Goal: Contribute content: Contribute content

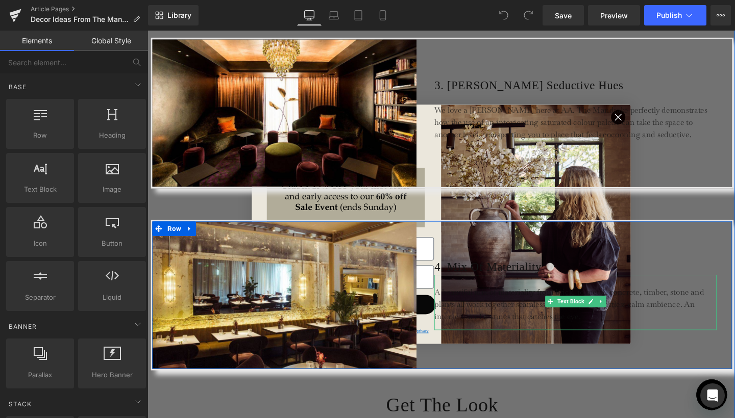
scroll to position [1205, 0]
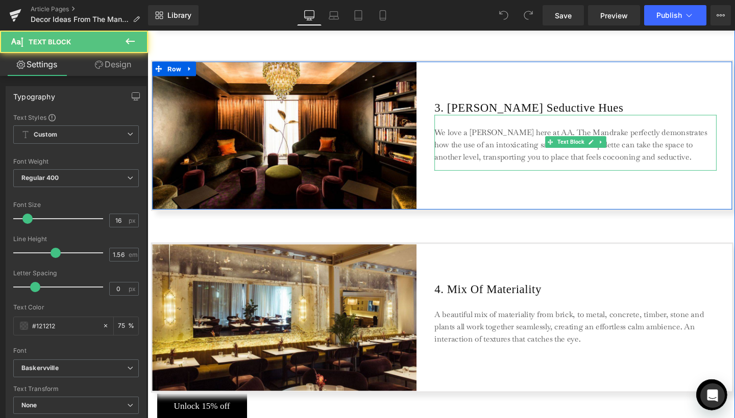
click at [641, 132] on p "We love a [PERSON_NAME] here at AA. The Mandrake perfectly demonstrates how the…" at bounding box center [597, 151] width 296 height 38
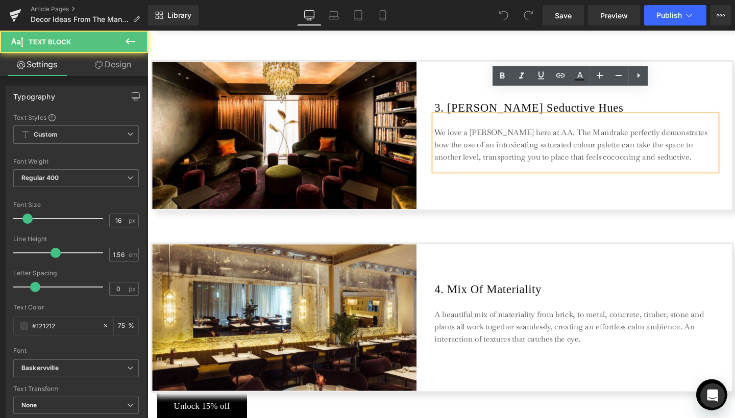
click at [638, 132] on p "We love a [PERSON_NAME] here at AA. The Mandrake perfectly demonstrates how the…" at bounding box center [597, 151] width 296 height 38
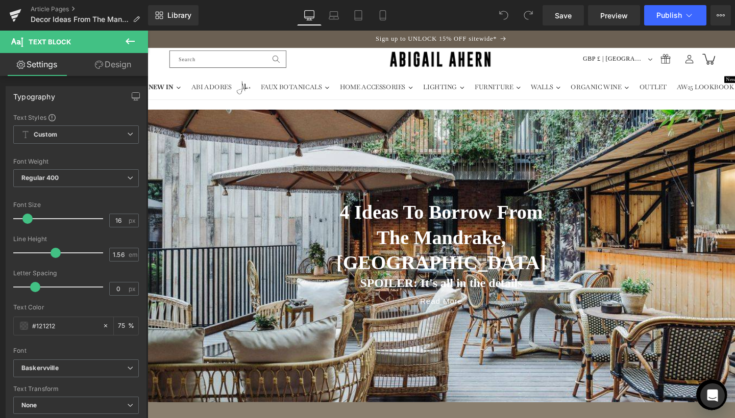
scroll to position [0, 0]
click at [17, 14] on icon at bounding box center [15, 16] width 12 height 26
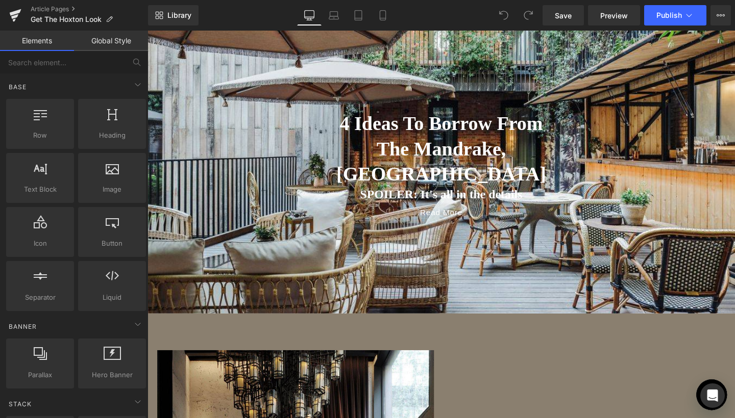
scroll to position [92, 0]
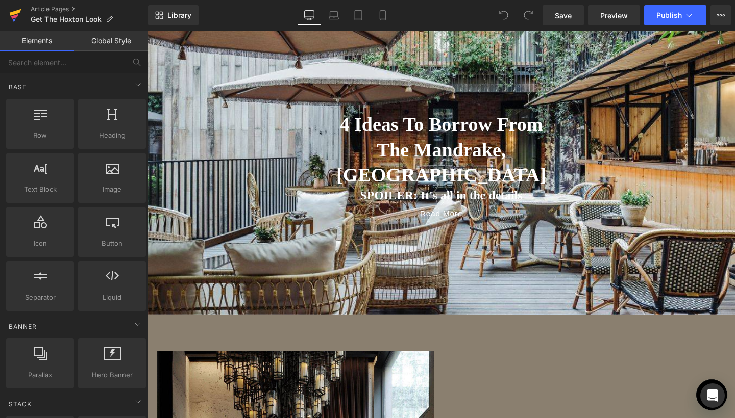
click at [16, 15] on icon at bounding box center [14, 16] width 7 height 5
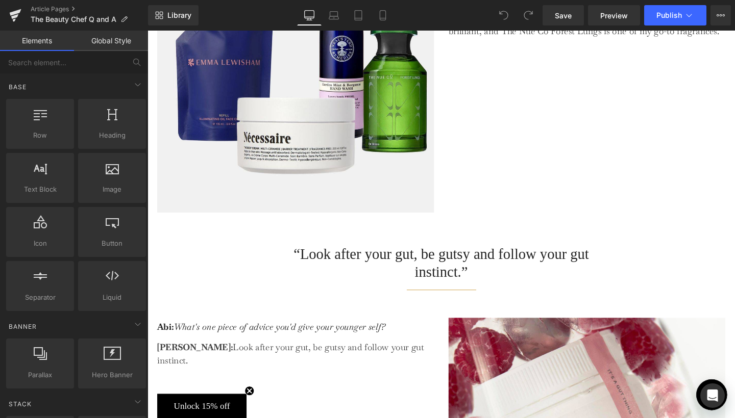
scroll to position [1086, 0]
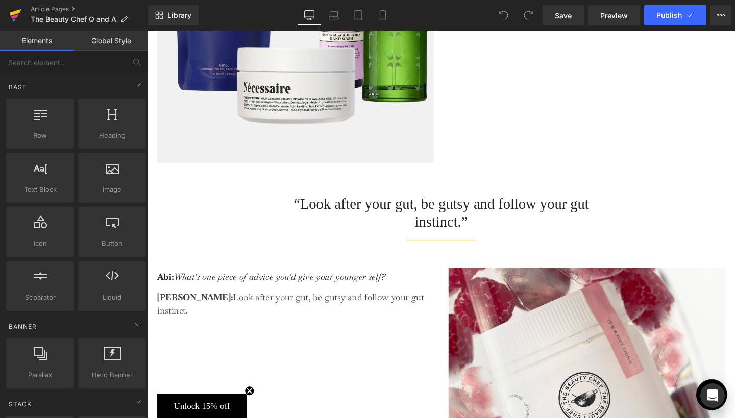
click at [13, 15] on icon at bounding box center [16, 12] width 12 height 7
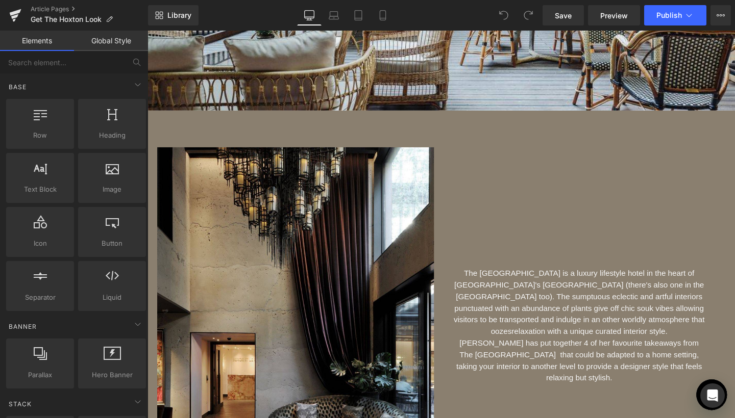
scroll to position [390, 0]
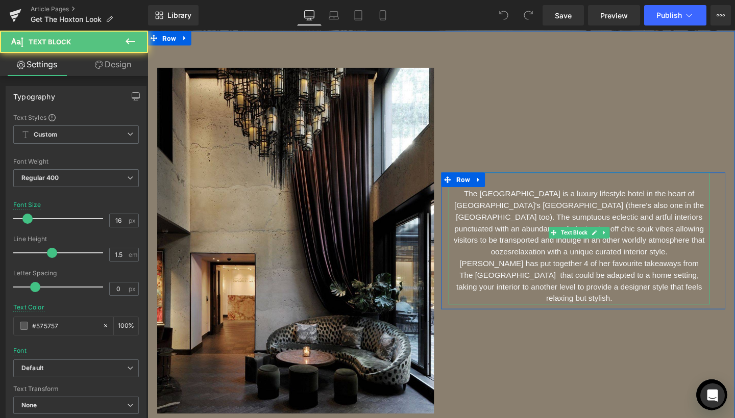
click at [534, 213] on font "The Mandrake Hotel is a luxury lifestyle hotel in the heart of London's Fitzrov…" at bounding box center [602, 257] width 264 height 119
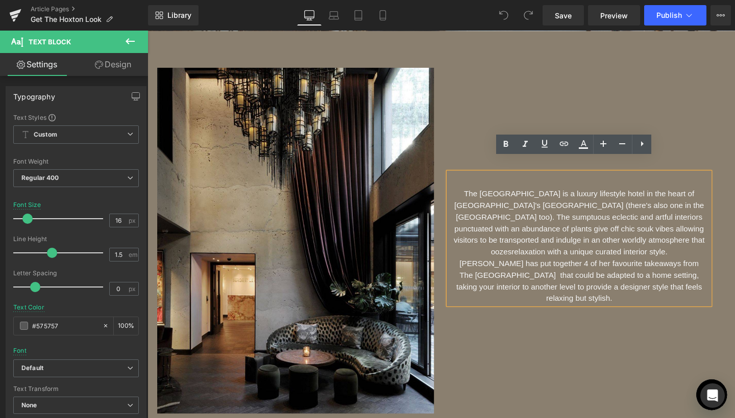
click at [533, 223] on font "The Mandrake Hotel is a luxury lifestyle hotel in the heart of London's Fitzrov…" at bounding box center [602, 257] width 264 height 119
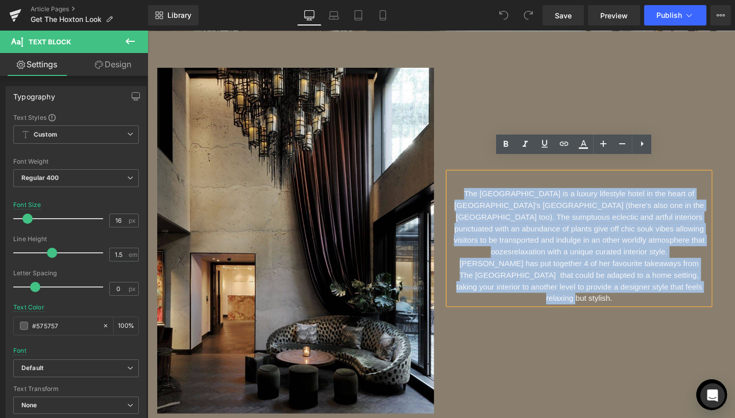
drag, startPoint x: 474, startPoint y: 185, endPoint x: 708, endPoint y: 275, distance: 251.4
click at [708, 275] on p "The Mandrake Hotel is a luxury lifestyle hotel in the heart of London's Fitzrov…" at bounding box center [601, 257] width 275 height 122
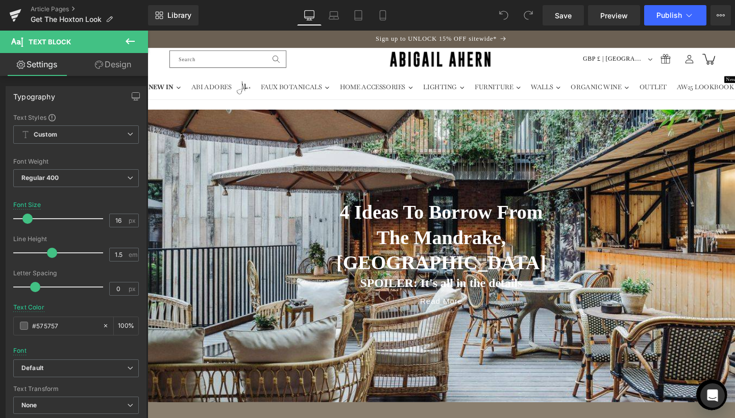
scroll to position [0, 0]
click at [16, 15] on icon at bounding box center [14, 16] width 7 height 5
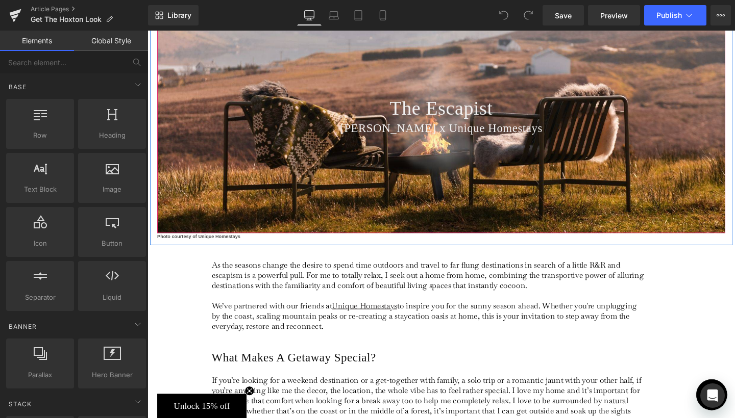
scroll to position [52, 0]
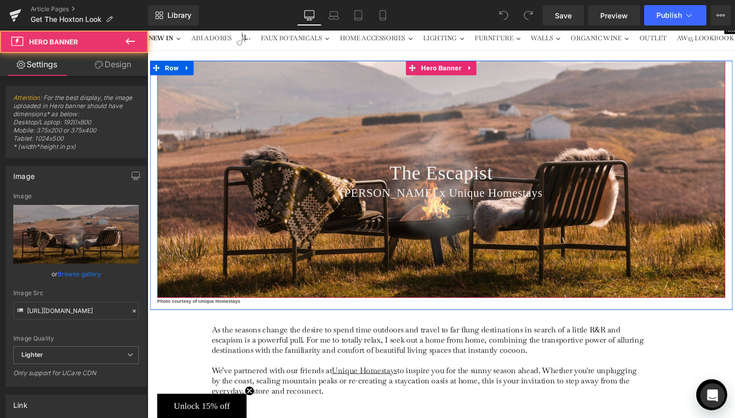
click at [529, 153] on div at bounding box center [456, 186] width 597 height 249
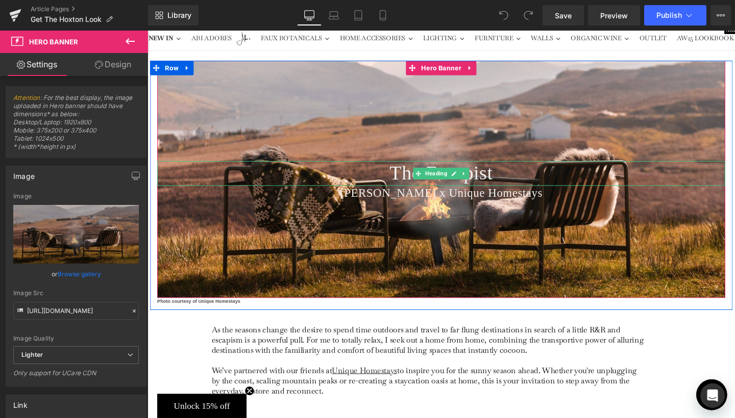
click at [504, 180] on span "The Escapist" at bounding box center [456, 180] width 109 height 23
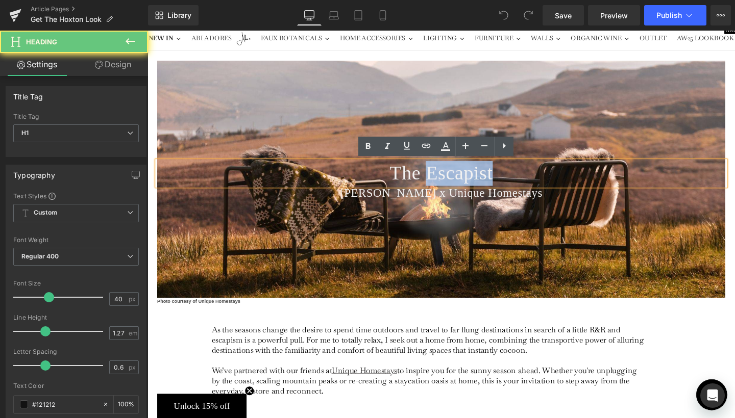
click at [504, 180] on span "The Escapist" at bounding box center [456, 180] width 109 height 23
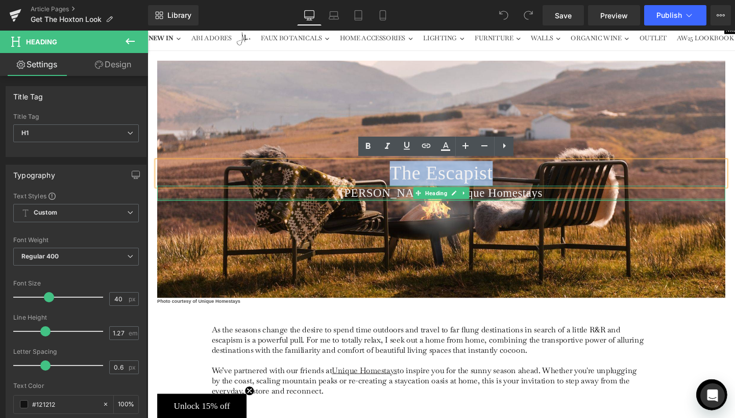
click at [506, 203] on span "Abigail Ahern x Unique Homestays" at bounding box center [456, 201] width 213 height 13
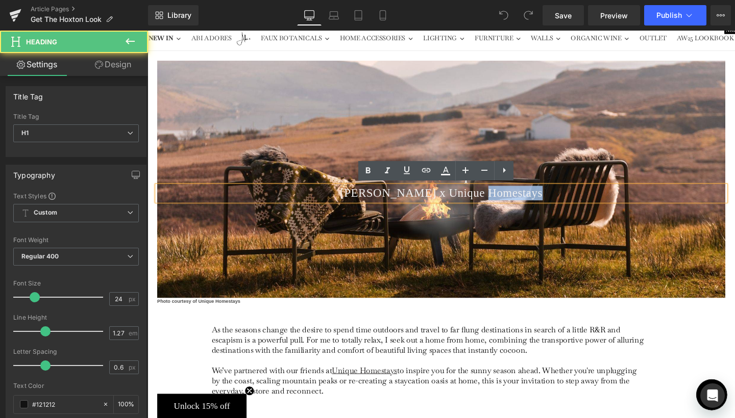
click at [506, 203] on span "Abigail Ahern x Unique Homestays" at bounding box center [456, 201] width 213 height 13
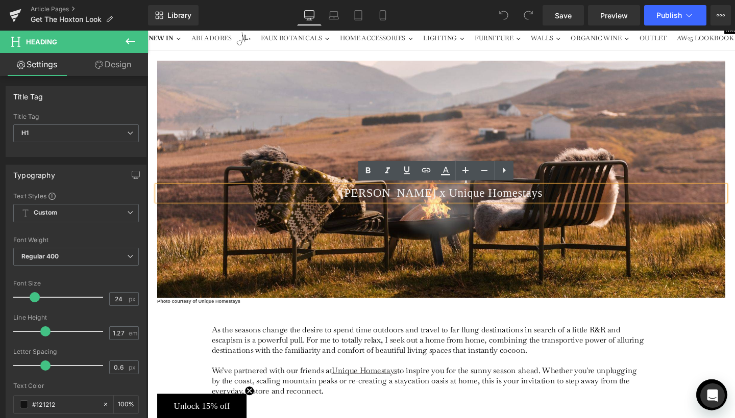
click at [477, 202] on span "Abigail Ahern x Unique Homestays" at bounding box center [456, 201] width 213 height 13
drag, startPoint x: 450, startPoint y: 199, endPoint x: 554, endPoint y: 202, distance: 104.2
click at [554, 202] on span "Abigail Ahern x Unique Homestays" at bounding box center [456, 201] width 213 height 13
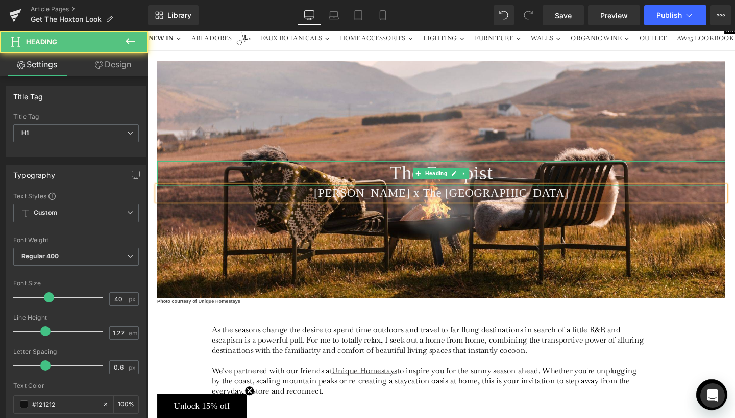
click at [496, 185] on span "The Escapist" at bounding box center [456, 180] width 109 height 23
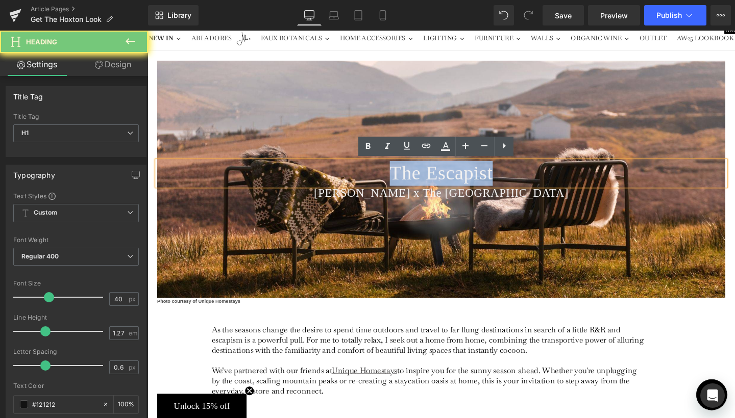
click at [496, 185] on span "The Escapist" at bounding box center [456, 180] width 109 height 23
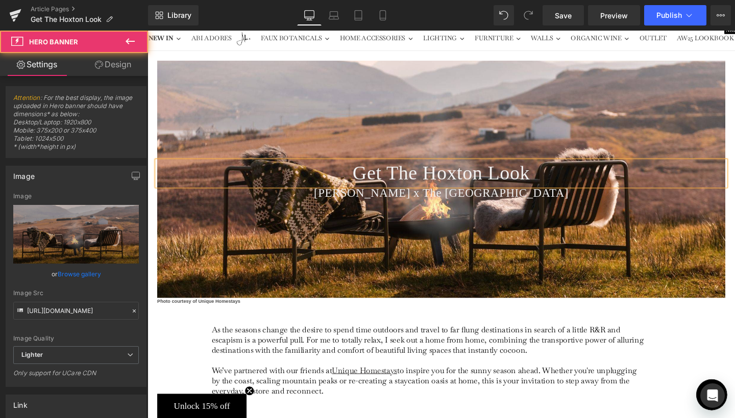
click at [577, 233] on div at bounding box center [456, 186] width 597 height 249
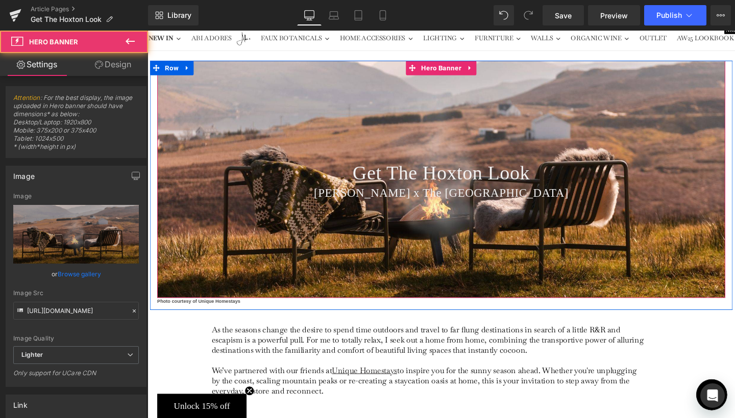
click at [570, 128] on div at bounding box center [456, 186] width 597 height 249
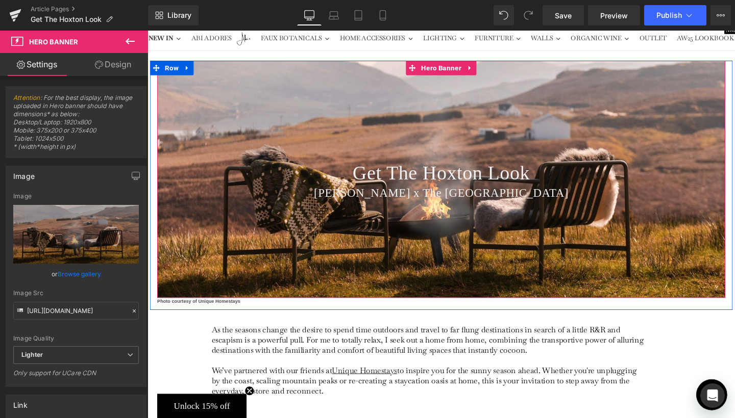
click at [440, 106] on div at bounding box center [456, 186] width 597 height 249
click at [445, 70] on span "Hero Banner" at bounding box center [455, 69] width 47 height 15
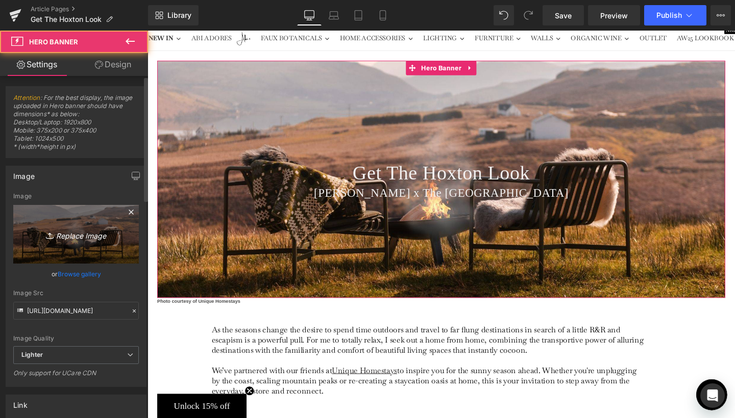
click at [63, 232] on icon "Replace Image" at bounding box center [76, 234] width 82 height 13
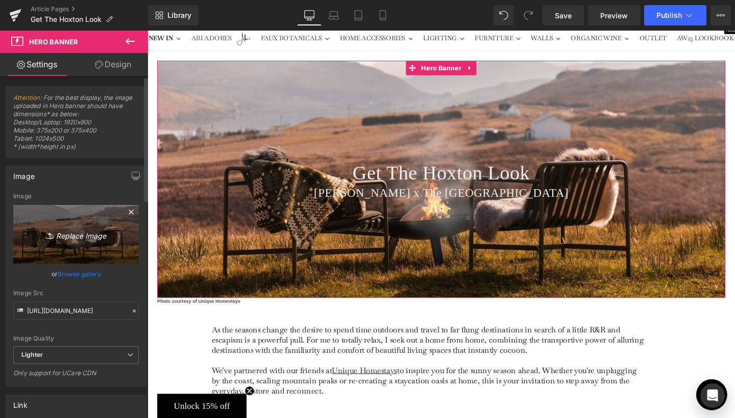
type input "C:\fakepath\Banner Crops for Journal Lead-7.jpg"
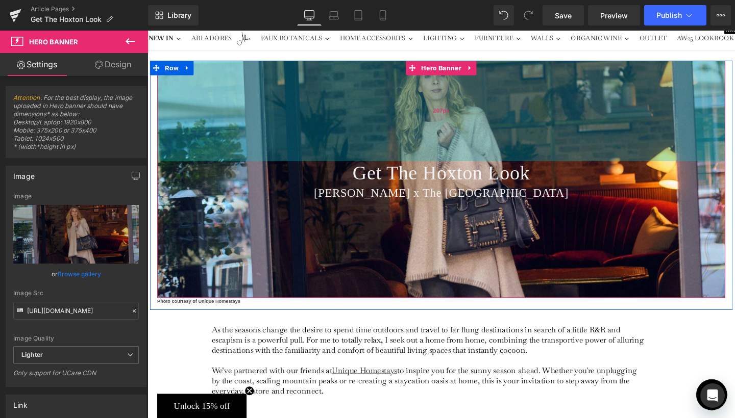
click at [287, 154] on div "207px" at bounding box center [456, 115] width 597 height 106
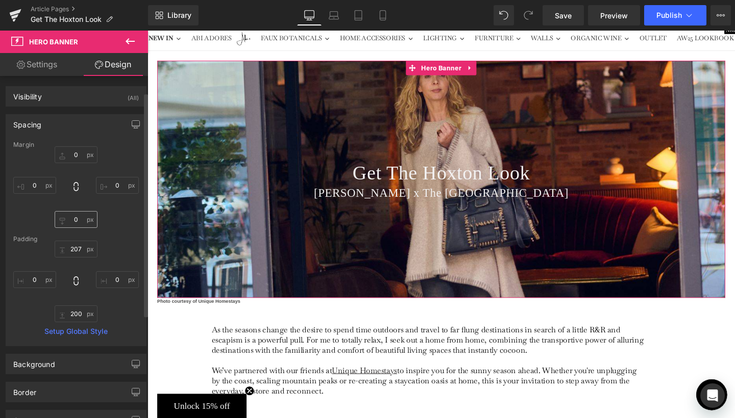
scroll to position [31, 0]
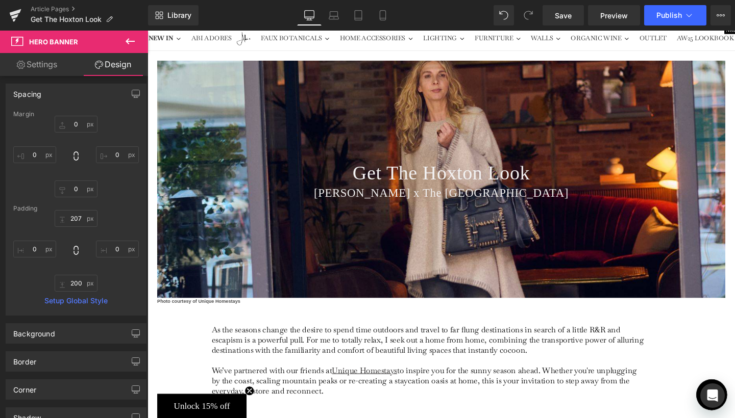
click at [147, 31] on div "200px" at bounding box center [147, 31] width 0 height 0
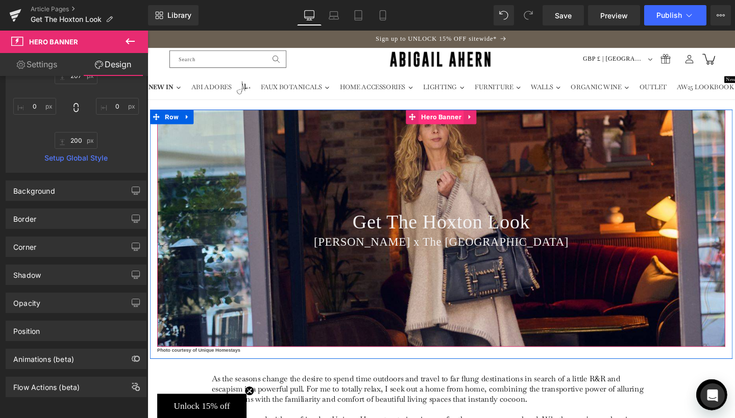
scroll to position [0, 0]
click at [458, 125] on span "Hero Banner" at bounding box center [455, 121] width 47 height 15
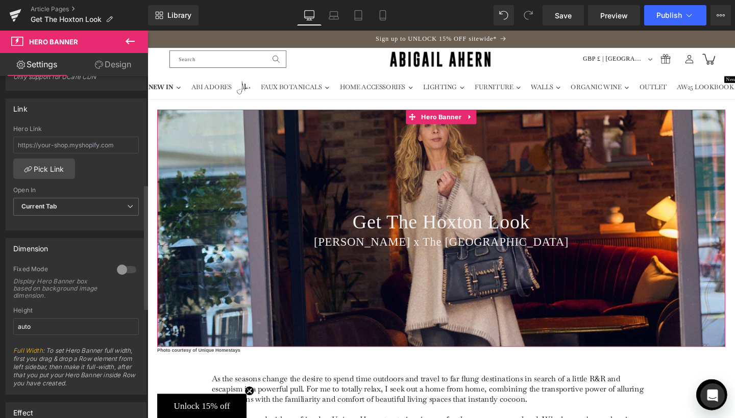
scroll to position [297, 0]
click at [116, 268] on div at bounding box center [126, 269] width 24 height 16
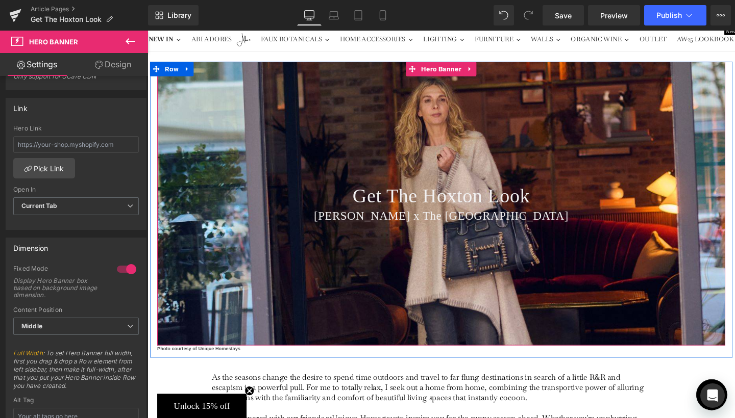
scroll to position [148, 0]
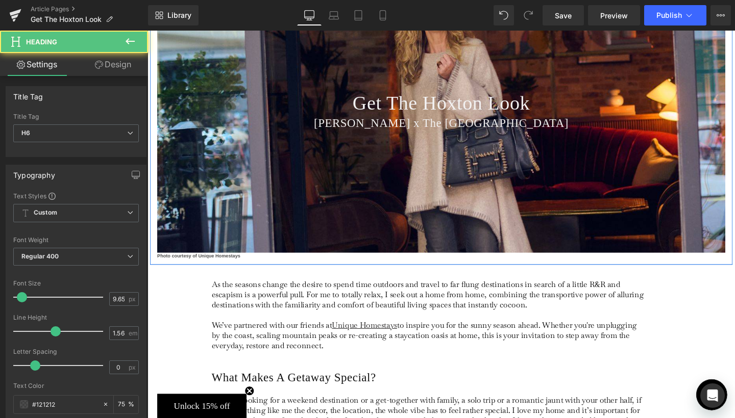
click at [147, 31] on div at bounding box center [147, 31] width 0 height 0
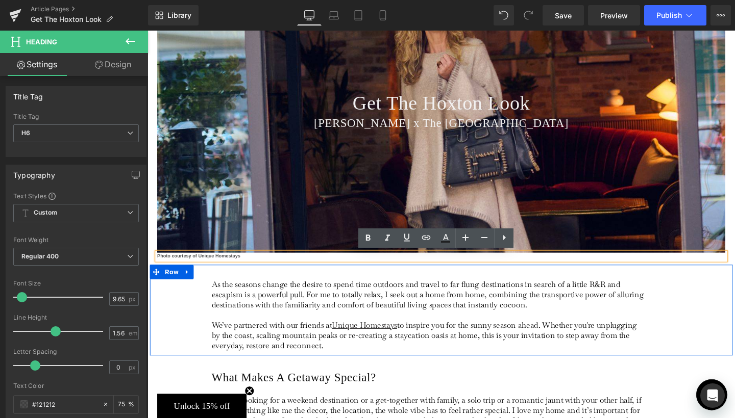
click at [221, 284] on div "As the seasons change the desire to spend time outdoors and travel to far flung…" at bounding box center [456, 324] width 612 height 95
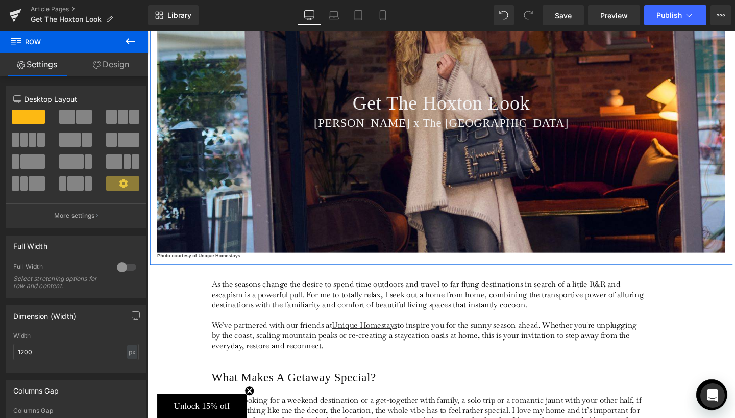
click at [223, 272] on div at bounding box center [456, 274] width 612 height 5
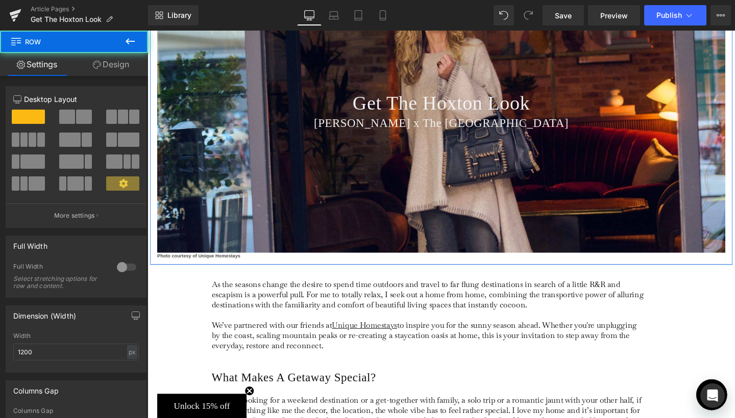
click at [223, 272] on div at bounding box center [456, 274] width 612 height 5
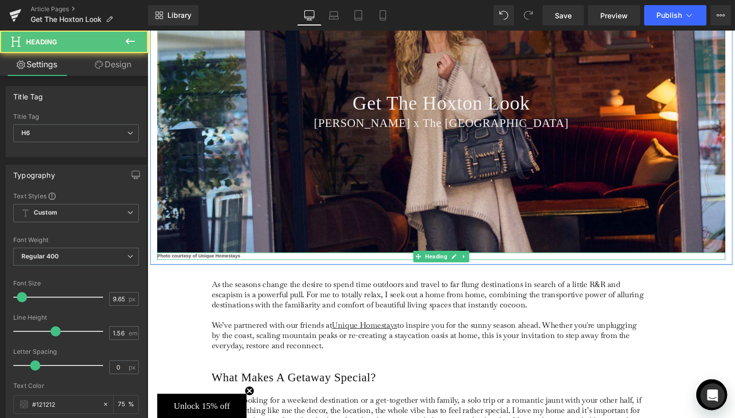
click at [226, 266] on h6 "Photo courtesy of Unique Homestays" at bounding box center [456, 268] width 597 height 8
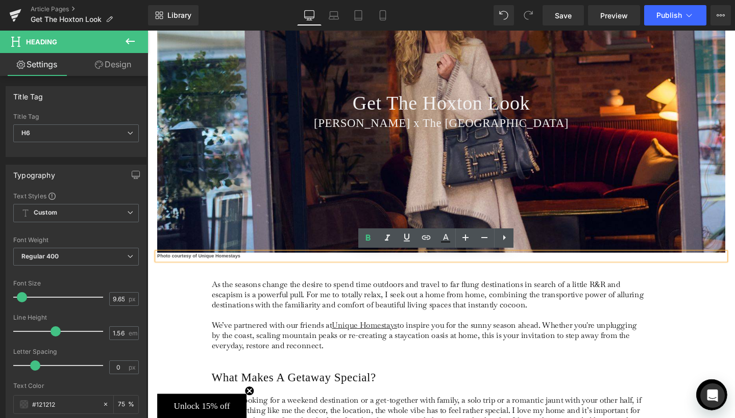
click at [147, 31] on div at bounding box center [147, 31] width 0 height 0
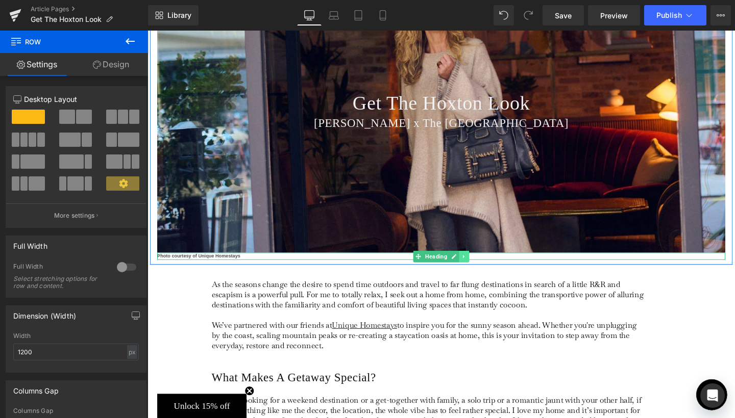
click at [481, 265] on icon at bounding box center [481, 268] width 6 height 6
click at [483, 267] on icon at bounding box center [486, 268] width 6 height 6
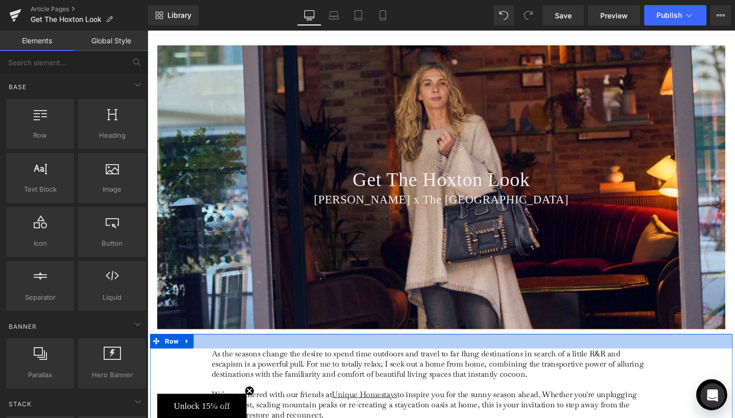
scroll to position [53, 0]
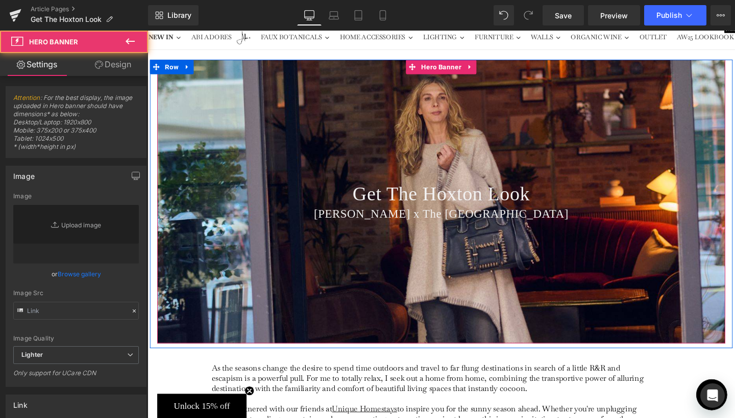
click at [438, 168] on div "Get The Hoxton Look Heading Abigail Ahern x The Hoxton Hotel Heading" at bounding box center [456, 210] width 597 height 299
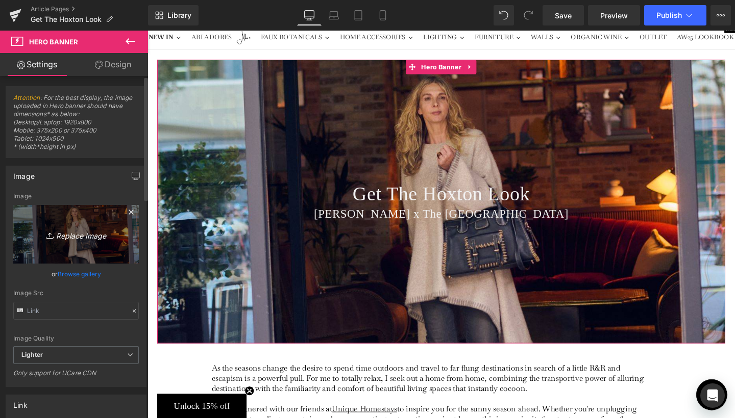
click at [91, 242] on link "Replace Image" at bounding box center [76, 234] width 126 height 59
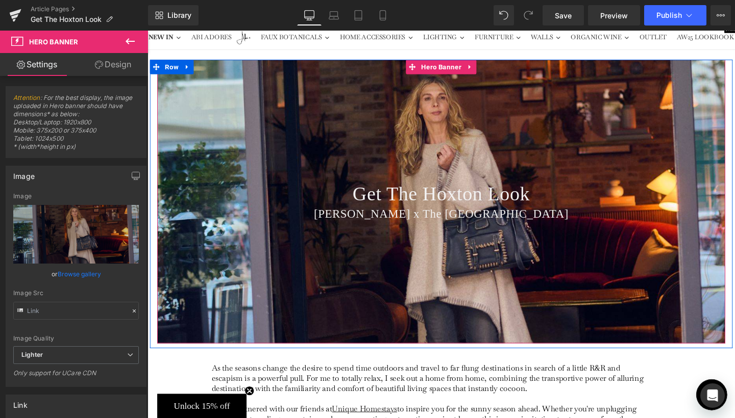
type input "C:\fakepath\Banner Crops for Journal Lead-8.jpg"
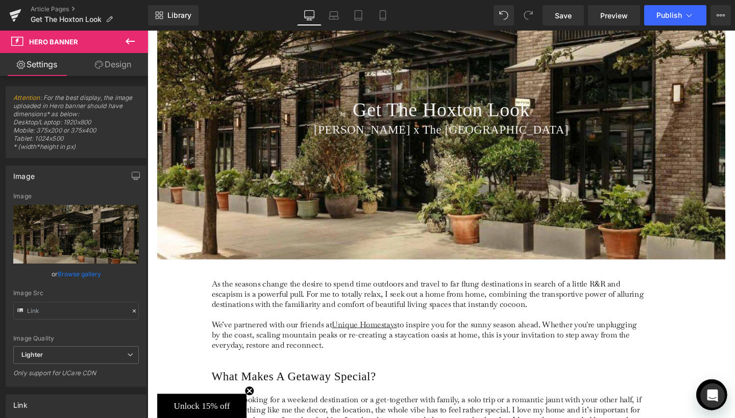
scroll to position [136, 0]
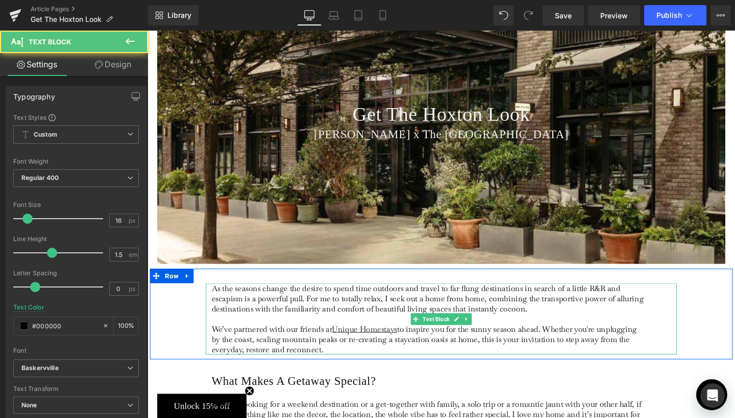
click at [312, 315] on span "As the seasons change the desire to spend time outdoors and travel to far flung…" at bounding box center [442, 313] width 454 height 32
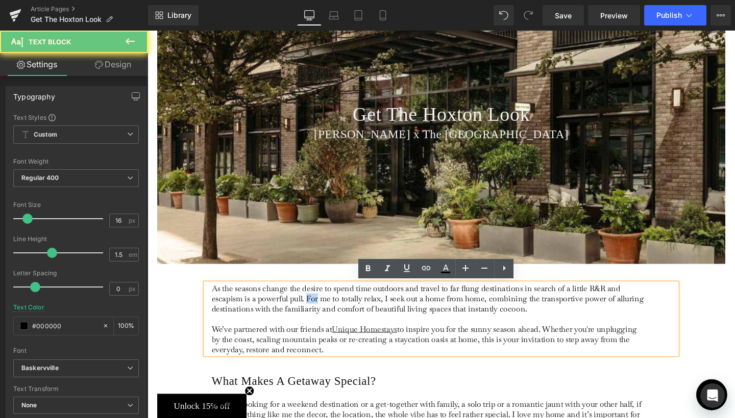
click at [312, 315] on span "As the seasons change the desire to spend time outdoors and travel to far flung…" at bounding box center [442, 313] width 454 height 32
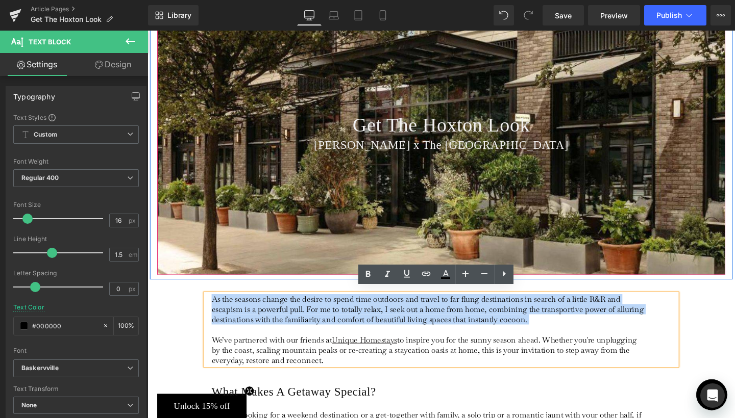
scroll to position [130, 0]
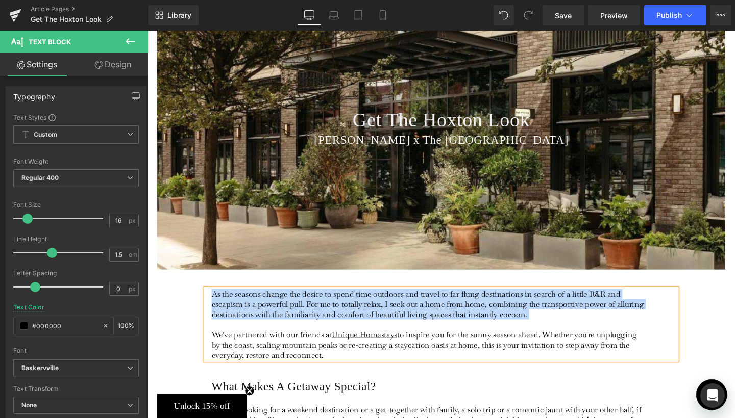
paste div
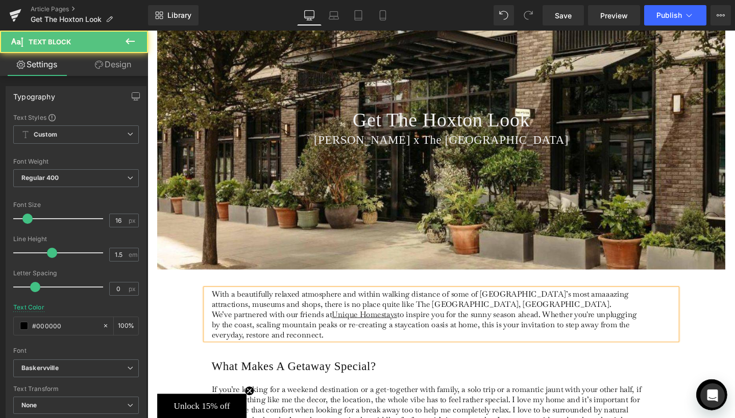
click at [558, 314] on p "With a beautifully relaxed atmosphere and within walking distance of some of Lo…" at bounding box center [443, 330] width 456 height 54
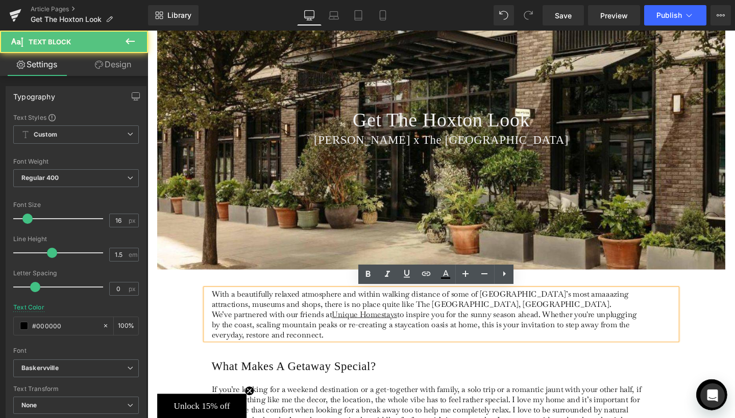
click at [558, 311] on p "With a beautifully relaxed atmosphere and within walking distance of some of Lo…" at bounding box center [443, 330] width 456 height 54
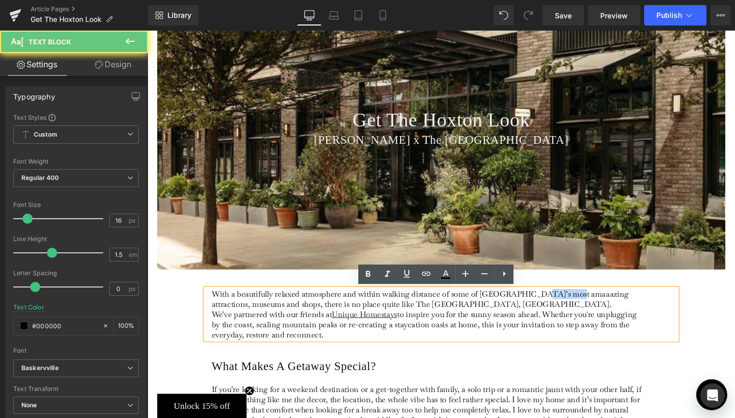
click at [558, 311] on p "With a beautifully relaxed atmosphere and within walking distance of some of Lo…" at bounding box center [443, 330] width 456 height 54
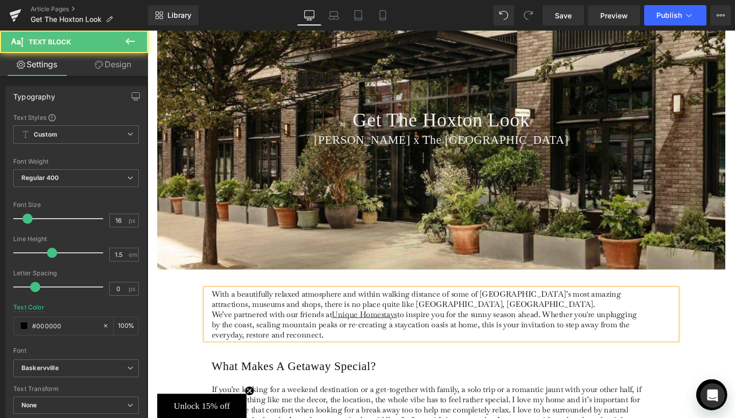
click at [455, 319] on p "With a beautifully relaxed atmosphere and within walking distance of some of Lo…" at bounding box center [443, 330] width 456 height 54
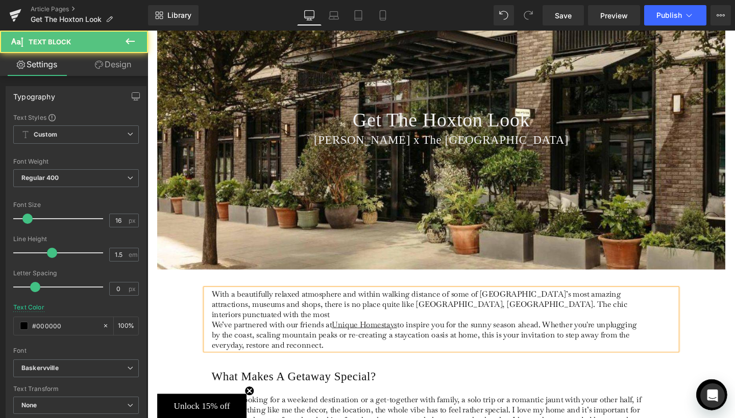
click at [457, 322] on p "With a beautifully relaxed atmosphere and within walking distance of some of Lo…" at bounding box center [443, 335] width 456 height 64
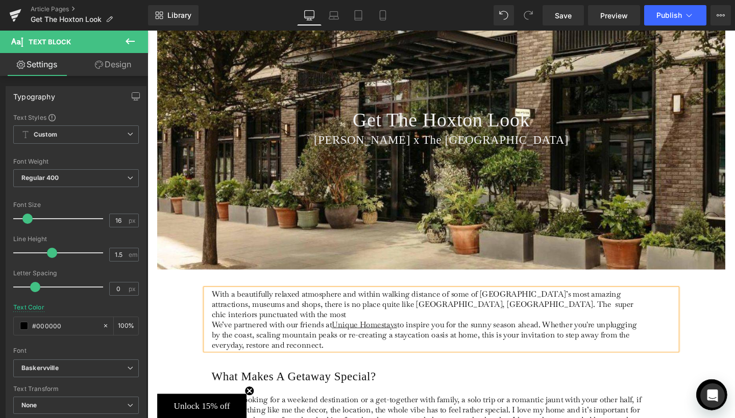
click at [459, 321] on p "With a beautifully relaxed atmosphere and within walking distance of some of Lo…" at bounding box center [443, 335] width 456 height 64
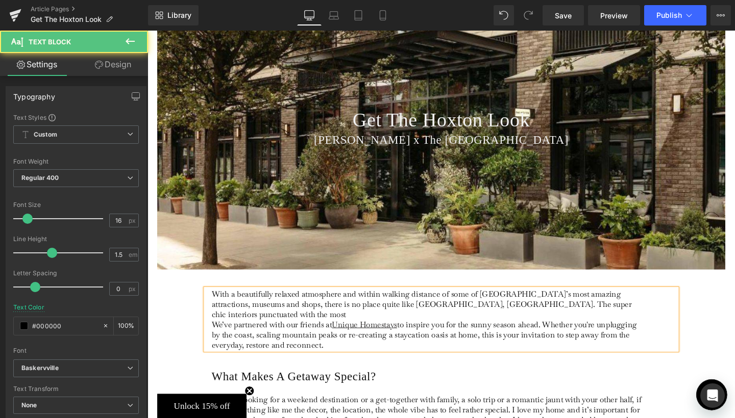
click at [633, 335] on span "to inspire you for the sunny season ahead. Whether you're unplugging by the coa…" at bounding box center [438, 351] width 447 height 32
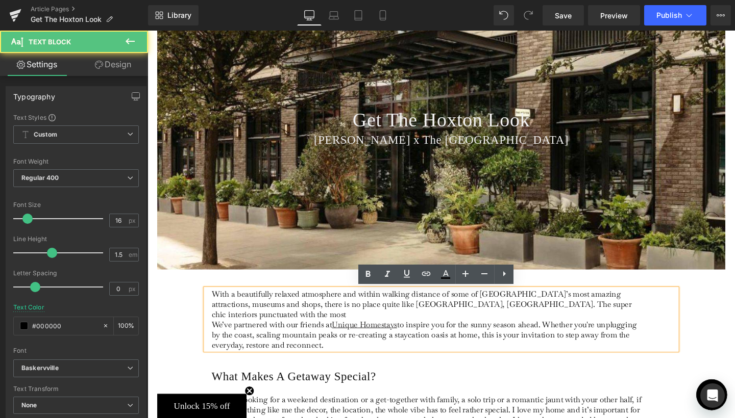
click at [630, 317] on p "With a beautifully relaxed atmosphere and within walking distance of some of Lo…" at bounding box center [443, 335] width 456 height 64
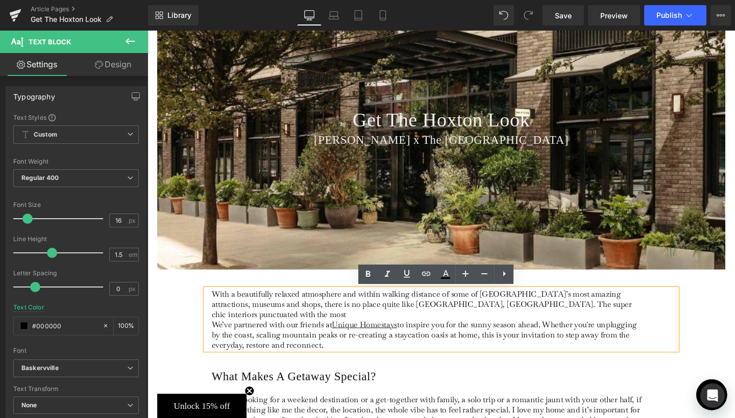
click at [528, 319] on p "With a beautifully relaxed atmosphere and within walking distance of some of Lo…" at bounding box center [443, 335] width 456 height 64
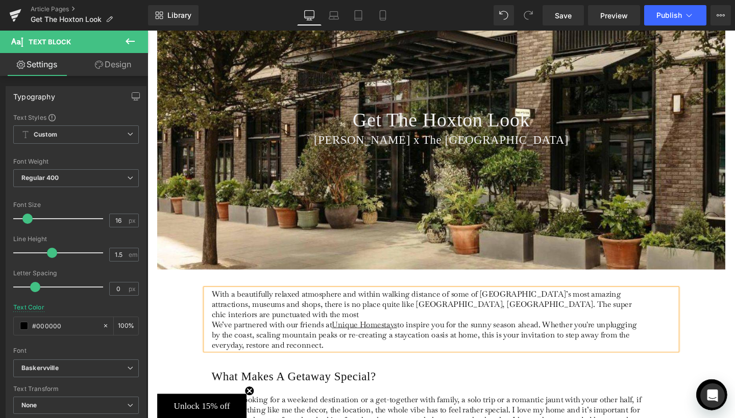
click at [635, 319] on p "With a beautifully relaxed atmosphere and within walking distance of some of Lo…" at bounding box center [443, 335] width 456 height 64
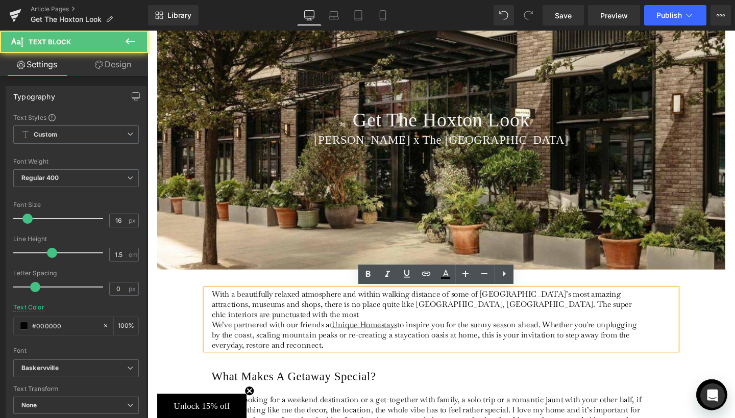
click at [486, 317] on p "With a beautifully relaxed atmosphere and within walking distance of some of Lo…" at bounding box center [443, 335] width 456 height 64
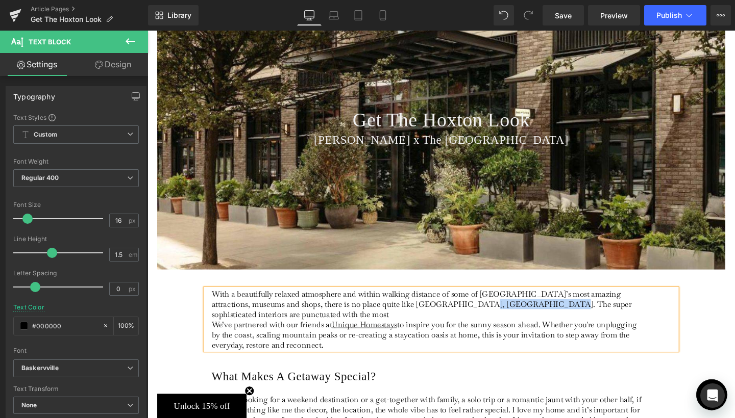
drag, startPoint x: 458, startPoint y: 321, endPoint x: 524, endPoint y: 317, distance: 66.4
click at [524, 317] on p "With a beautifully relaxed atmosphere and within walking distance of some of Lo…" at bounding box center [443, 335] width 456 height 64
click at [476, 315] on p "With a beautifully relaxed atmosphere and within walking distance of some of Lo…" at bounding box center [443, 335] width 456 height 64
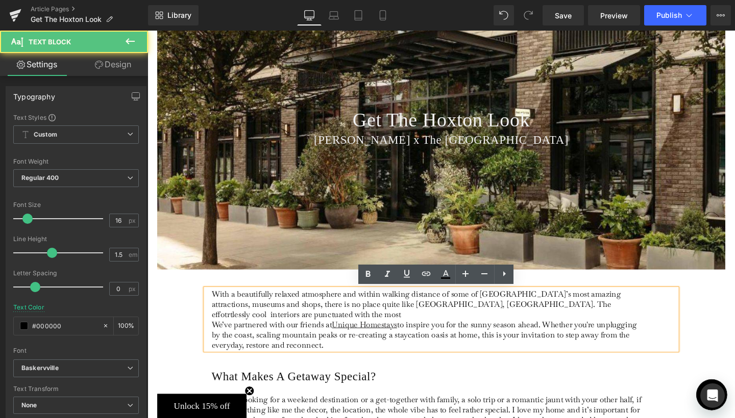
click at [476, 316] on p "With a beautifully relaxed atmosphere and within walking distance of some of Lo…" at bounding box center [443, 335] width 456 height 64
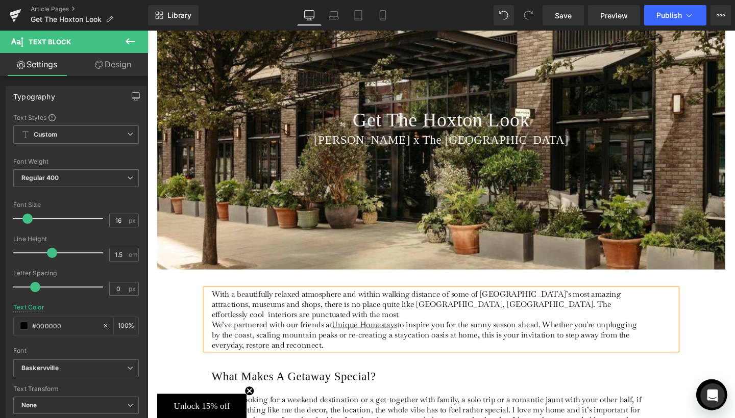
click at [652, 321] on p "With a beautifully relaxed atmosphere and within walking distance of some of Lo…" at bounding box center [443, 335] width 456 height 64
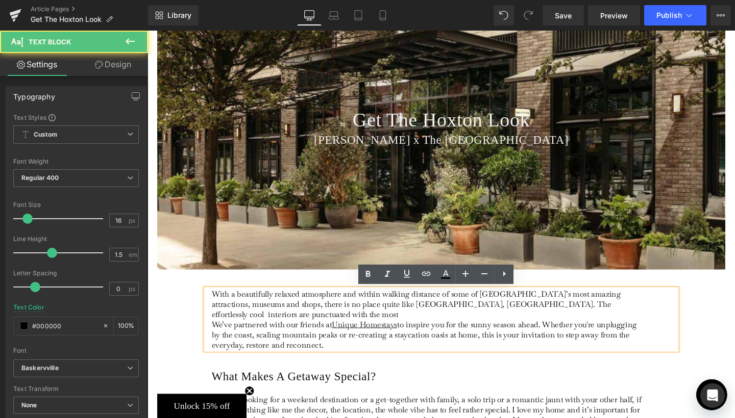
click at [659, 315] on p "With a beautifully relaxed atmosphere and within walking distance of some of Lo…" at bounding box center [443, 335] width 456 height 64
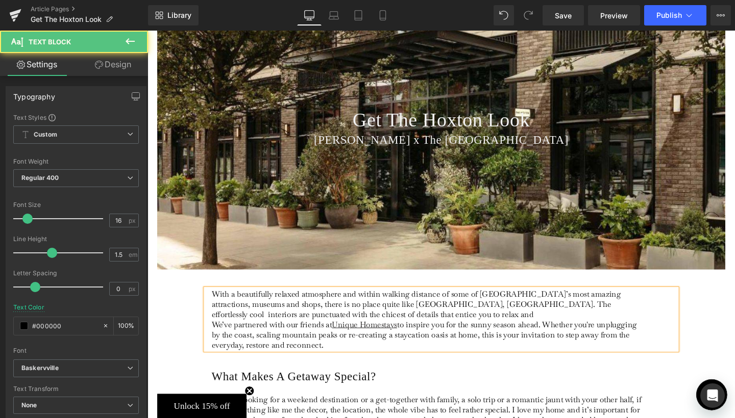
click at [515, 318] on p "With a beautifully relaxed atmosphere and within walking distance of some of Lo…" at bounding box center [443, 335] width 456 height 64
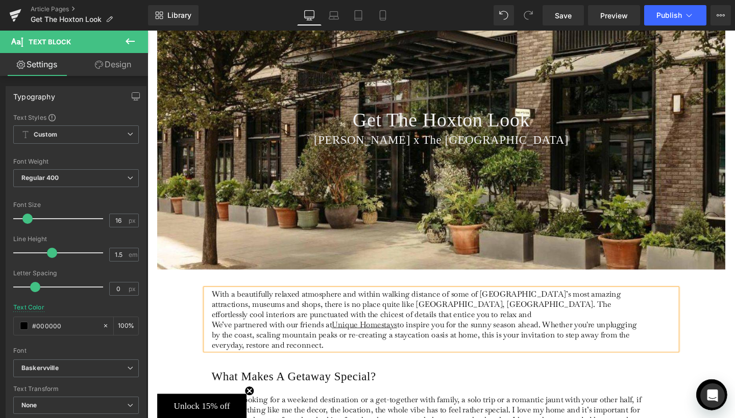
click at [341, 329] on p "With a beautifully relaxed atmosphere and within walking distance of some of Lo…" at bounding box center [443, 335] width 456 height 64
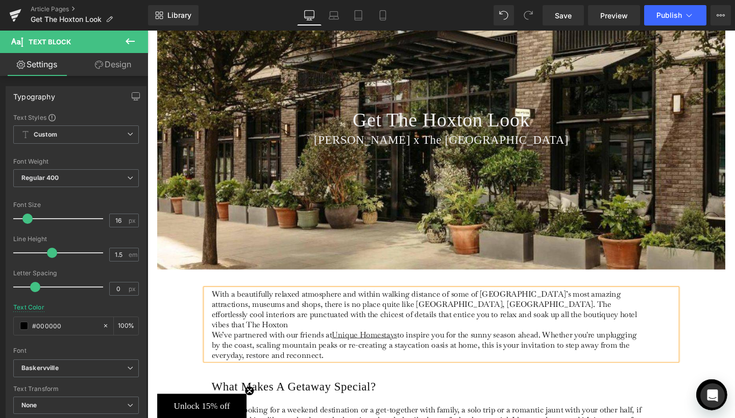
click at [215, 346] on span "We’ve partnered with our friends at" at bounding box center [278, 351] width 127 height 11
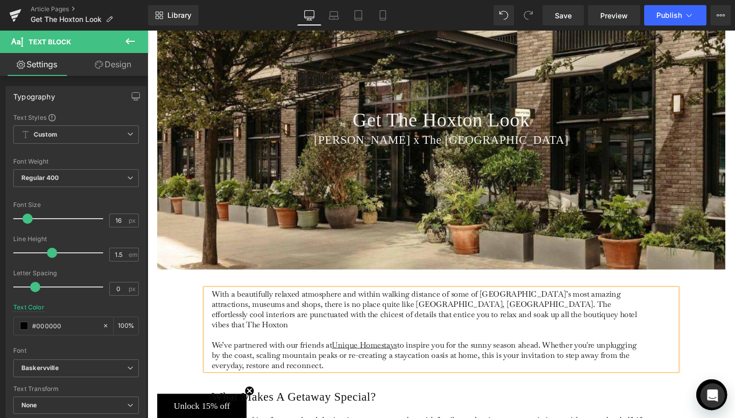
click at [547, 327] on p "With a beautifully relaxed atmosphere and within walking distance of some of Lo…" at bounding box center [443, 330] width 456 height 54
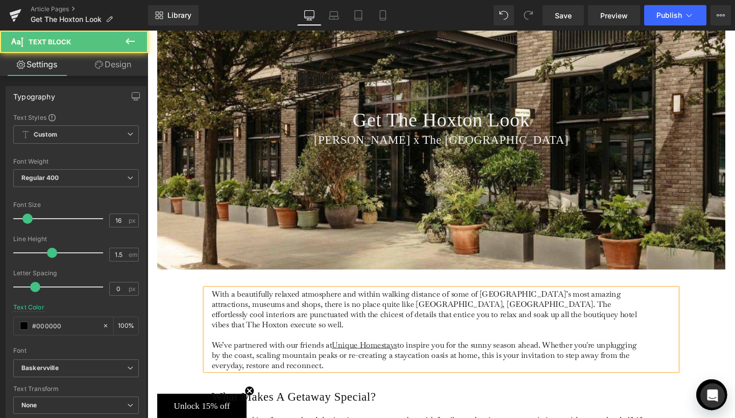
click at [279, 362] on span "to inspire you for the sunny season ahead. Whether you're unplugging by the coa…" at bounding box center [438, 372] width 447 height 32
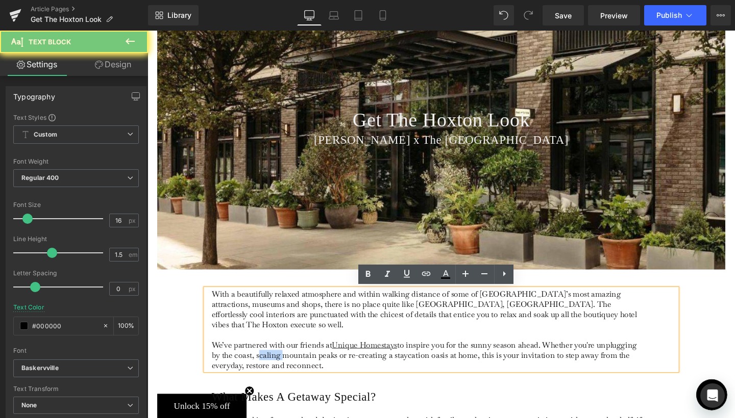
click at [279, 362] on span "to inspire you for the sunny season ahead. Whether you're unplugging by the coa…" at bounding box center [438, 372] width 447 height 32
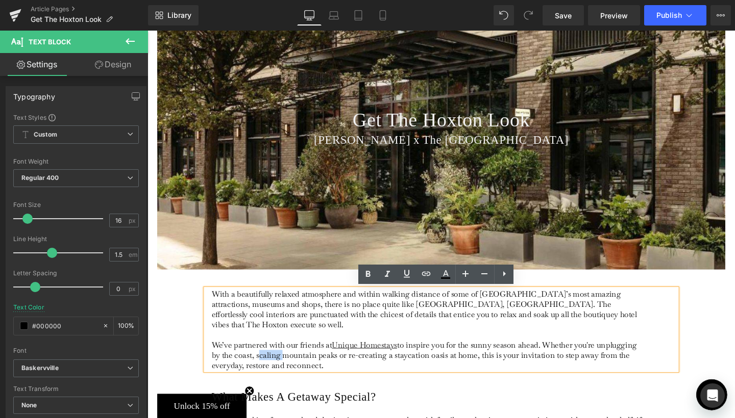
click at [253, 362] on span "to inspire you for the sunny season ahead. Whether you're unplugging by the coa…" at bounding box center [438, 372] width 447 height 32
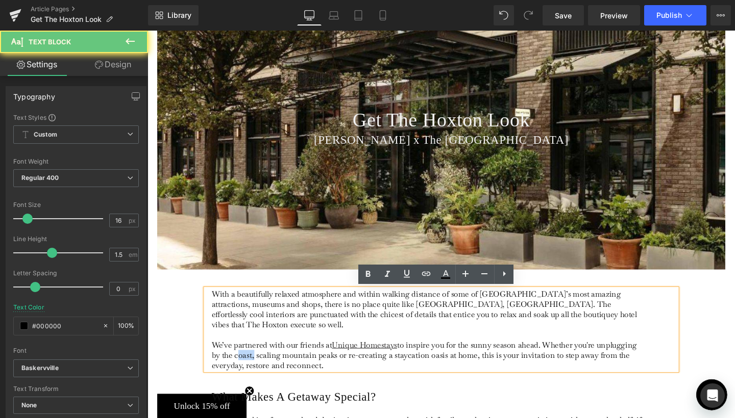
click at [253, 362] on span "to inspire you for the sunny season ahead. Whether you're unplugging by the coa…" at bounding box center [438, 372] width 447 height 32
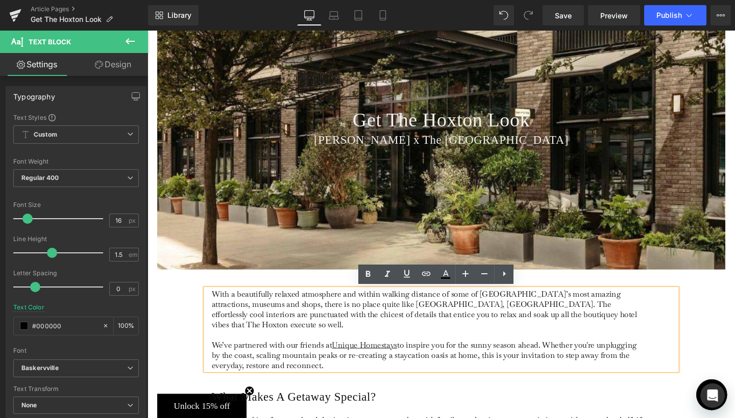
click at [541, 331] on p "With a beautifully relaxed atmosphere and within walking distance of some of Lo…" at bounding box center [443, 330] width 456 height 54
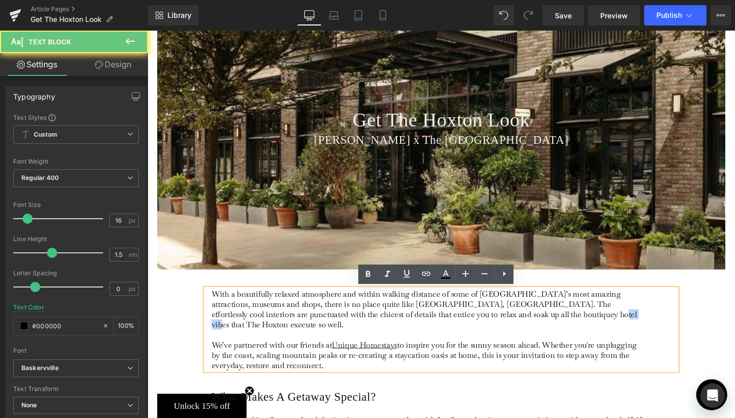
click at [541, 331] on p "With a beautifully relaxed atmosphere and within walking distance of some of Lo…" at bounding box center [443, 330] width 456 height 54
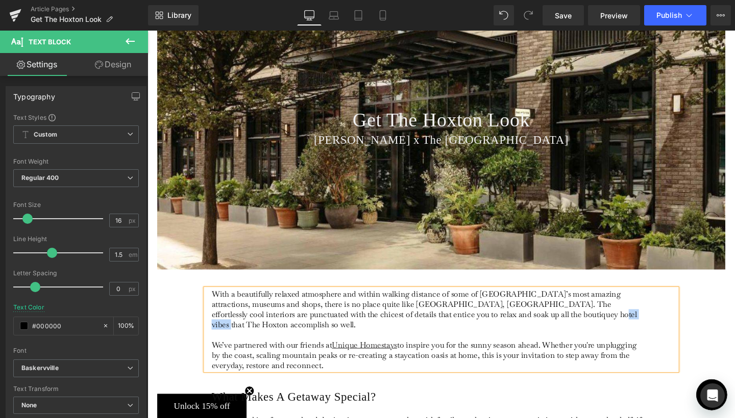
drag, startPoint x: 534, startPoint y: 328, endPoint x: 574, endPoint y: 329, distance: 39.8
click at [574, 329] on p "With a beautifully relaxed atmosphere and within walking distance of some of Lo…" at bounding box center [443, 330] width 456 height 54
click at [260, 356] on span "to inspire you for the sunny season ahead. Whether you're unplugging by the coa…" at bounding box center [438, 372] width 447 height 32
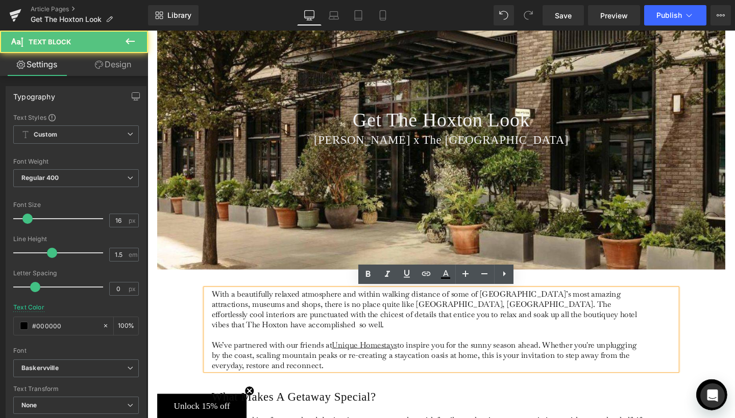
click at [260, 356] on span "to inspire you for the sunny season ahead. Whether you're unplugging by the coa…" at bounding box center [438, 372] width 447 height 32
click at [344, 372] on p "We’ve partnered with our friends at Unique Homestays to inspire you for the sun…" at bounding box center [443, 372] width 456 height 32
click at [305, 364] on span "to inspire you for the sunny season ahead. Whether you're unplugging by the coa…" at bounding box center [438, 372] width 447 height 32
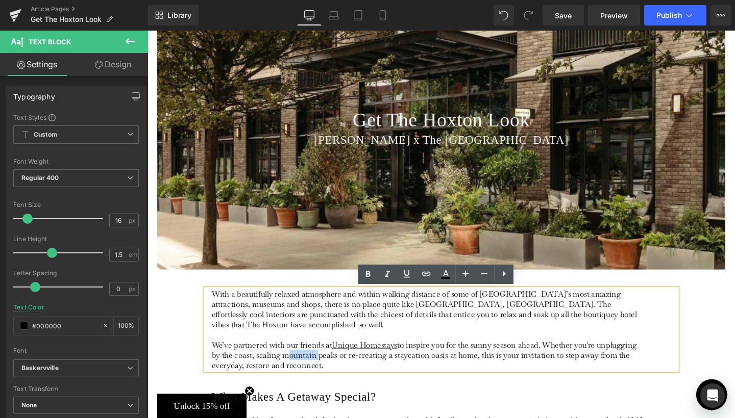
click at [305, 364] on span "to inspire you for the sunny season ahead. Whether you're unplugging by the coa…" at bounding box center [438, 372] width 447 height 32
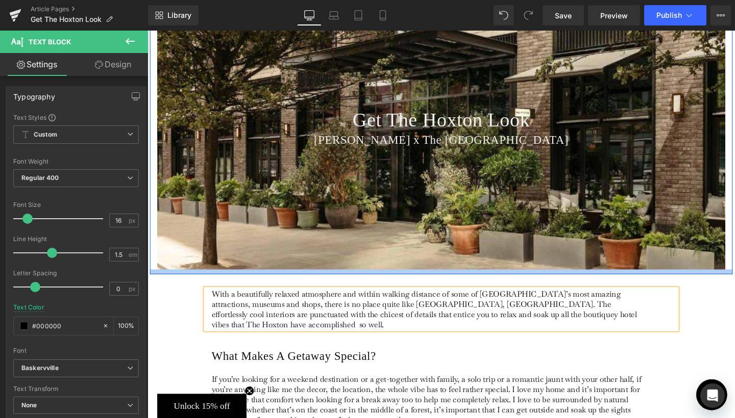
click at [734, 291] on div "With a beautifully relaxed atmosphere and within walking distance of some of Lo…" at bounding box center [456, 318] width 612 height 63
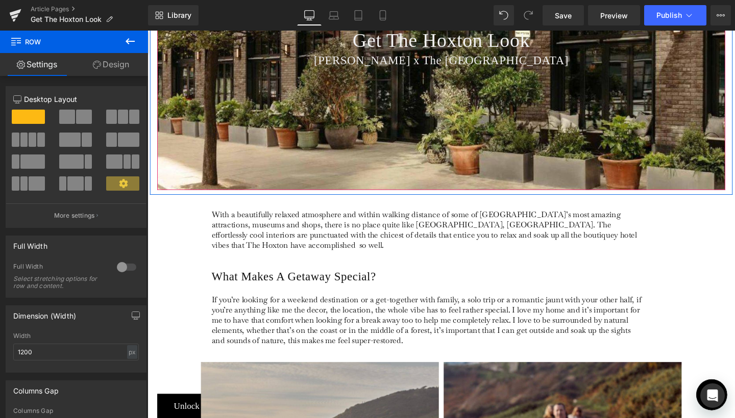
scroll to position [267, 0]
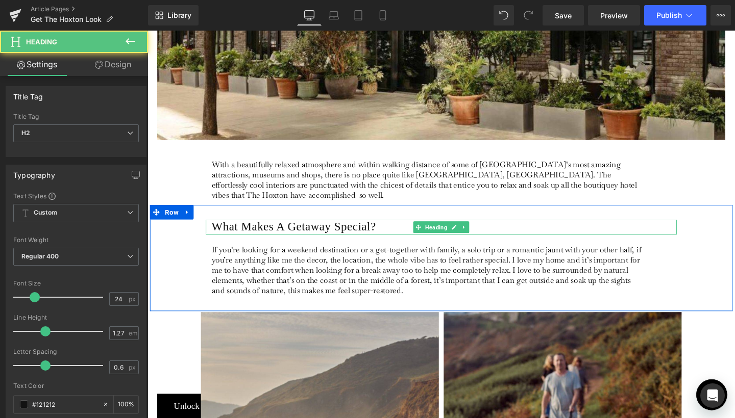
click at [316, 229] on h2 "What Makes A Getaway Special?" at bounding box center [459, 236] width 489 height 15
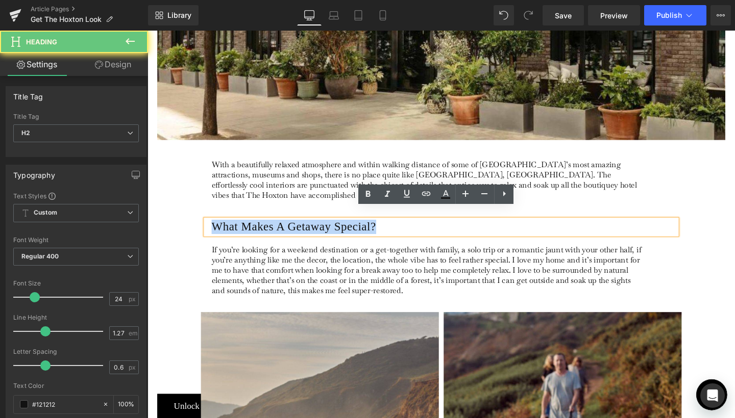
click at [316, 229] on h2 "What Makes A Getaway Special?" at bounding box center [459, 236] width 489 height 15
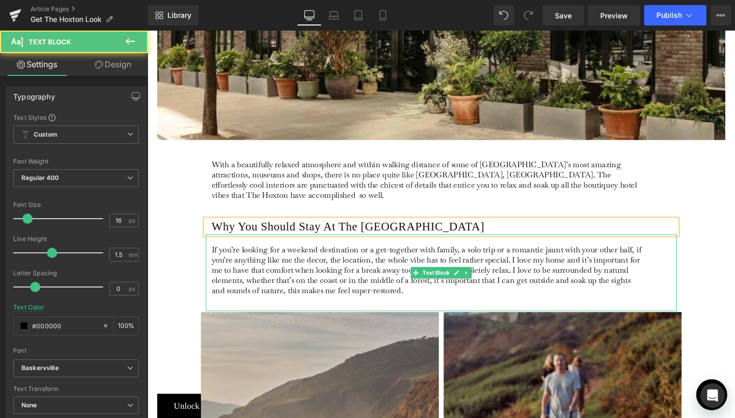
click at [260, 261] on p "If you’re looking for a weekend destination or a get-together with family, a so…" at bounding box center [443, 283] width 456 height 54
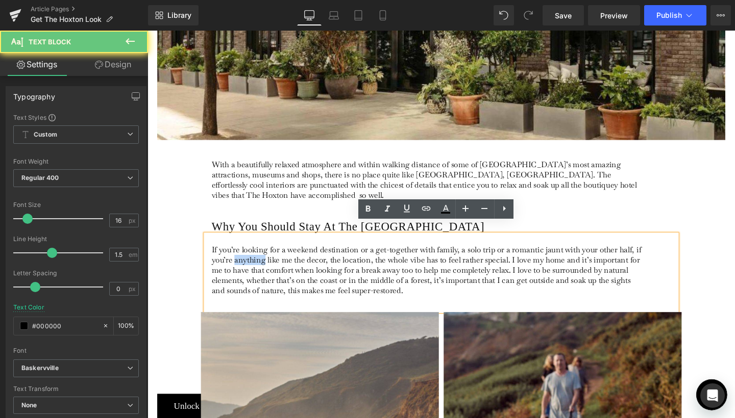
click at [260, 261] on p "If you’re looking for a weekend destination or a get-together with family, a so…" at bounding box center [443, 283] width 456 height 54
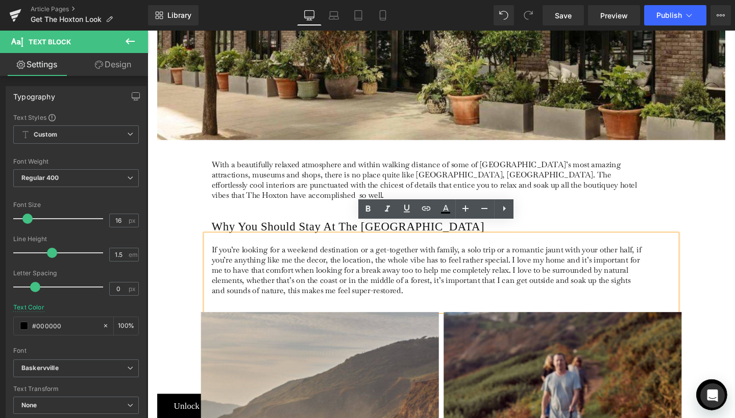
click at [260, 261] on p "If you’re looking for a weekend destination or a get-together with family, a so…" at bounding box center [443, 283] width 456 height 54
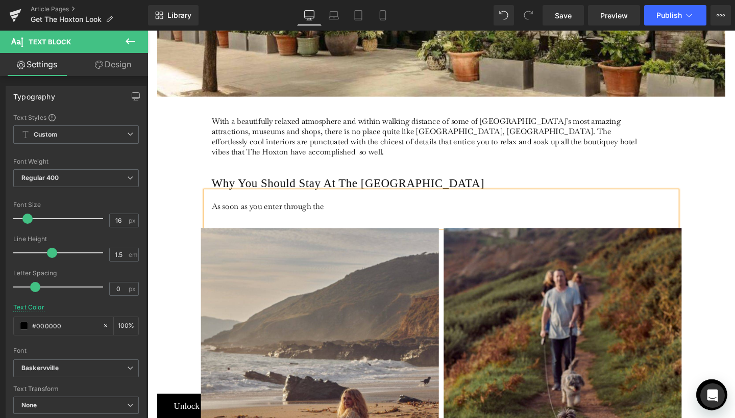
scroll to position [334, 0]
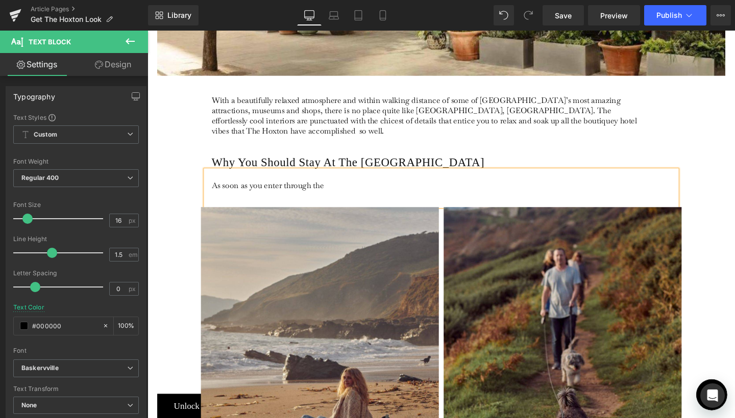
click at [326, 188] on p "As soon as you enter through the" at bounding box center [443, 193] width 456 height 11
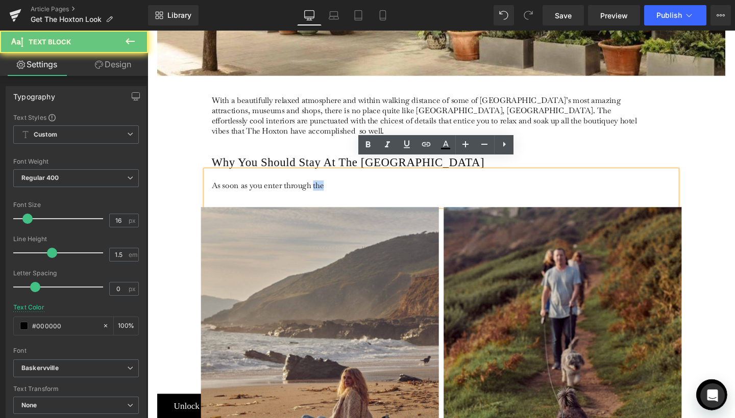
click at [326, 188] on p "As soon as you enter through the" at bounding box center [443, 193] width 456 height 11
click at [338, 188] on p "As soon as you enter through the" at bounding box center [443, 193] width 456 height 11
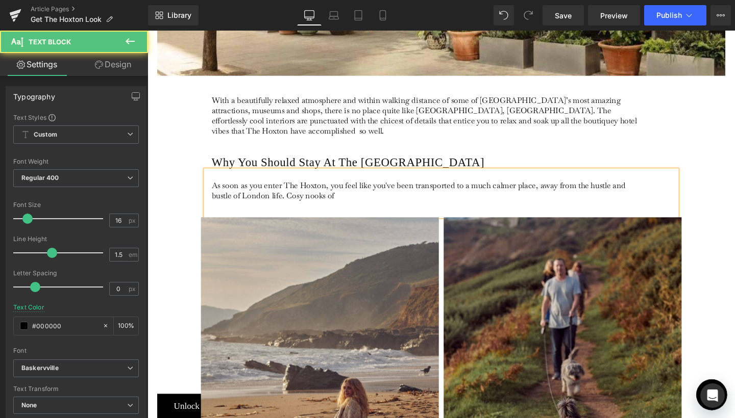
drag, startPoint x: 287, startPoint y: 193, endPoint x: 363, endPoint y: 195, distance: 76.1
click at [363, 195] on p "As soon as you enter The Hoxton, you feel like you've been transported to a muc…" at bounding box center [443, 198] width 456 height 21
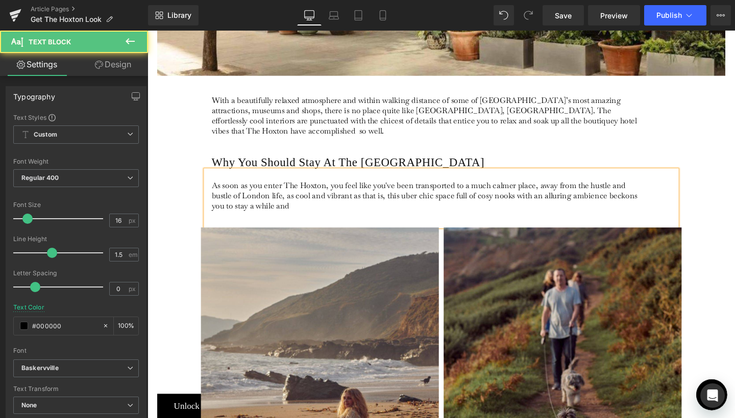
drag, startPoint x: 237, startPoint y: 204, endPoint x: 302, endPoint y: 206, distance: 64.3
click at [302, 206] on p "As soon as you enter The Hoxton, you feel like you've been transported to a muc…" at bounding box center [443, 204] width 456 height 32
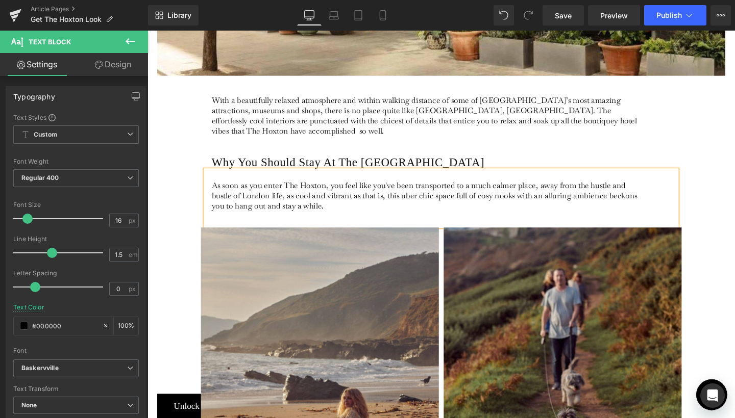
click at [161, 177] on div "Why You Should Stay At The Hoxton Heading As soon as you enter The Hoxton, you …" at bounding box center [456, 191] width 612 height 90
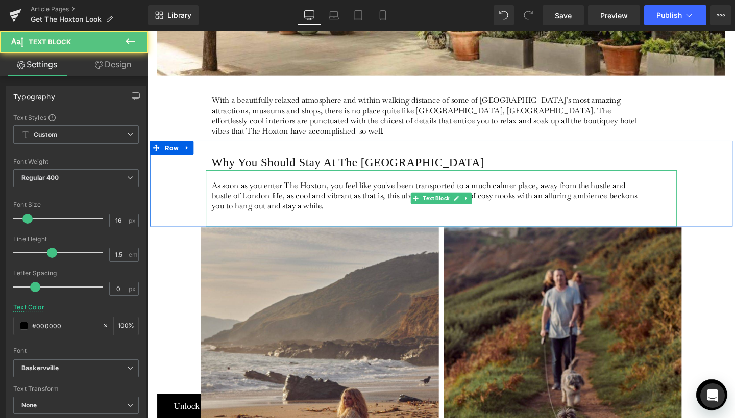
click at [336, 206] on p "As soon as you enter The Hoxton, you feel like you've been transported to a muc…" at bounding box center [443, 204] width 456 height 32
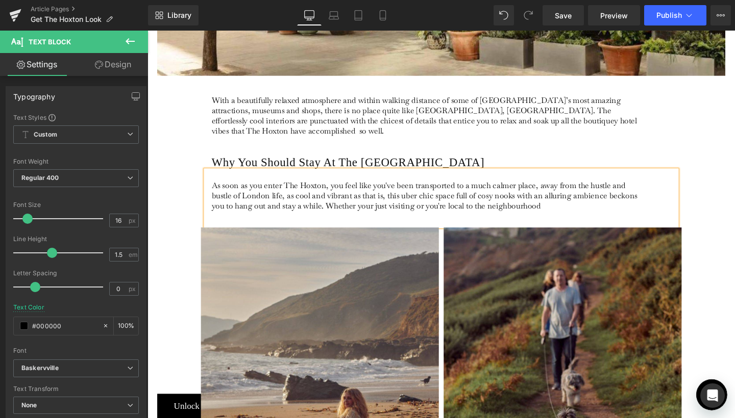
click at [455, 205] on p "As soon as you enter The Hoxton, you feel like you've been transported to a muc…" at bounding box center [443, 204] width 456 height 32
click at [555, 205] on p "As soon as you enter The Hoxton, you feel like you've been transported to a muc…" at bounding box center [443, 204] width 456 height 32
click at [572, 202] on p "As soon as you enter The Hoxton, you feel like you've been transported to a muc…" at bounding box center [443, 204] width 456 height 32
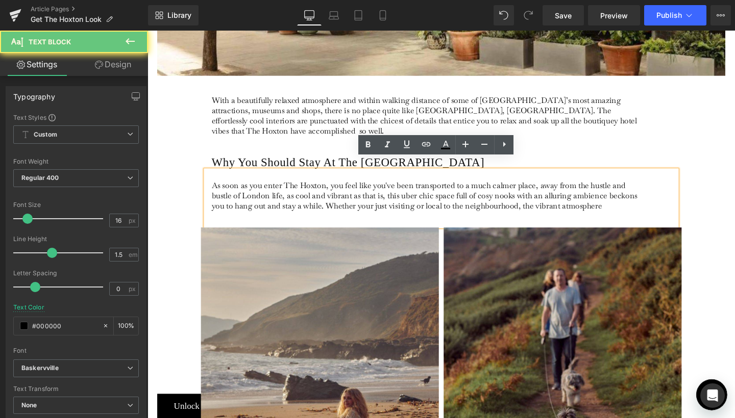
click at [572, 202] on p "As soon as you enter The Hoxton, you feel like you've been transported to a muc…" at bounding box center [443, 204] width 456 height 32
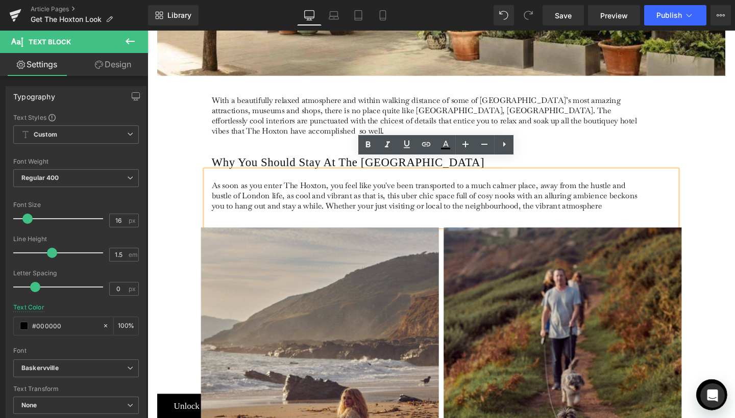
click at [602, 203] on p "As soon as you enter The Hoxton, you feel like you've been transported to a muc…" at bounding box center [443, 204] width 456 height 32
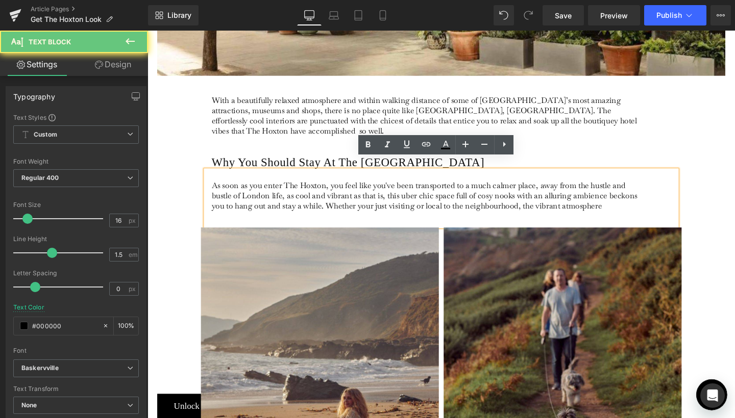
click at [602, 203] on p "As soon as you enter The Hoxton, you feel like you've been transported to a muc…" at bounding box center [443, 204] width 456 height 32
click at [560, 203] on p "As soon as you enter The Hoxton, you feel like you've been transported to a muc…" at bounding box center [443, 204] width 456 height 32
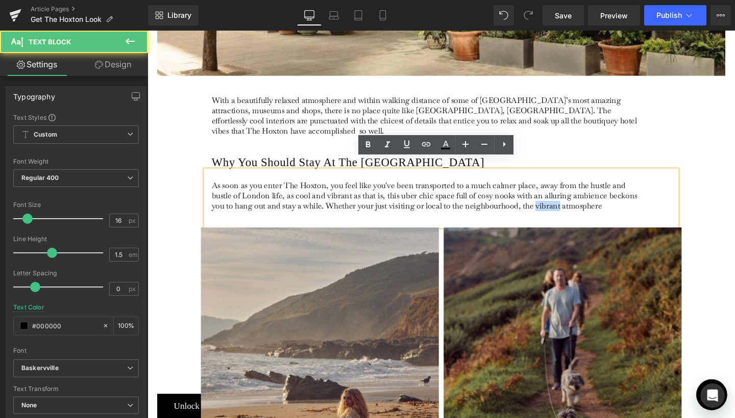
click at [560, 203] on p "As soon as you enter The Hoxton, you feel like you've been transported to a muc…" at bounding box center [443, 204] width 456 height 32
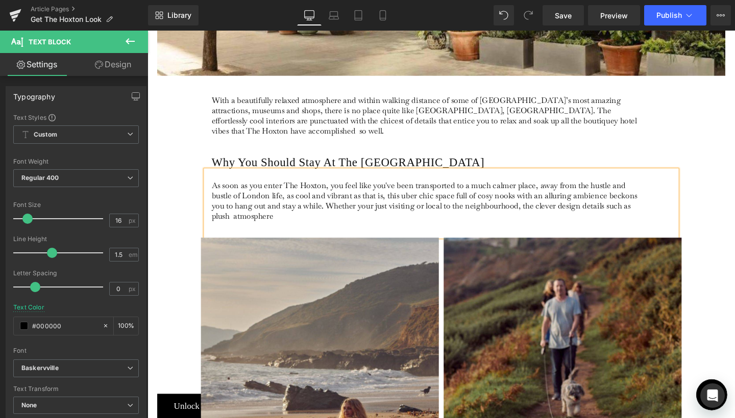
click at [639, 202] on p "As soon as you enter The Hoxton, you feel like you've been transported to a muc…" at bounding box center [443, 209] width 456 height 43
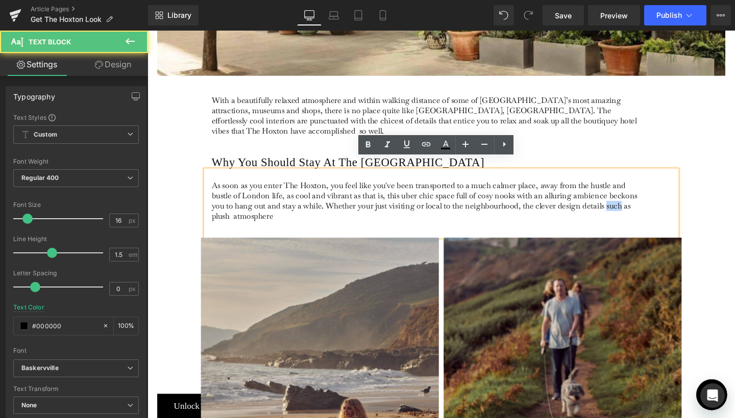
click at [639, 202] on p "As soon as you enter The Hoxton, you feel like you've been transported to a muc…" at bounding box center [443, 209] width 456 height 43
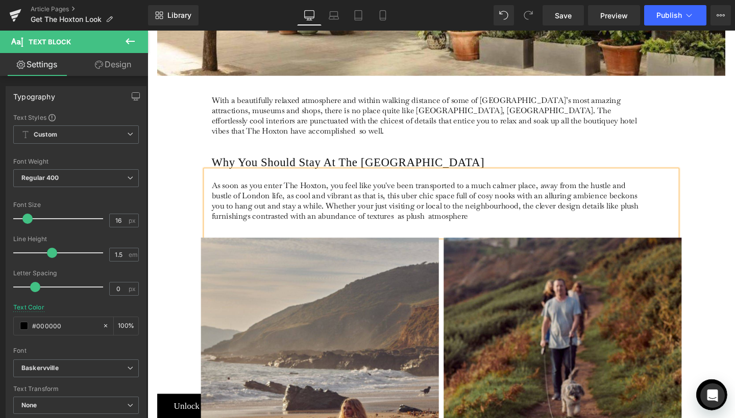
drag, startPoint x: 374, startPoint y: 215, endPoint x: 390, endPoint y: 233, distance: 24.2
click at [375, 215] on p "As soon as you enter The Hoxton, you feel like you've been transported to a muc…" at bounding box center [443, 209] width 456 height 43
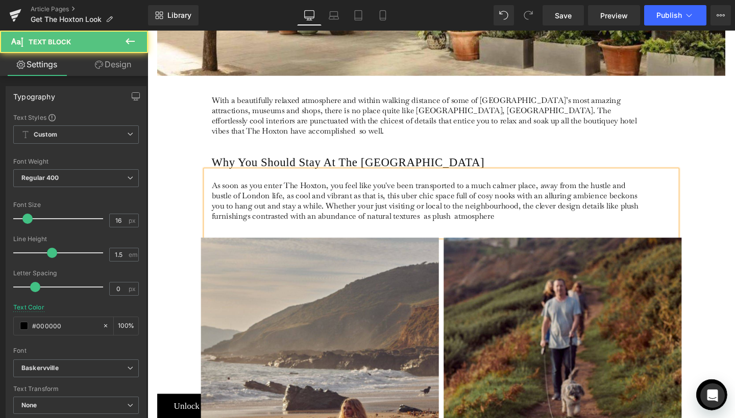
drag, startPoint x: 431, startPoint y: 214, endPoint x: 511, endPoint y: 220, distance: 80.4
click at [511, 220] on div "As soon as you enter The Hoxton, you feel like you've been transported to a muc…" at bounding box center [456, 213] width 495 height 70
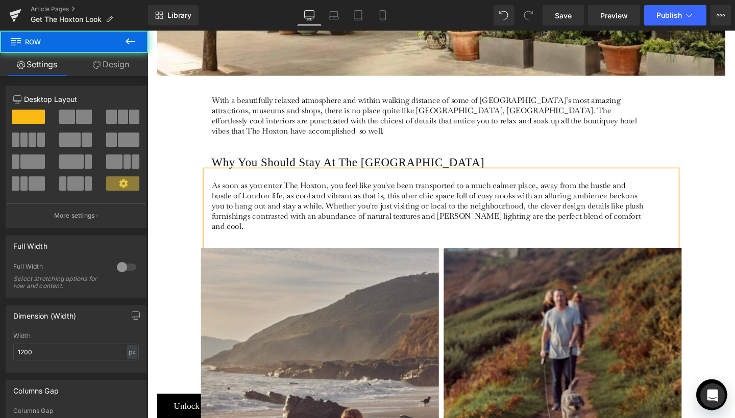
click at [734, 203] on div "Why You Should Stay At The Hoxton Heading As soon as you enter The Hoxton, you …" at bounding box center [456, 201] width 612 height 111
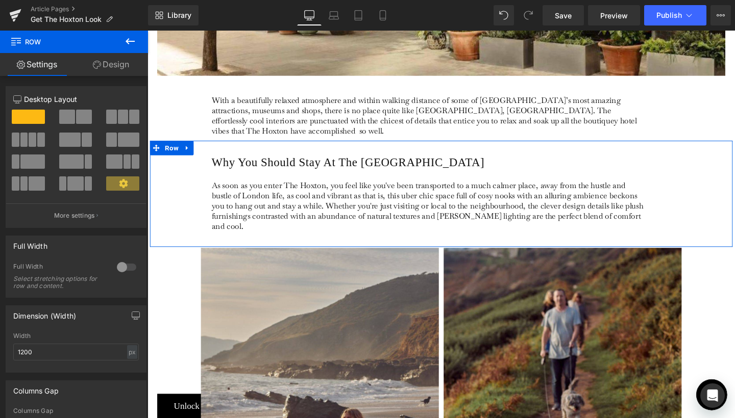
click at [652, 162] on h2 "Why You Should Stay At The Hoxton" at bounding box center [459, 169] width 489 height 15
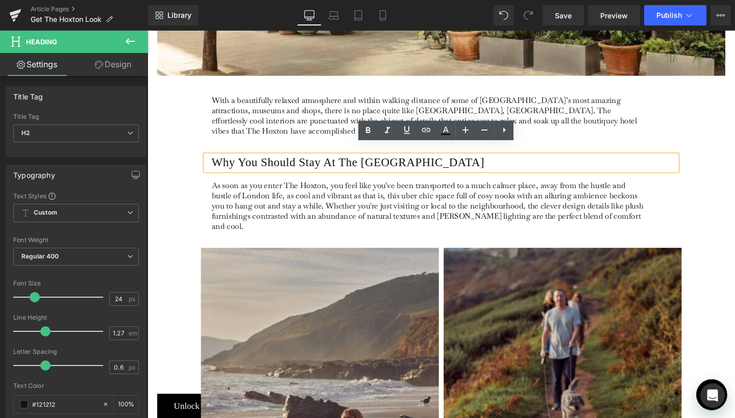
click at [706, 200] on div "Why You Should Stay At The Hoxton Heading As soon as you enter The Hoxton, you …" at bounding box center [456, 210] width 510 height 96
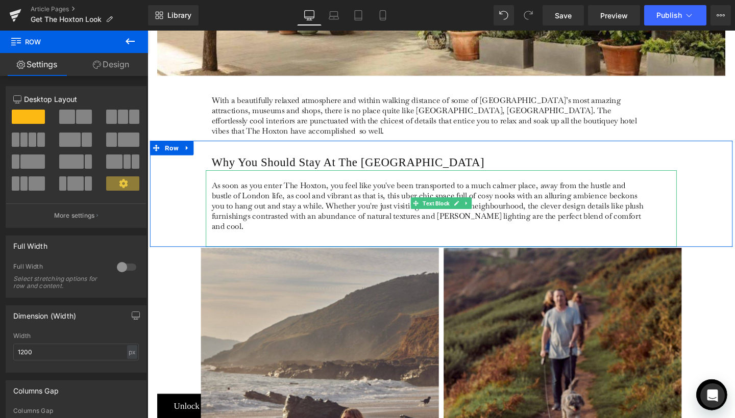
click at [659, 207] on p "As soon as you enter The Hoxton, you feel like you've been transported to a muc…" at bounding box center [443, 215] width 456 height 54
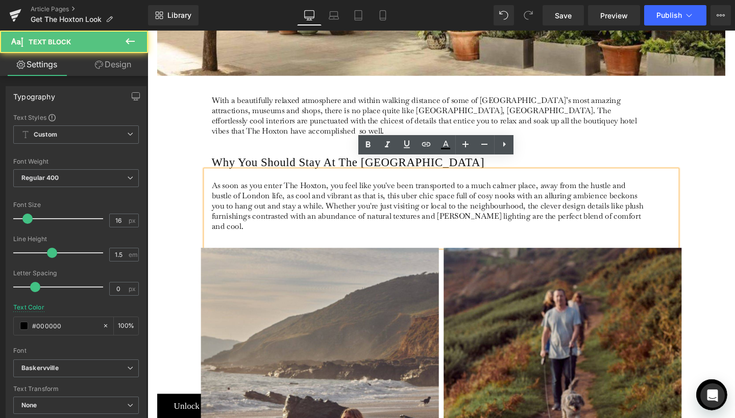
click at [659, 207] on p "As soon as you enter The Hoxton, you feel like you've been transported to a muc…" at bounding box center [443, 215] width 456 height 54
click at [661, 213] on p "As soon as you enter The Hoxton, you feel like you've been transported to a muc…" at bounding box center [443, 215] width 456 height 54
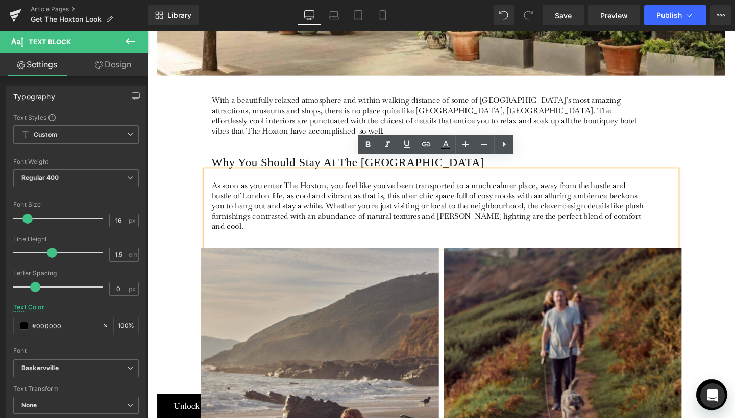
click at [471, 201] on p "As soon as you enter The Hoxton, you feel like you've been transported to a muc…" at bounding box center [443, 215] width 456 height 54
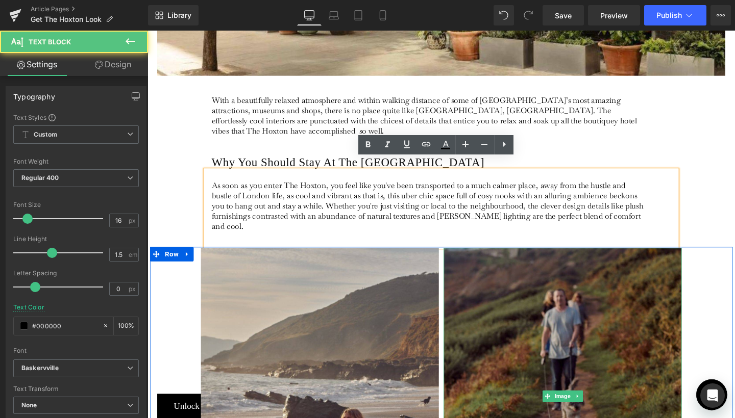
click at [625, 259] on img at bounding box center [584, 415] width 250 height 313
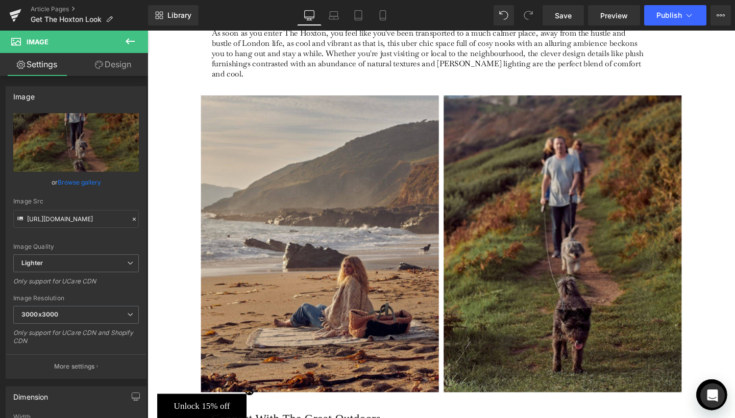
scroll to position [643, 0]
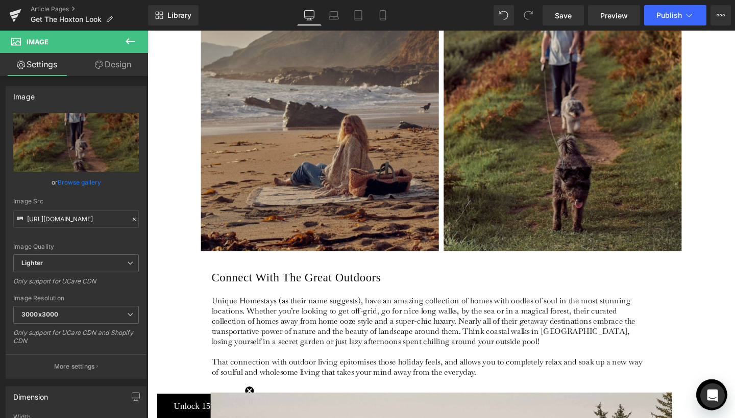
click at [363, 196] on img at bounding box center [329, 106] width 250 height 313
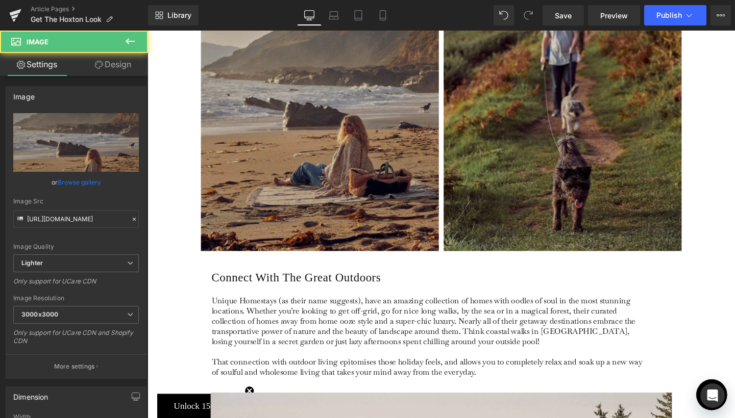
click at [278, 145] on img at bounding box center [329, 106] width 250 height 313
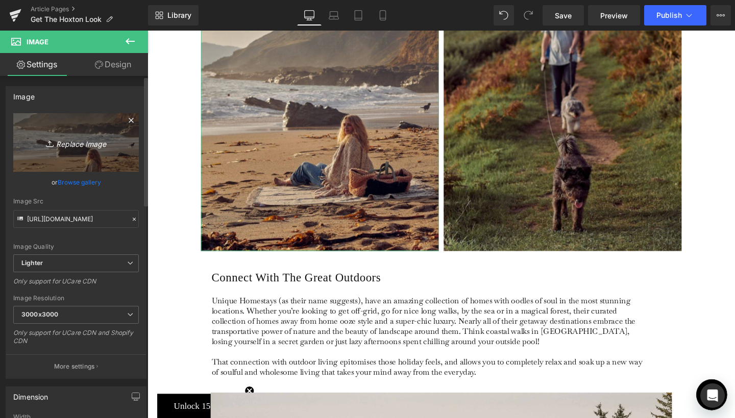
click at [85, 152] on link "Replace Image" at bounding box center [76, 142] width 126 height 59
type input "C:\fakepath\1.jpg"
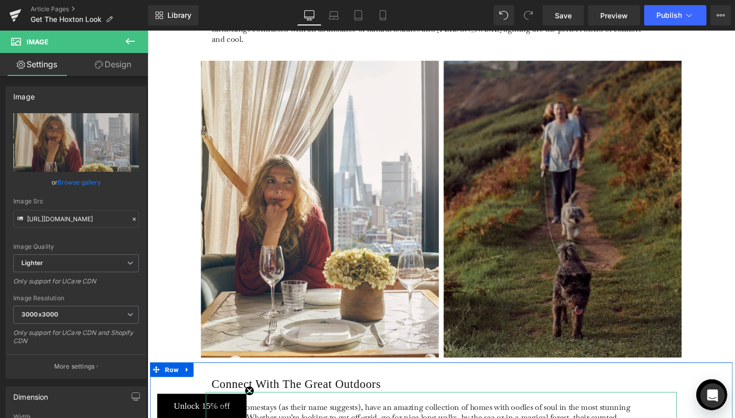
scroll to position [514, 0]
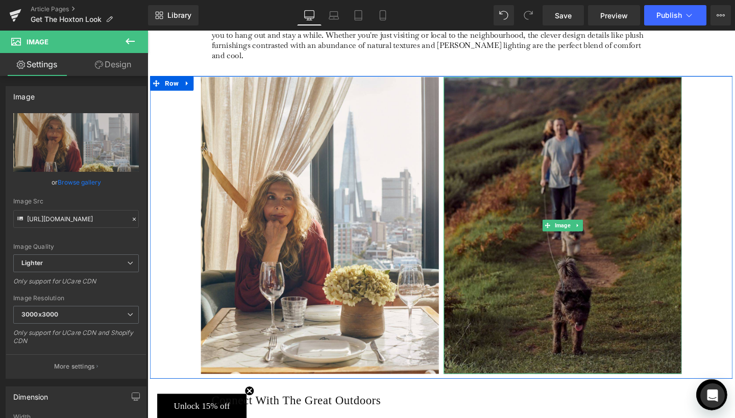
click at [547, 297] on img at bounding box center [584, 236] width 250 height 313
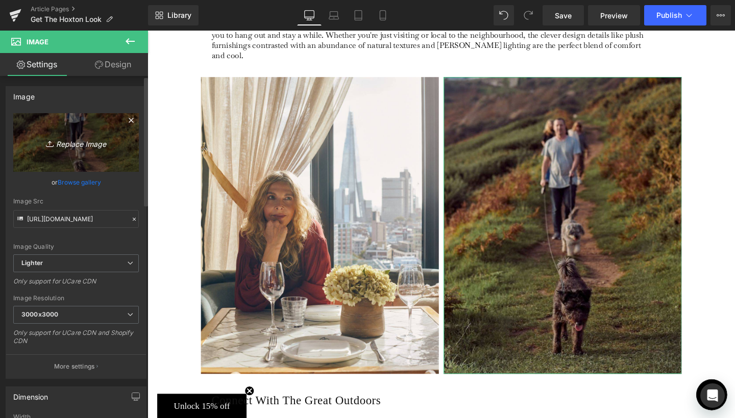
click at [82, 144] on icon "Replace Image" at bounding box center [76, 142] width 82 height 13
type input "C:\fakepath\2.jpg"
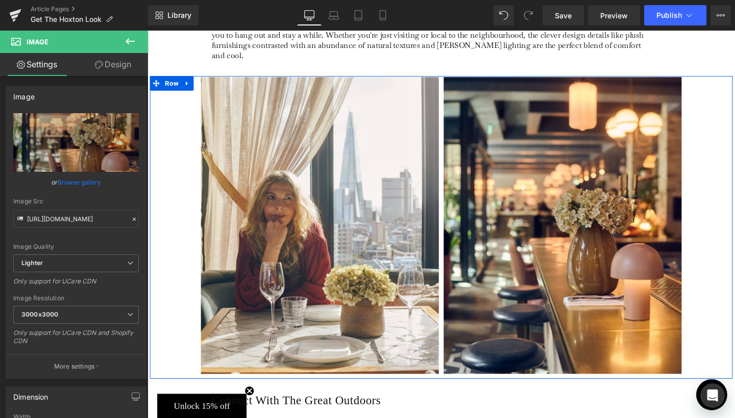
click at [716, 202] on div "Image Image Row" at bounding box center [456, 238] width 612 height 319
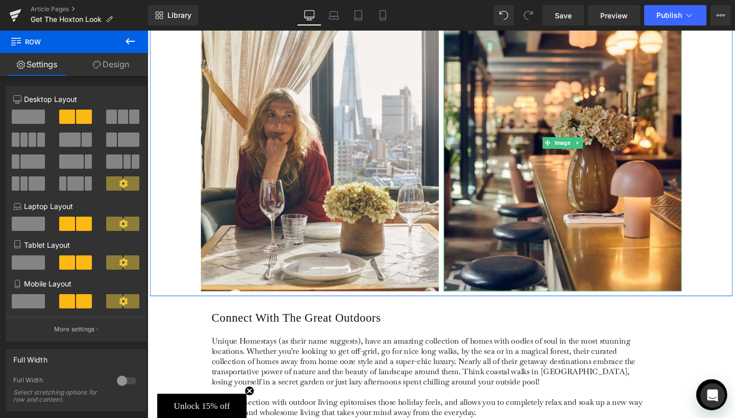
scroll to position [614, 0]
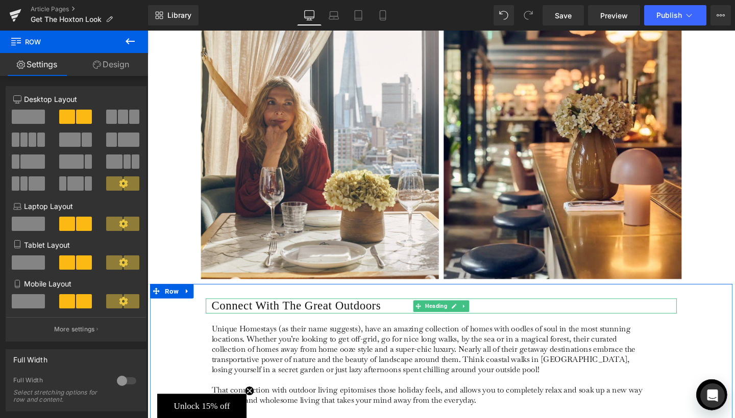
click at [358, 312] on h2 "Connect With The Great Outdoors" at bounding box center [459, 319] width 489 height 15
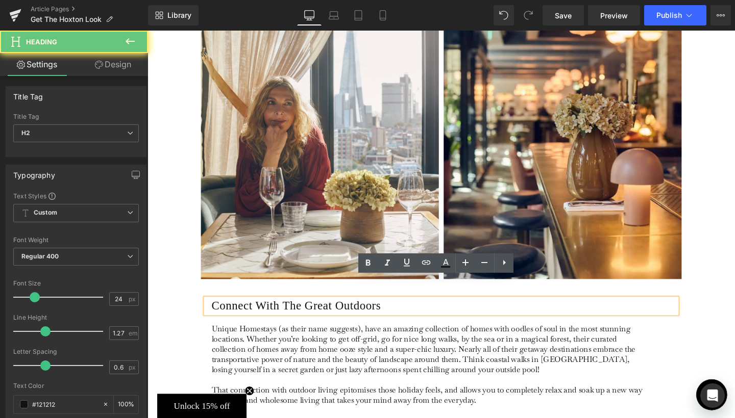
click at [358, 312] on h2 "Connect With The Great Outdoors" at bounding box center [459, 319] width 489 height 15
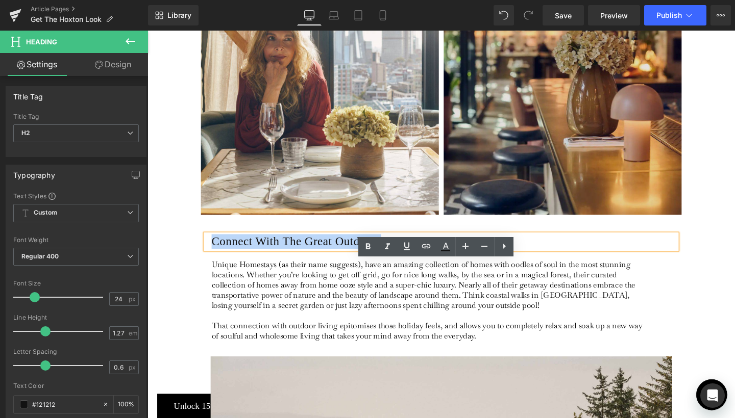
scroll to position [723, 0]
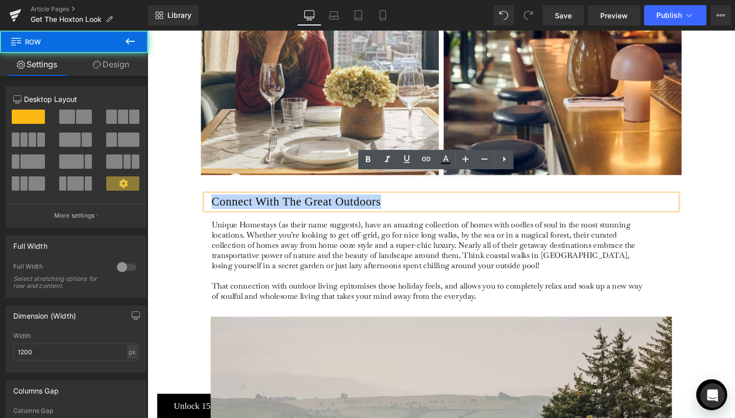
click at [729, 188] on div "Connect With The Great Outdoors Heading Unique Homestays (as their name suggest…" at bounding box center [456, 259] width 612 height 143
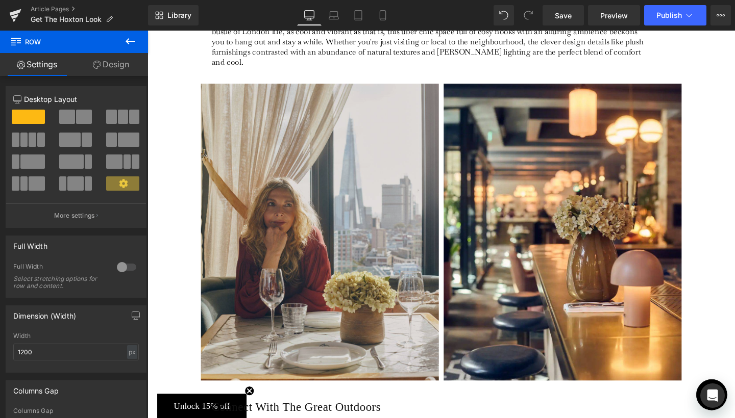
scroll to position [581, 0]
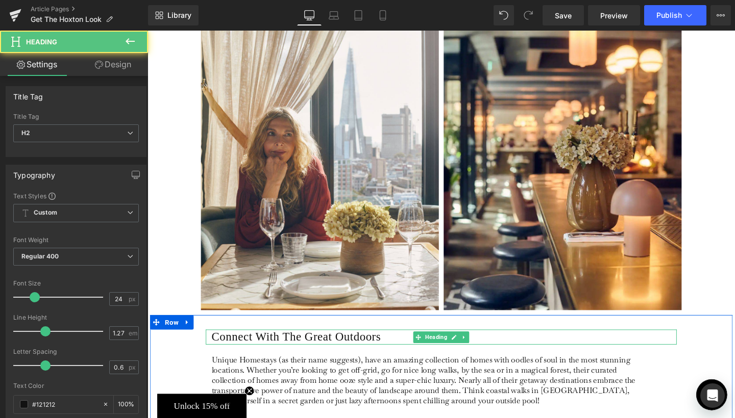
click at [275, 345] on h2 "Connect With The Great Outdoors" at bounding box center [459, 352] width 489 height 15
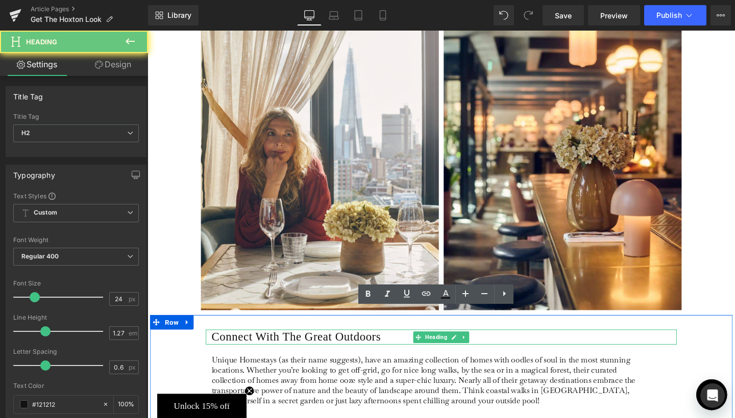
click at [275, 345] on h2 "Connect With The Great Outdoors" at bounding box center [459, 352] width 489 height 15
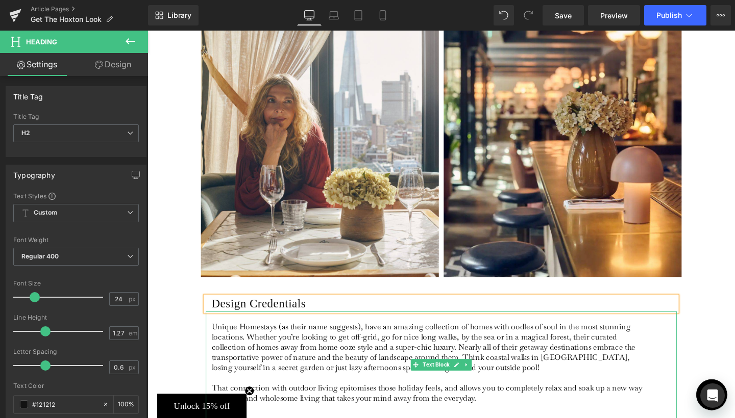
scroll to position [639, 0]
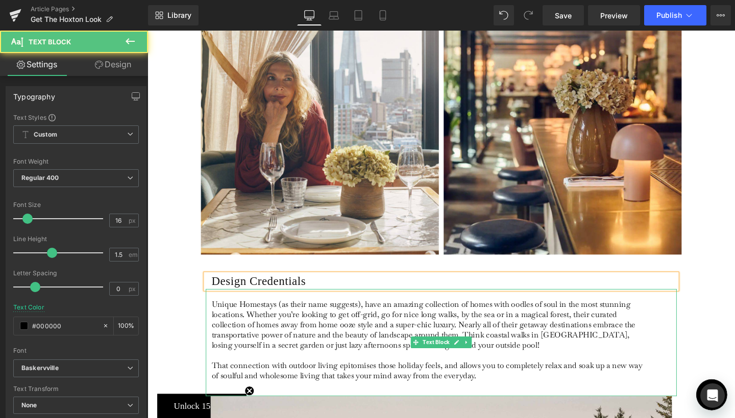
click at [314, 316] on p "Unique Homestays (as their name suggests), have an amazing collection of homes …" at bounding box center [443, 340] width 456 height 54
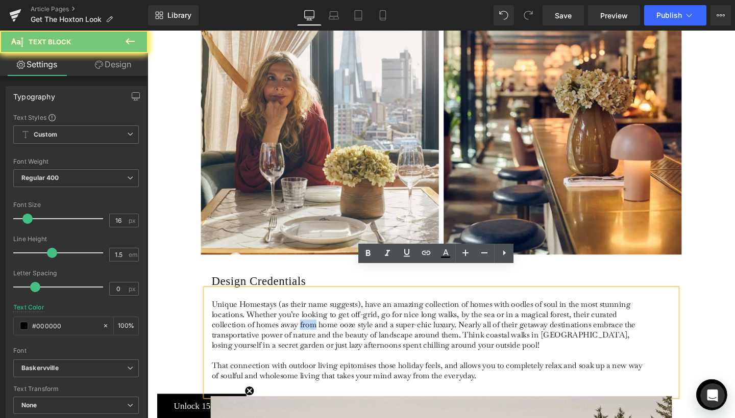
click at [314, 316] on p "Unique Homestays (as their name suggests), have an amazing collection of homes …" at bounding box center [443, 340] width 456 height 54
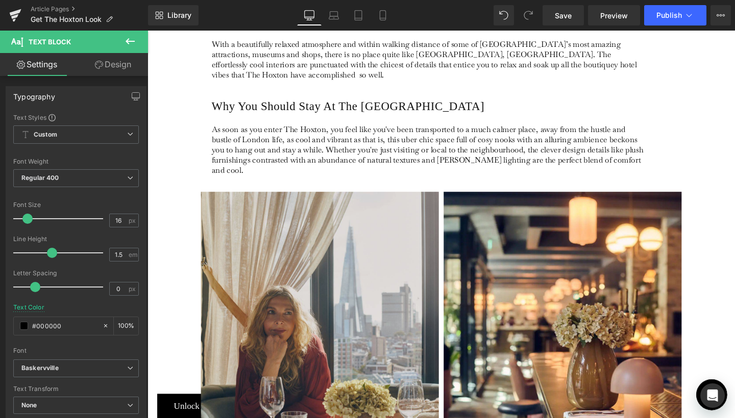
scroll to position [326, 0]
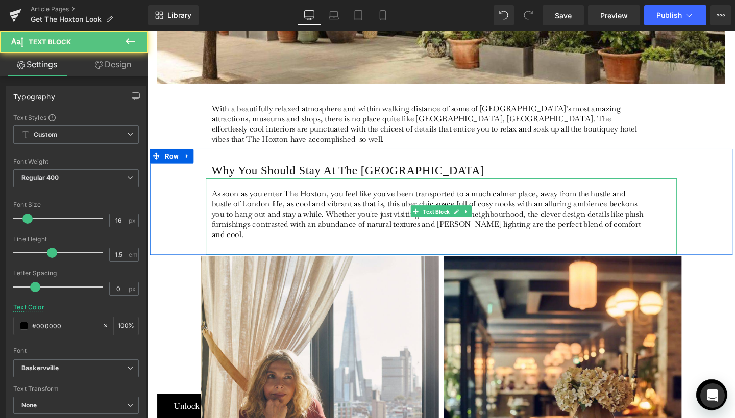
click at [664, 222] on p "As soon as you enter The Hoxton, you feel like you've been transported to a muc…" at bounding box center [443, 224] width 456 height 54
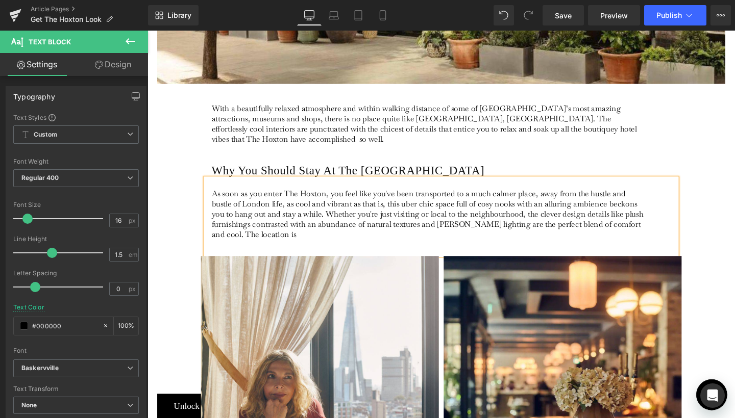
click at [238, 233] on p "As soon as you enter The Hoxton, you feel like you've been transported to a muc…" at bounding box center [443, 224] width 456 height 54
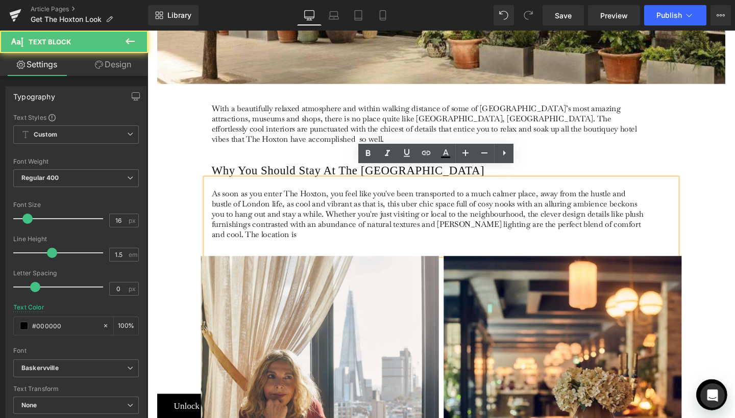
click at [238, 233] on p "As soon as you enter The Hoxton, you feel like you've been transported to a muc…" at bounding box center [443, 224] width 456 height 54
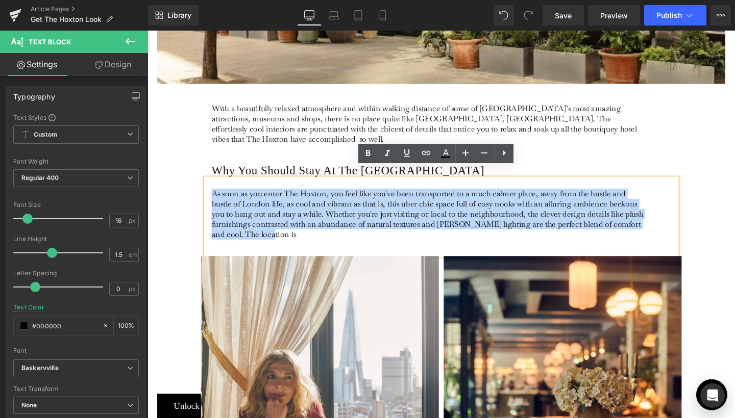
click at [239, 239] on div "As soon as you enter The Hoxton, you feel like you've been transported to a muc…" at bounding box center [456, 226] width 495 height 81
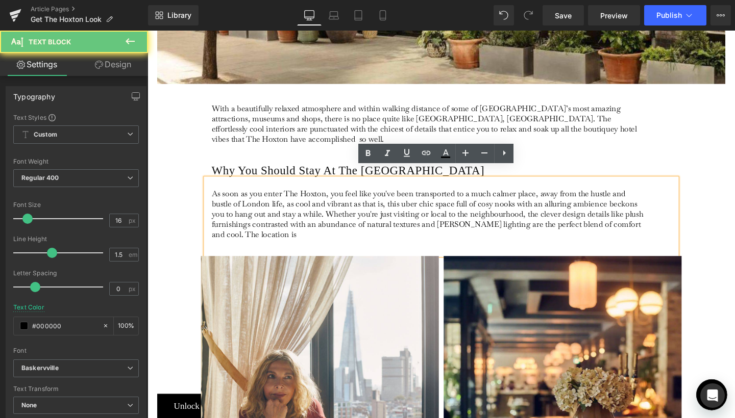
click at [239, 239] on div "As soon as you enter The Hoxton, you feel like you've been transported to a muc…" at bounding box center [456, 226] width 495 height 81
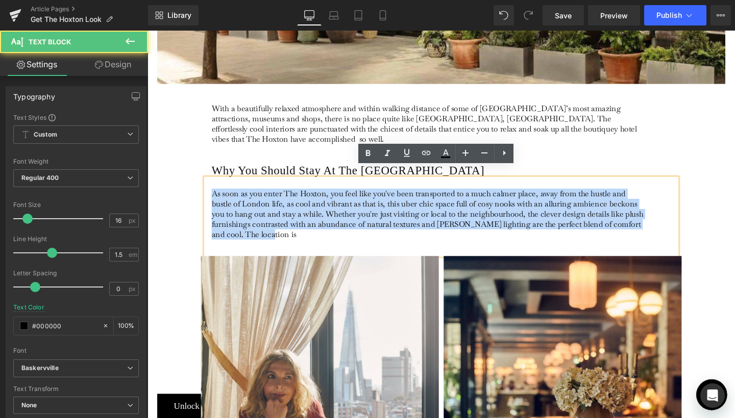
click at [239, 239] on div "As soon as you enter The Hoxton, you feel like you've been transported to a muc…" at bounding box center [456, 226] width 495 height 81
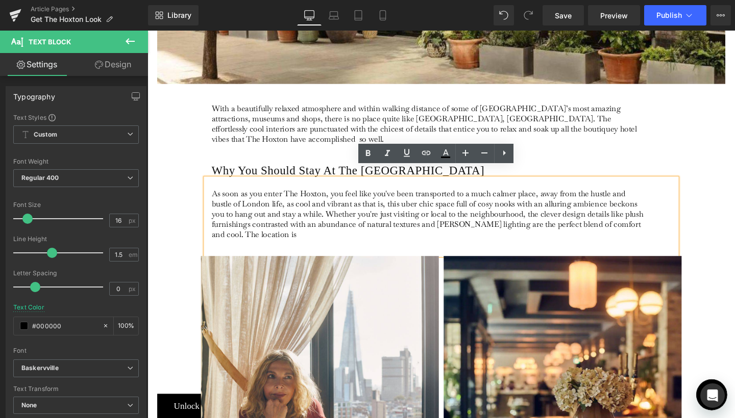
click at [239, 239] on div "As soon as you enter The Hoxton, you feel like you've been transported to a muc…" at bounding box center [456, 226] width 495 height 81
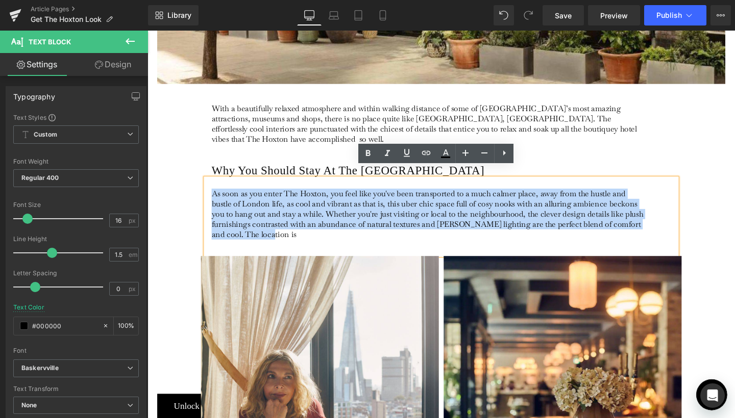
click at [239, 239] on div "As soon as you enter The Hoxton, you feel like you've been transported to a muc…" at bounding box center [456, 226] width 495 height 81
click at [281, 230] on p "As soon as you enter The Hoxton, you feel like you've been transported to a muc…" at bounding box center [443, 224] width 456 height 54
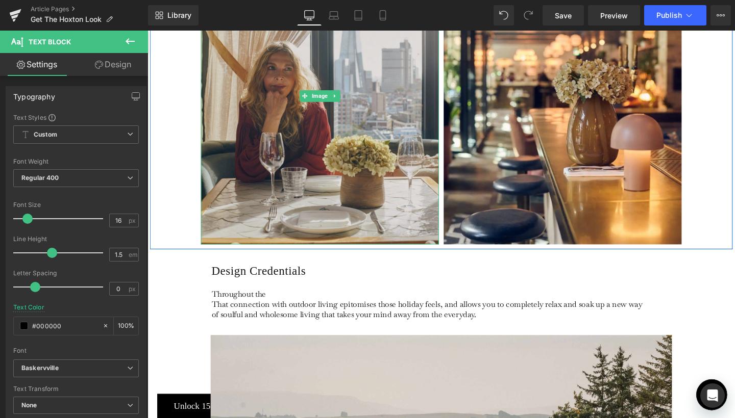
scroll to position [700, 0]
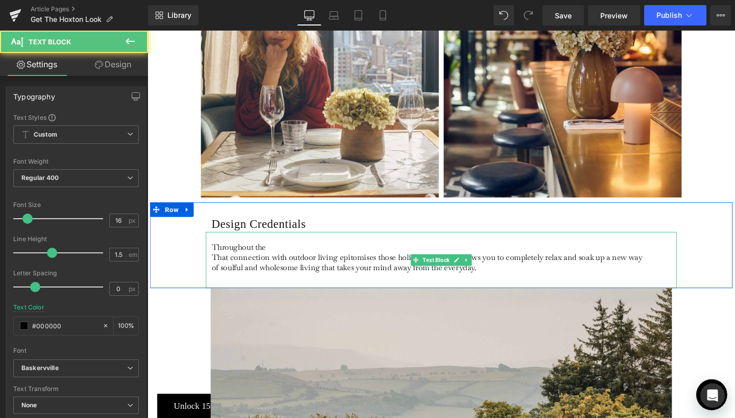
click at [264, 253] on p "Throughout the That connection with outdoor living epitomises those holiday fee…" at bounding box center [443, 269] width 456 height 32
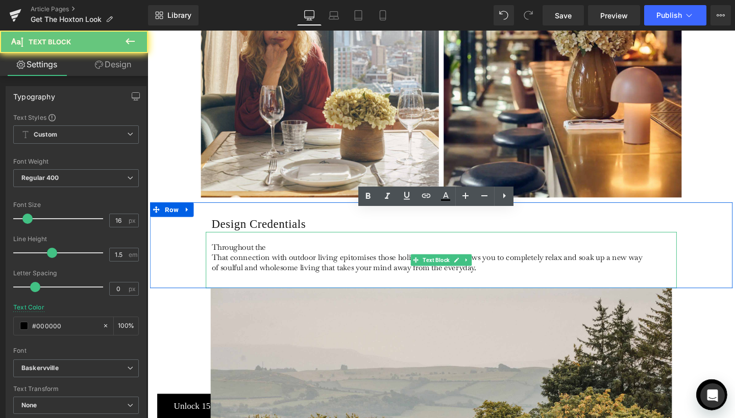
click at [286, 253] on p "Throughout the That connection with outdoor living epitomises those holiday fee…" at bounding box center [443, 269] width 456 height 32
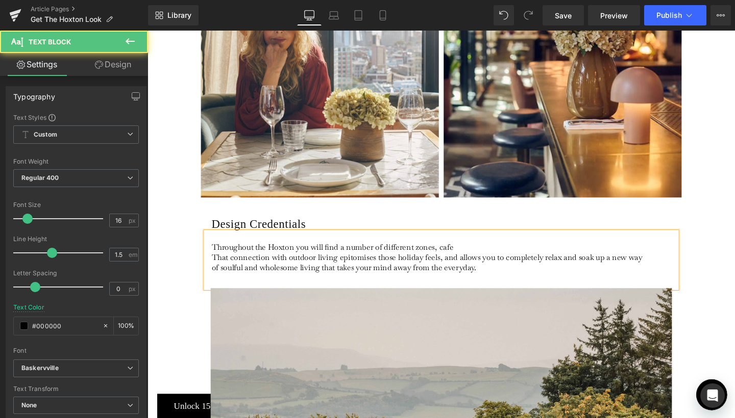
click at [454, 253] on p "Throughout the Hoxton you will find a number of different zones, cafe That conn…" at bounding box center [443, 269] width 456 height 32
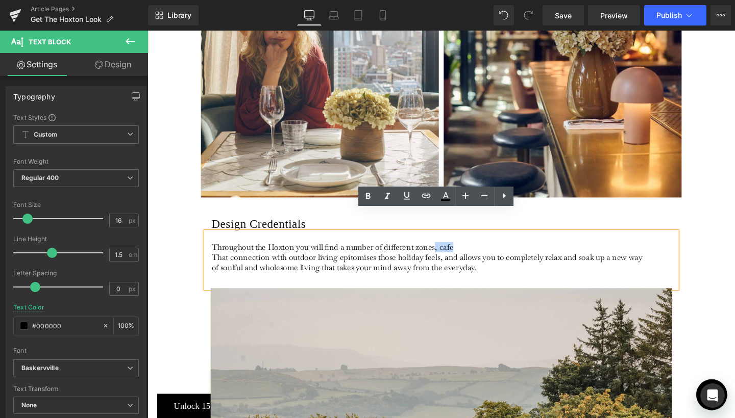
drag, startPoint x: 447, startPoint y: 237, endPoint x: 483, endPoint y: 231, distance: 37.2
click at [483, 253] on p "Throughout the Hoxton you will find a number of different zones, cafe That conn…" at bounding box center [443, 269] width 456 height 32
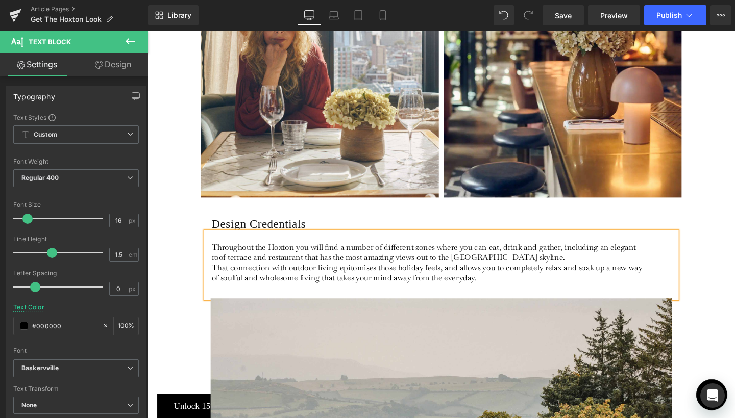
click at [278, 263] on p "Throughout the Hoxton you will find a number of different zones where you can e…" at bounding box center [443, 274] width 456 height 43
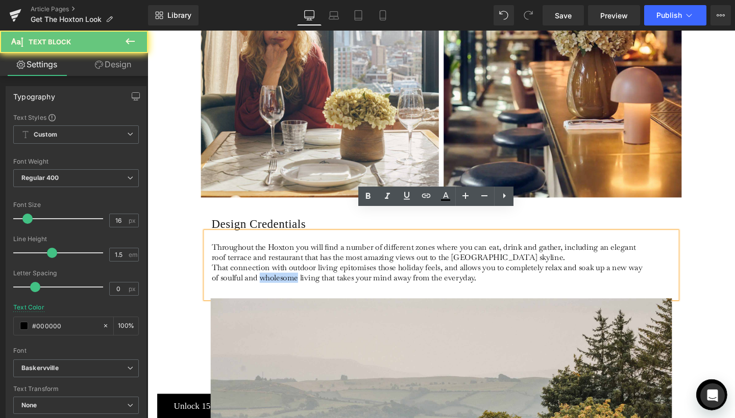
click at [278, 263] on p "Throughout the Hoxton you will find a number of different zones where you can e…" at bounding box center [443, 274] width 456 height 43
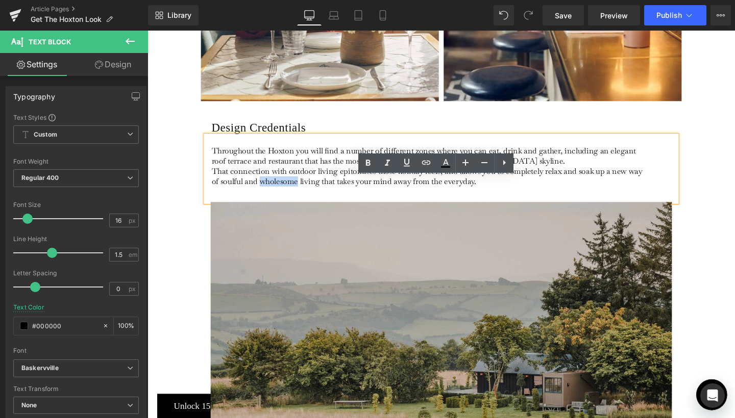
scroll to position [735, 0]
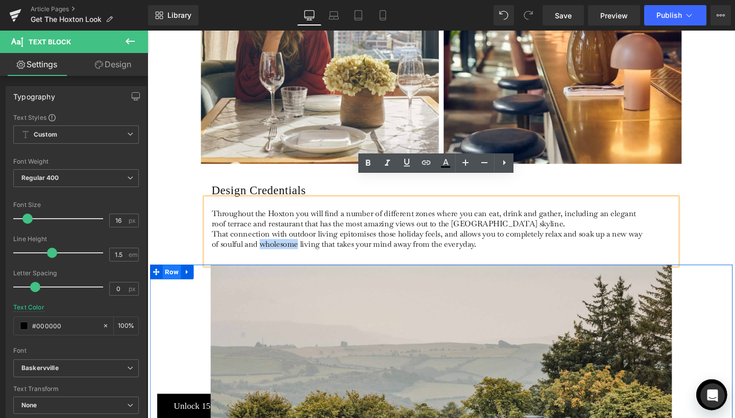
click at [179, 277] on span "Row" at bounding box center [172, 284] width 19 height 15
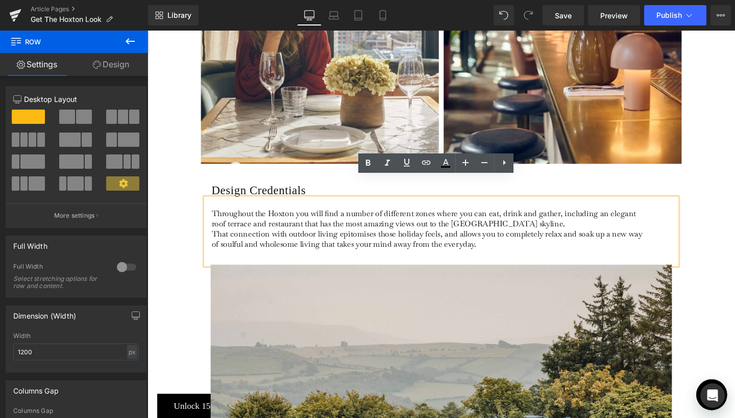
click at [189, 211] on div "Design Credentials Heading Throughout the Hoxton you will find a number of diff…" at bounding box center [456, 226] width 612 height 101
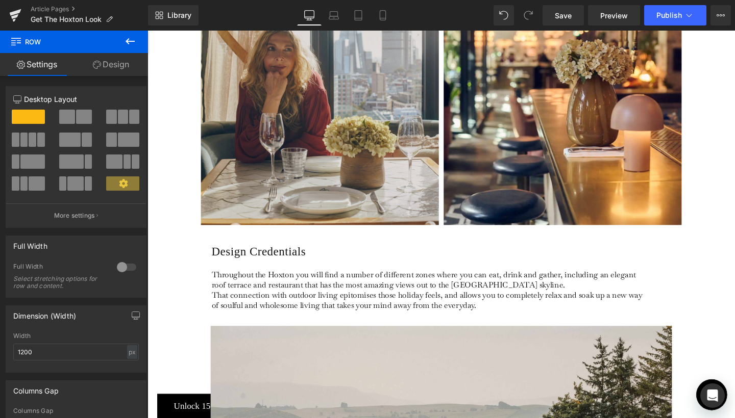
scroll to position [705, 0]
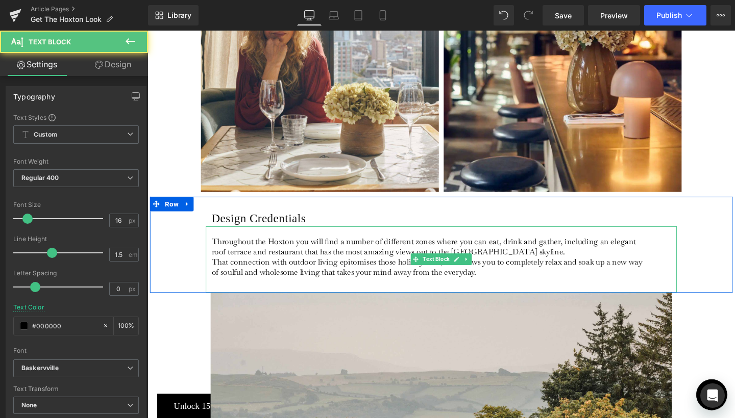
click at [251, 260] on p "Throughout the Hoxton you will find a number of different zones where you can e…" at bounding box center [443, 269] width 456 height 43
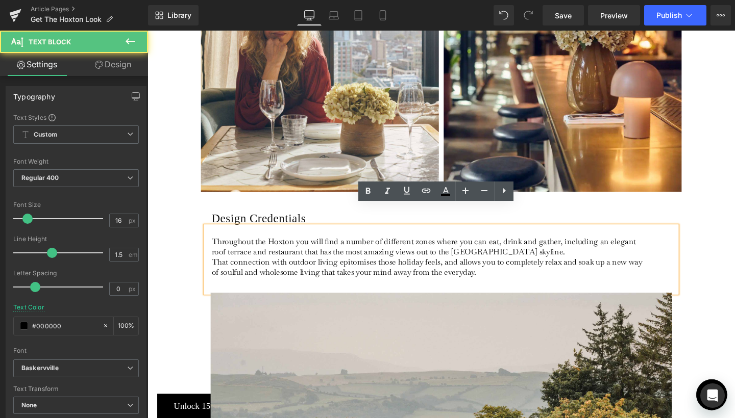
click at [251, 260] on p "Throughout the Hoxton you will find a number of different zones where you can e…" at bounding box center [443, 269] width 456 height 43
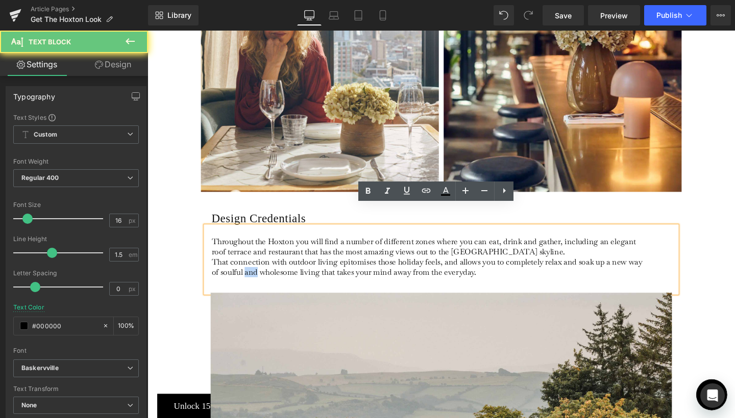
click at [251, 260] on p "Throughout the Hoxton you will find a number of different zones where you can e…" at bounding box center [443, 269] width 456 height 43
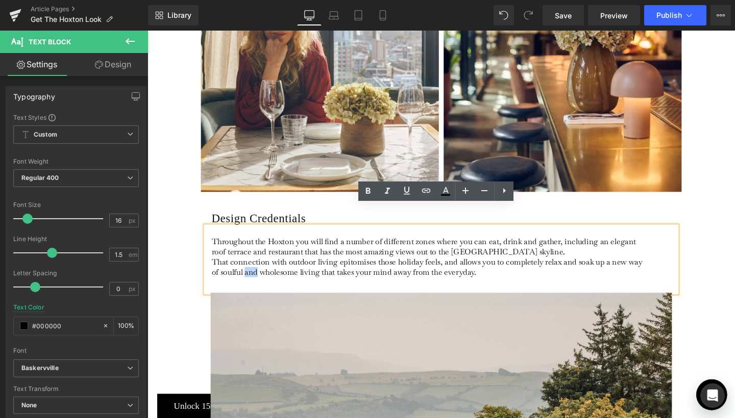
click at [303, 263] on p "Throughout the Hoxton you will find a number of different zones where you can e…" at bounding box center [443, 269] width 456 height 43
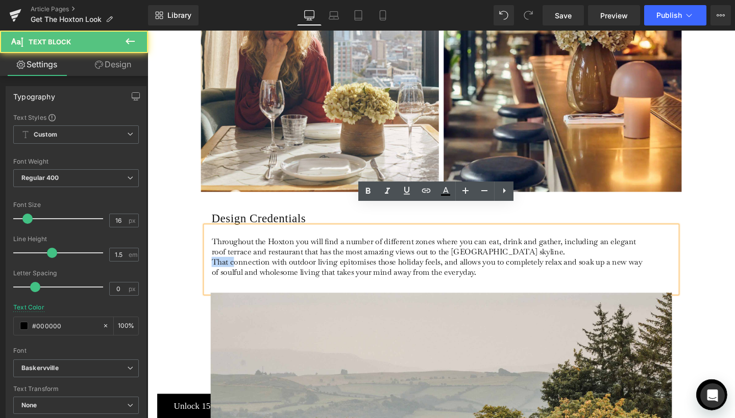
drag, startPoint x: 214, startPoint y: 252, endPoint x: 235, endPoint y: 257, distance: 21.5
click at [235, 257] on p "Throughout the Hoxton you will find a number of different zones where you can e…" at bounding box center [443, 269] width 456 height 43
click at [481, 269] on div "Throughout the Hoxton you will find a number of different zones where you can e…" at bounding box center [456, 272] width 495 height 70
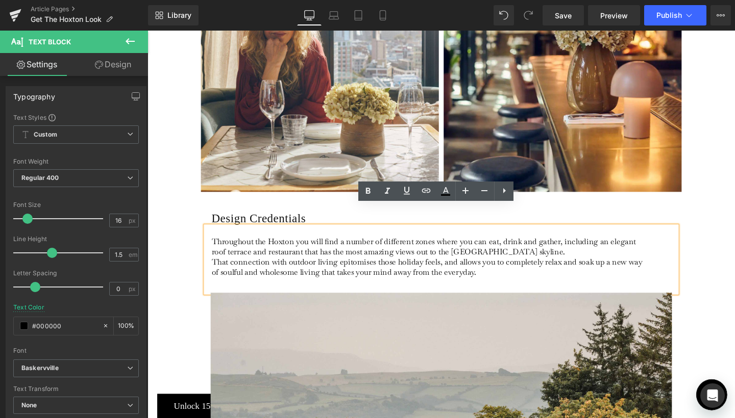
click at [536, 248] on p "Throughout the Hoxton you will find a number of different zones where you can e…" at bounding box center [443, 269] width 456 height 43
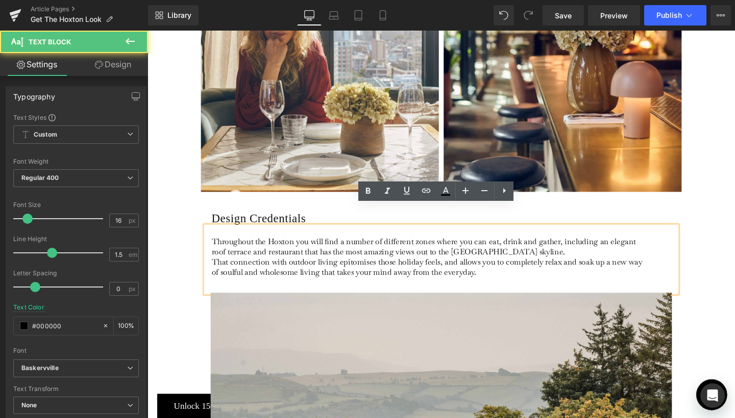
click at [537, 248] on p "Throughout the Hoxton you will find a number of different zones where you can e…" at bounding box center [443, 269] width 456 height 43
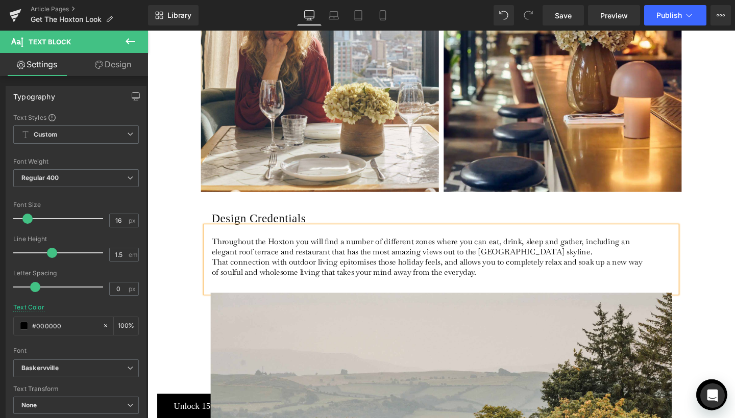
click at [560, 248] on p "Throughout the Hoxton you will find a number of different zones where you can e…" at bounding box center [443, 269] width 456 height 43
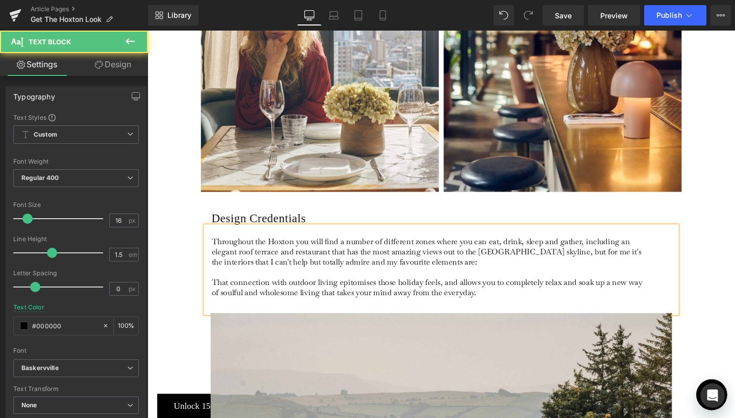
click at [307, 280] on p "Throughout the Hoxton you will find a number of different zones where you can e…" at bounding box center [443, 280] width 456 height 64
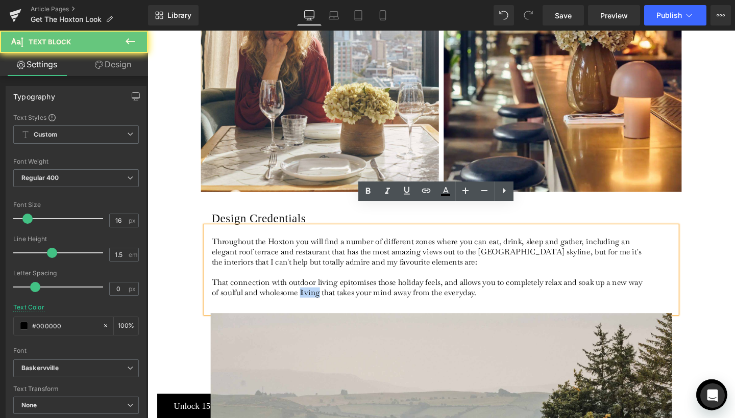
click at [307, 280] on p "Throughout the Hoxton you will find a number of different zones where you can e…" at bounding box center [443, 280] width 456 height 64
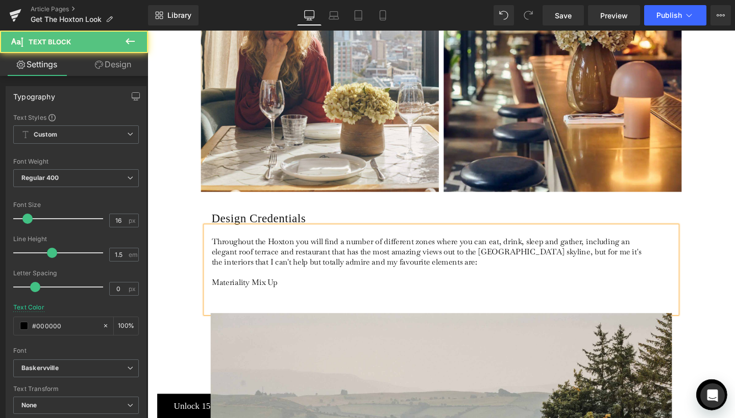
click at [235, 274] on p "Throughout the Hoxton you will find a number of different zones where you can e…" at bounding box center [443, 280] width 456 height 64
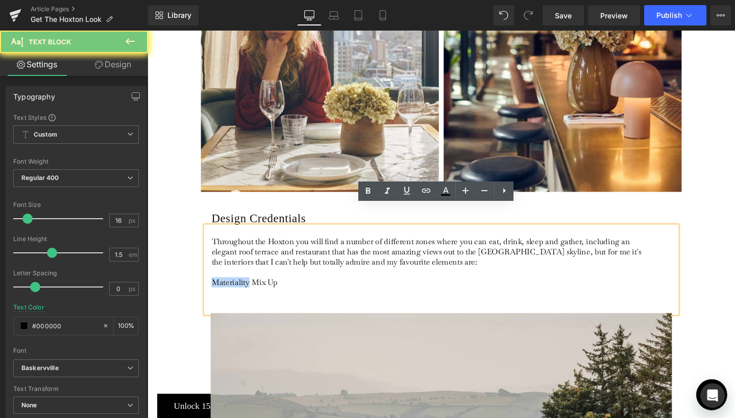
click at [235, 274] on p "Throughout the Hoxton you will find a number of different zones where you can e…" at bounding box center [443, 280] width 456 height 64
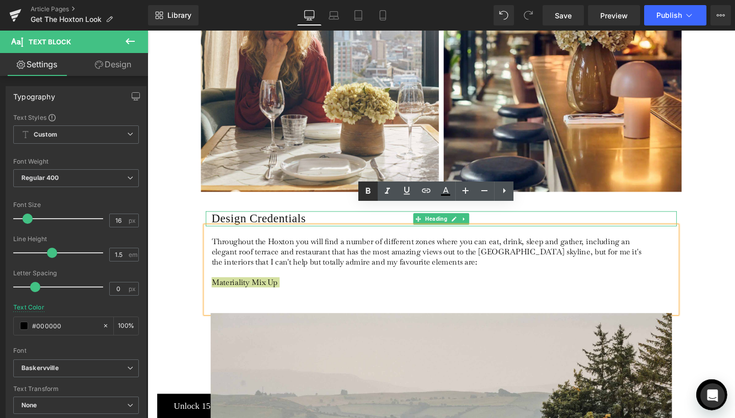
click at [369, 193] on icon at bounding box center [368, 191] width 5 height 6
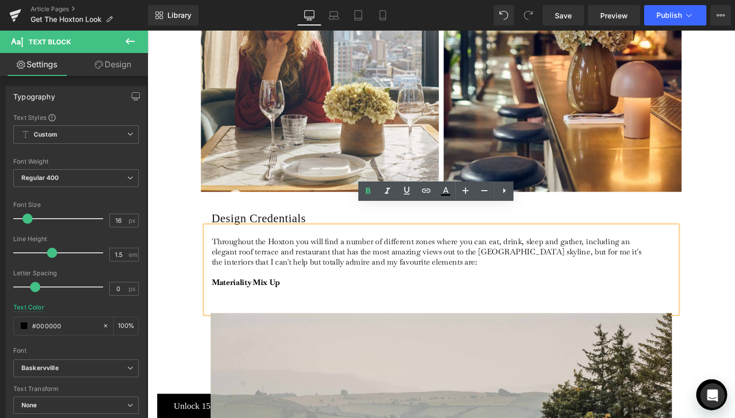
click at [238, 282] on p "Throughout the Hoxton you will find a number of different zones where you can e…" at bounding box center [443, 280] width 456 height 64
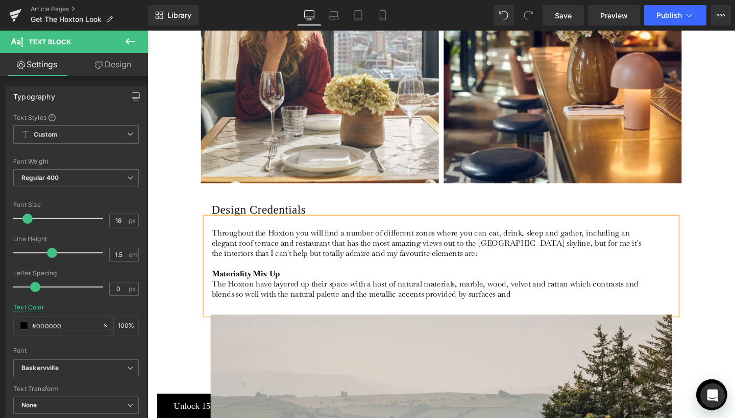
scroll to position [729, 0]
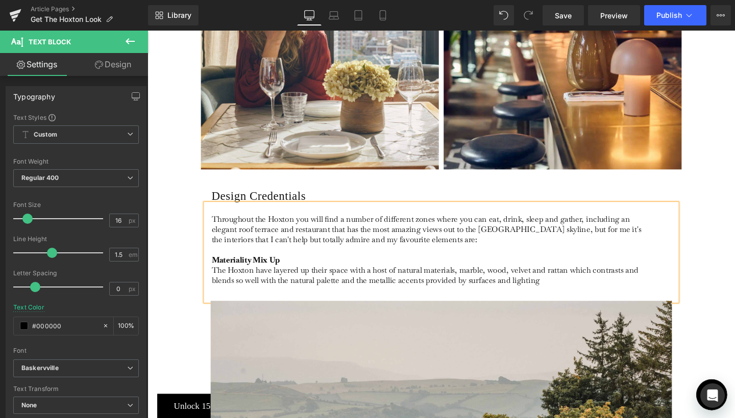
click at [293, 270] on p "Throughout the Hoxton you will find a number of different zones where you can e…" at bounding box center [443, 261] width 456 height 75
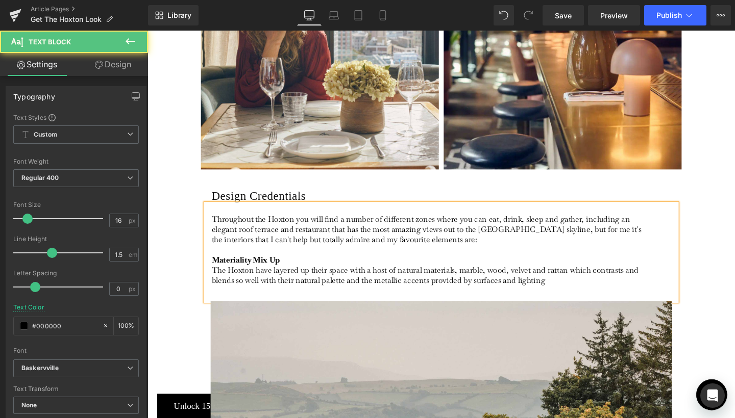
click at [564, 275] on p "Throughout the Hoxton you will find a number of different zones where you can e…" at bounding box center [443, 261] width 456 height 75
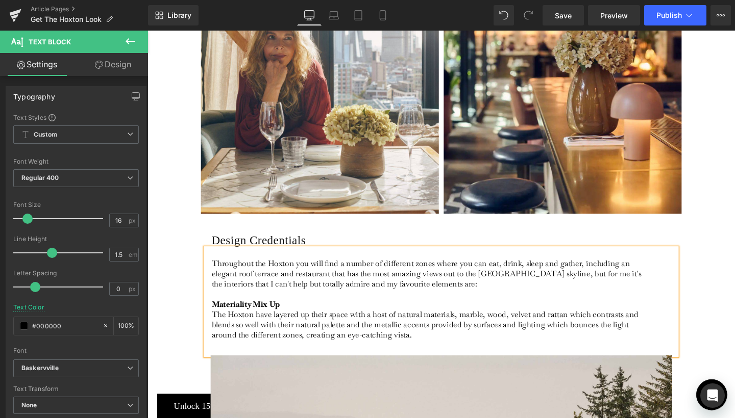
scroll to position [722, 0]
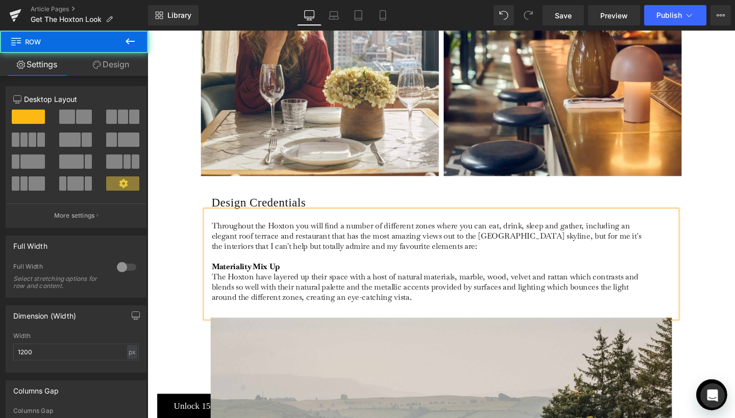
click at [723, 243] on div "Design Credentials Heading Throughout the Hoxton you will find a number of diff…" at bounding box center [456, 260] width 612 height 143
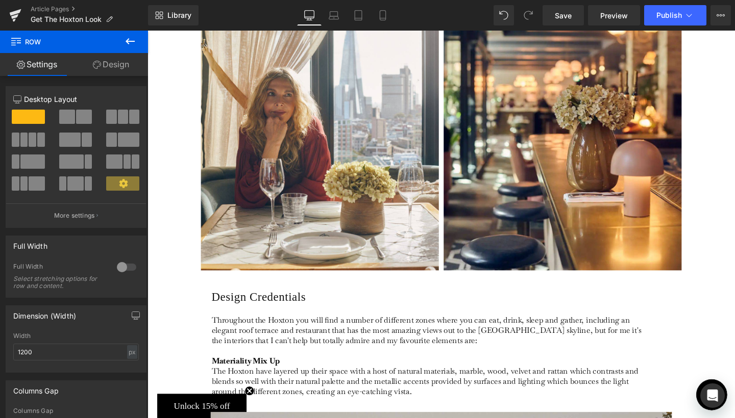
scroll to position [505, 0]
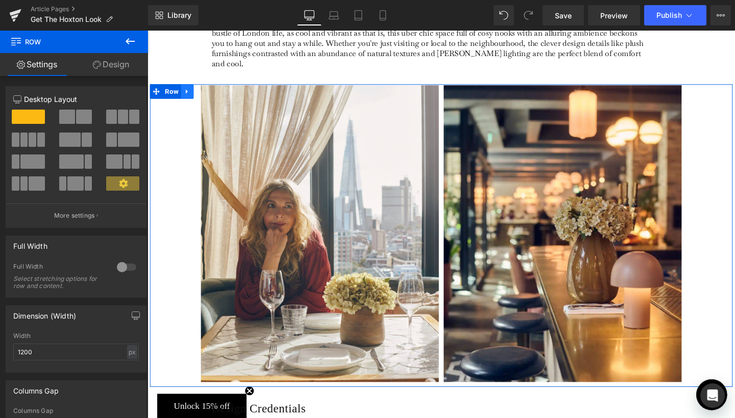
click at [188, 91] on icon at bounding box center [189, 95] width 7 height 8
click at [201, 91] on icon at bounding box center [202, 94] width 7 height 7
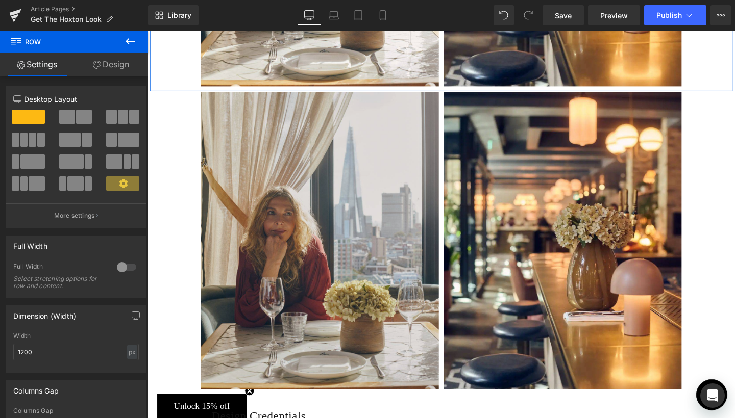
scroll to position [817, 0]
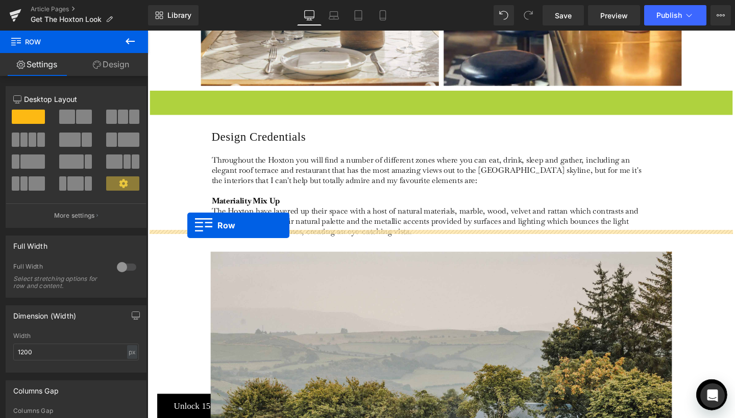
drag, startPoint x: 169, startPoint y: 79, endPoint x: 189, endPoint y: 236, distance: 157.9
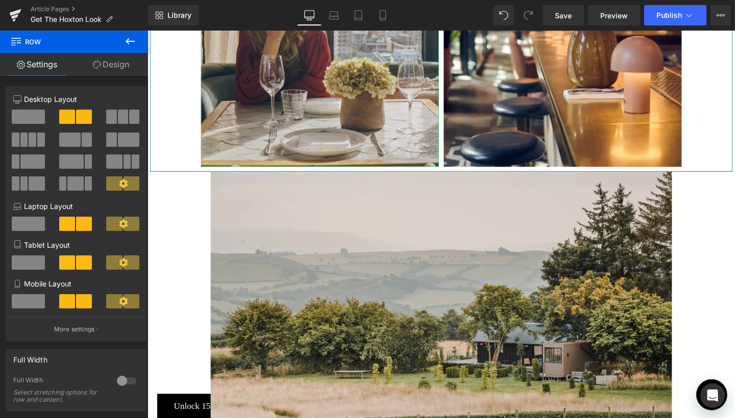
scroll to position [1262, 0]
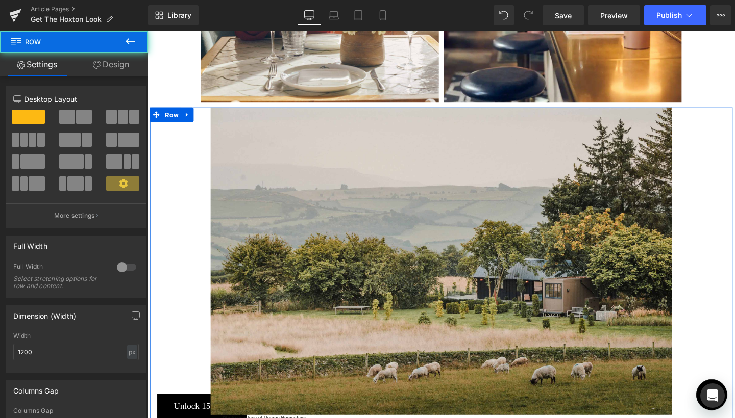
click at [189, 185] on div "Image Photo courtesy of Unique Homestays Heading Row" at bounding box center [456, 279] width 612 height 336
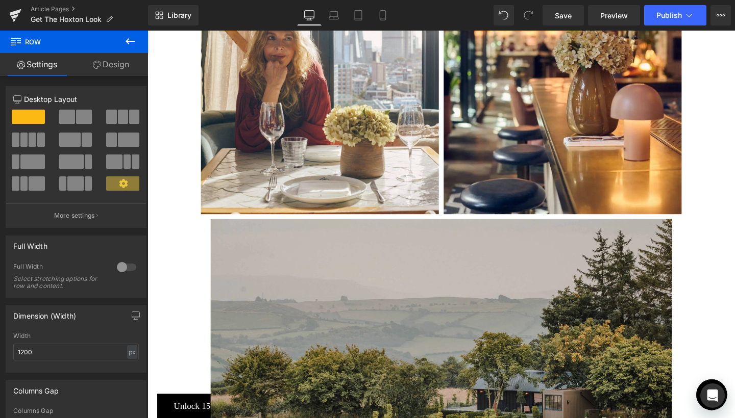
scroll to position [1130, 0]
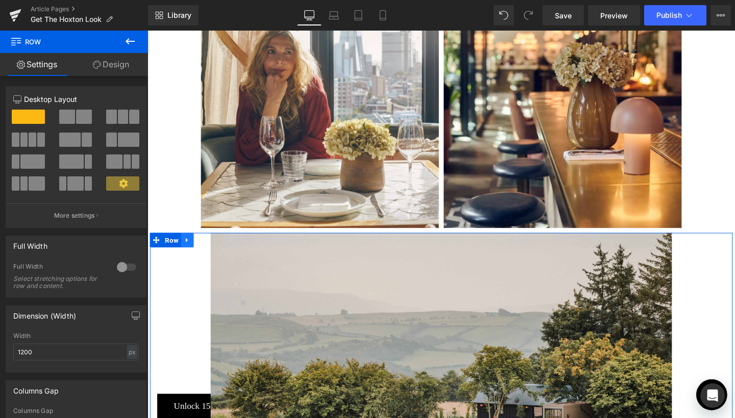
click at [191, 248] on icon at bounding box center [189, 252] width 7 height 8
click at [212, 248] on icon at bounding box center [215, 251] width 7 height 7
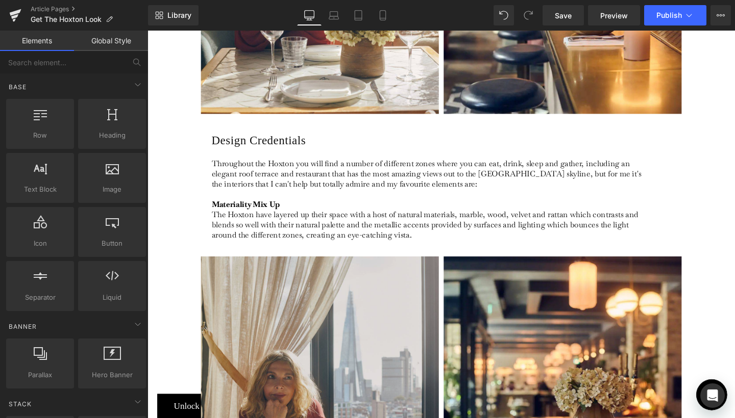
scroll to position [756, 0]
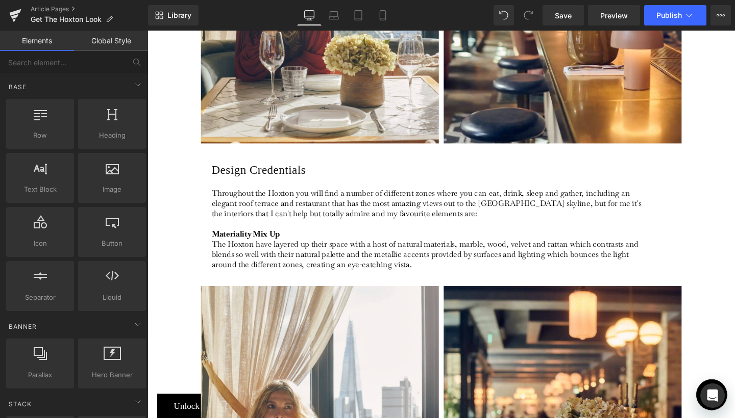
click at [429, 255] on p "Throughout the Hoxton you will find a number of different zones where you can e…" at bounding box center [443, 239] width 456 height 86
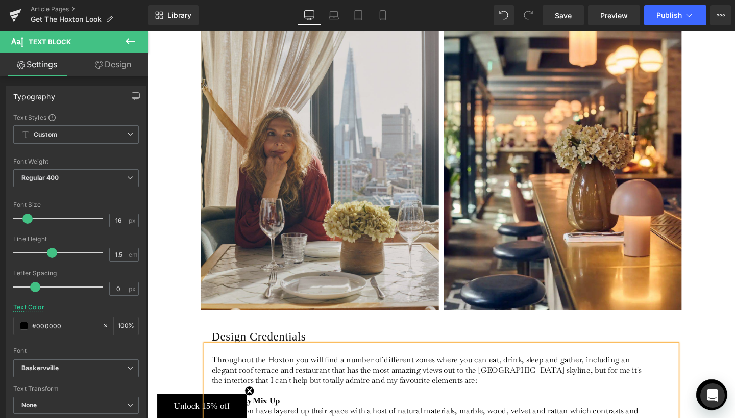
scroll to position [1021, 0]
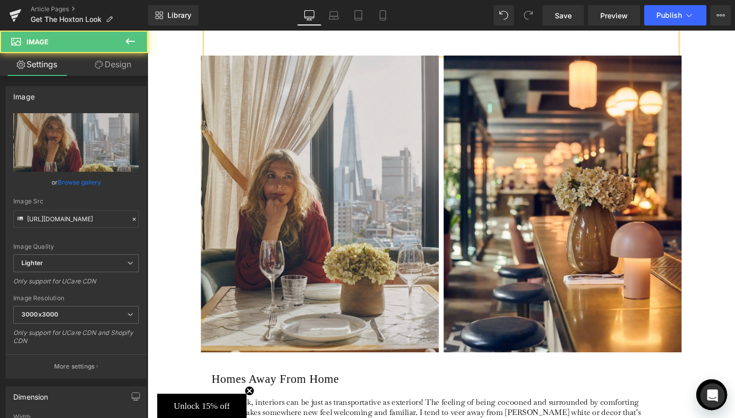
click at [329, 195] on div "Image" at bounding box center [329, 213] width 250 height 313
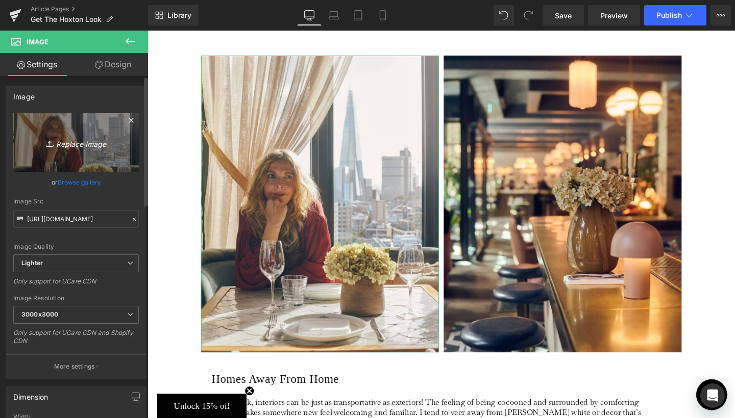
click at [82, 149] on link "Replace Image" at bounding box center [76, 142] width 126 height 59
type input "C:\fakepath\2.jpg"
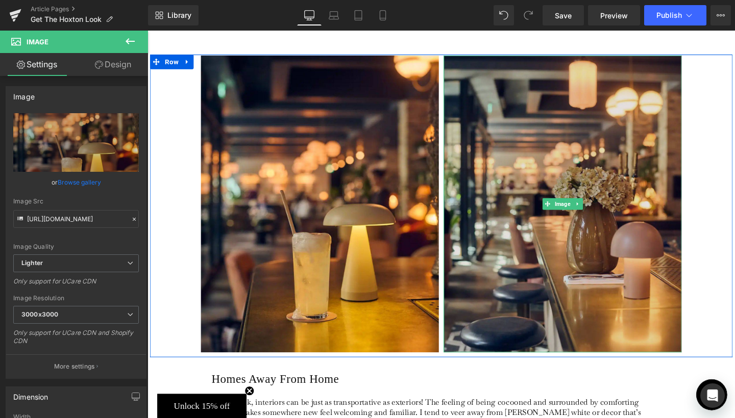
click at [554, 187] on img at bounding box center [584, 213] width 250 height 313
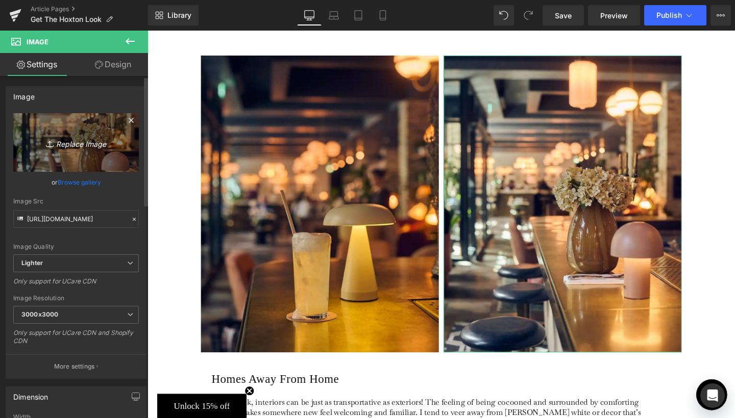
click at [85, 146] on icon "Replace Image" at bounding box center [76, 142] width 82 height 13
type input "C:\fakepath\3.jpg"
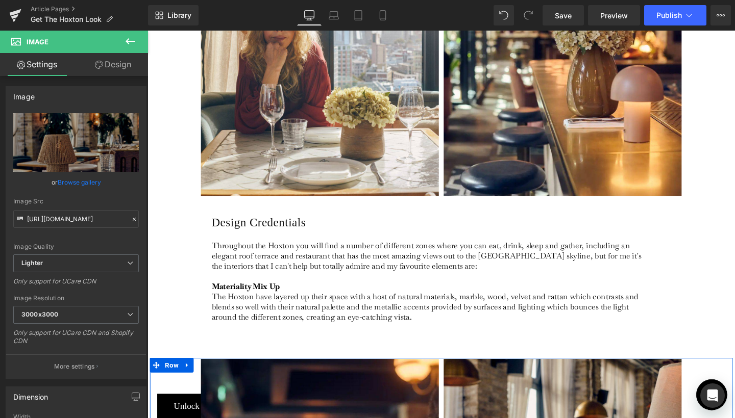
scroll to position [699, 0]
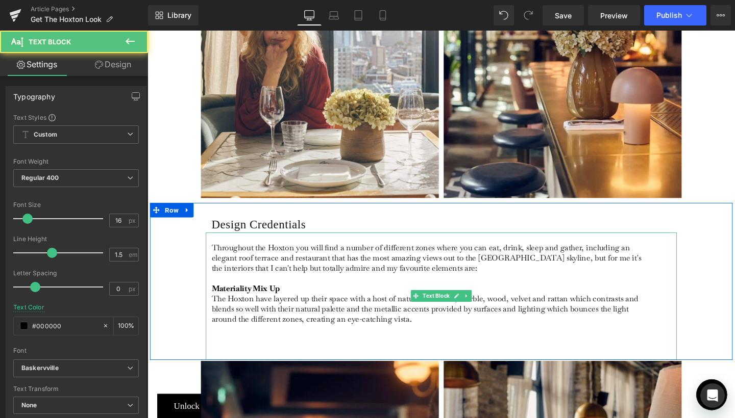
click at [356, 337] on p "Throughout the Hoxton you will find a number of different zones where you can e…" at bounding box center [443, 307] width 456 height 107
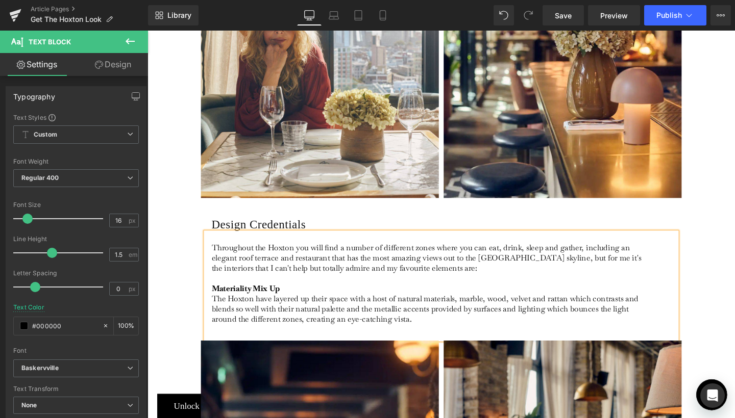
click at [712, 284] on div "Design Credentials Heading Throughout the Hoxton you will find a number of diff…" at bounding box center [456, 283] width 612 height 143
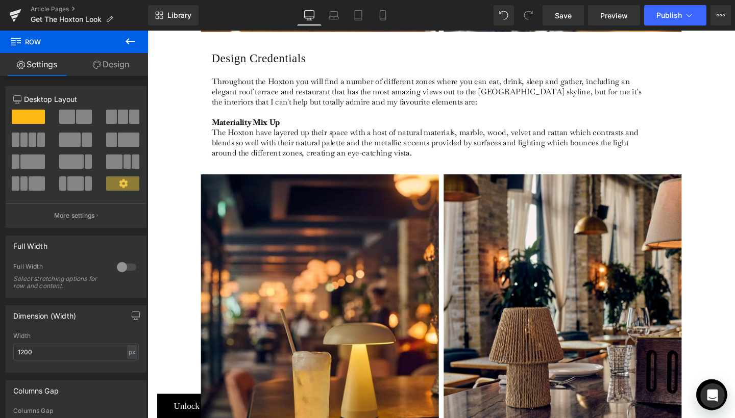
scroll to position [888, 0]
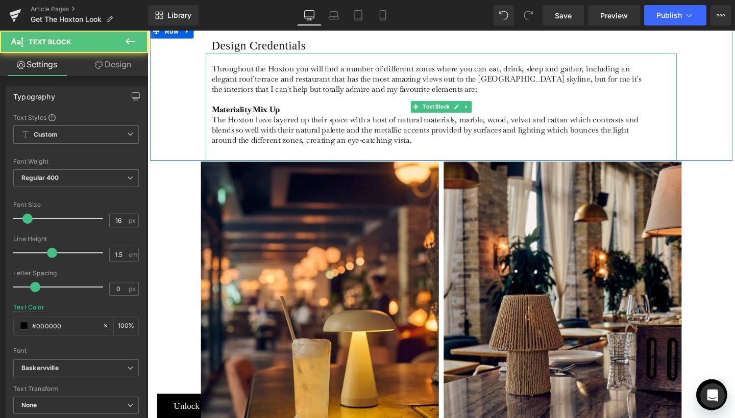
click at [445, 124] on p "Throughout the Hoxton you will find a number of different zones where you can e…" at bounding box center [443, 108] width 456 height 86
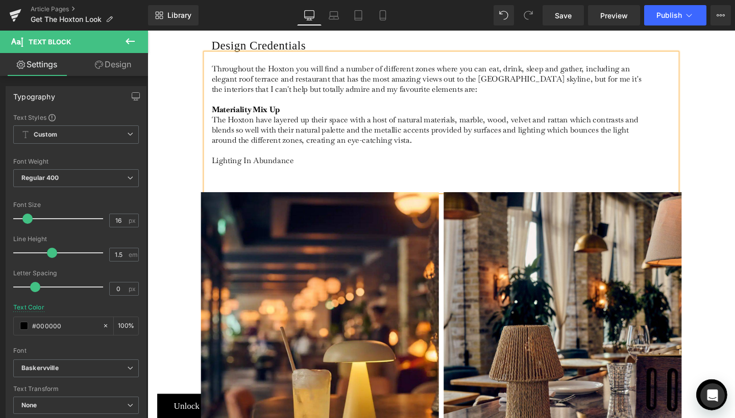
click at [279, 146] on p "Throughout the Hoxton you will find a number of different zones where you can e…" at bounding box center [443, 124] width 456 height 118
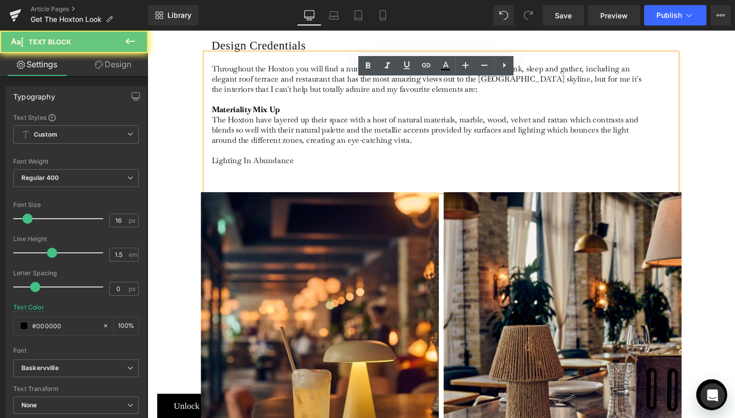
click at [279, 146] on p "Throughout the Hoxton you will find a number of different zones where you can e…" at bounding box center [443, 124] width 456 height 118
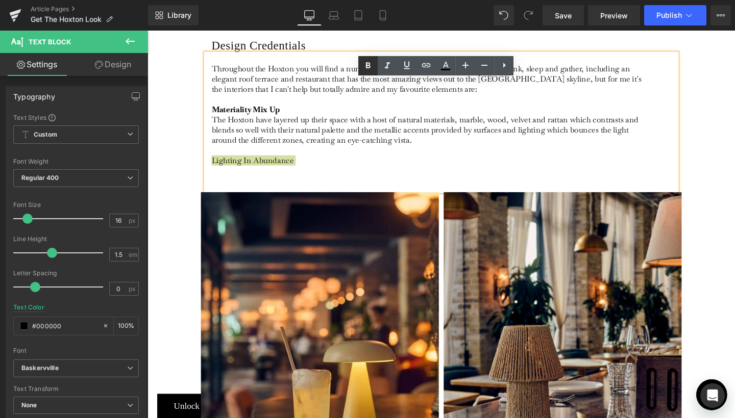
click at [373, 66] on icon at bounding box center [368, 66] width 12 height 12
click at [252, 162] on strong "Lighting In Abundance" at bounding box center [259, 167] width 88 height 11
click at [220, 155] on p "Throughout the Hoxton you will find a number of different zones where you can e…" at bounding box center [443, 124] width 456 height 118
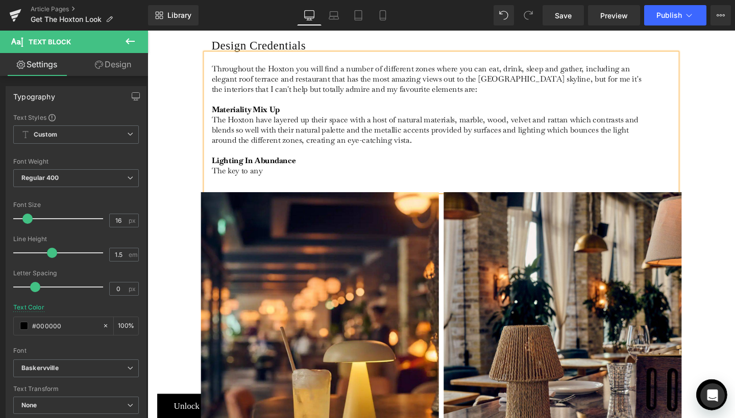
click at [260, 158] on p "Throughout the Hoxton you will find a number of different zones where you can e…" at bounding box center [443, 124] width 456 height 118
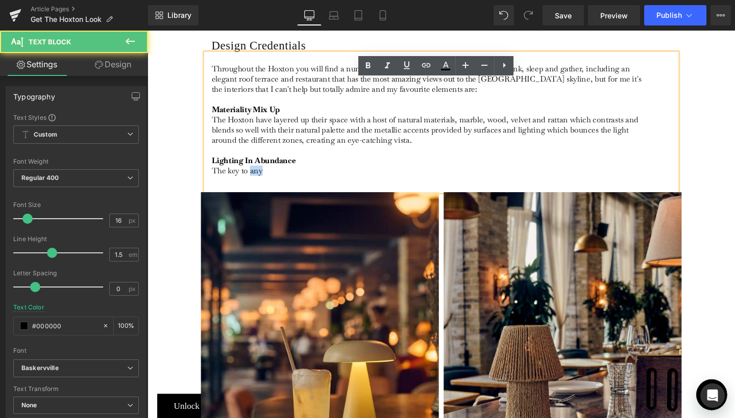
click at [260, 158] on p "Throughout the Hoxton you will find a number of different zones where you can e…" at bounding box center [443, 124] width 456 height 118
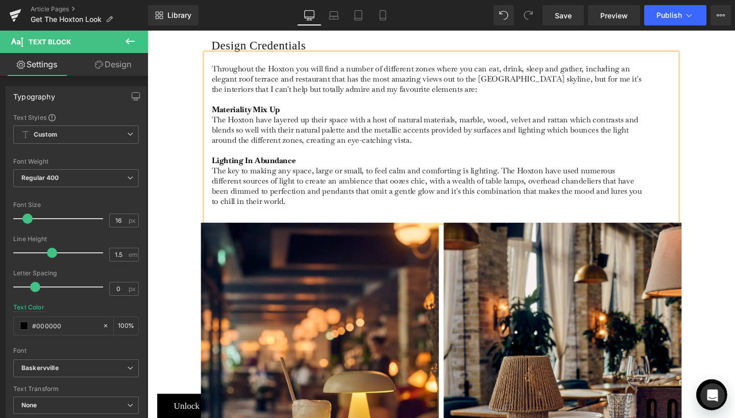
click at [734, 175] on div "Design Credentials Heading Throughout the Hoxton you will find a number of diff…" at bounding box center [456, 127] width 612 height 208
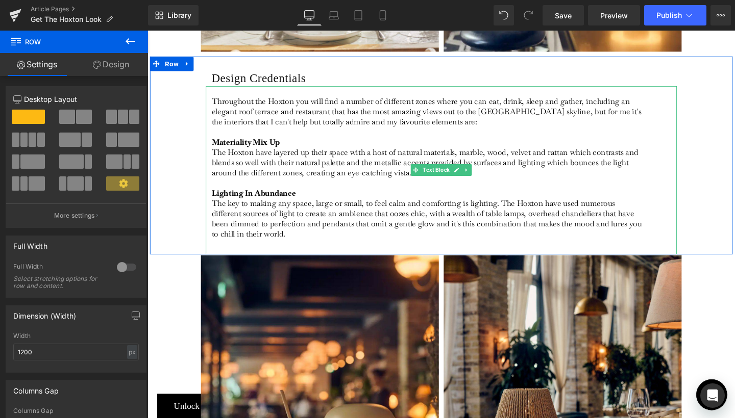
scroll to position [842, 0]
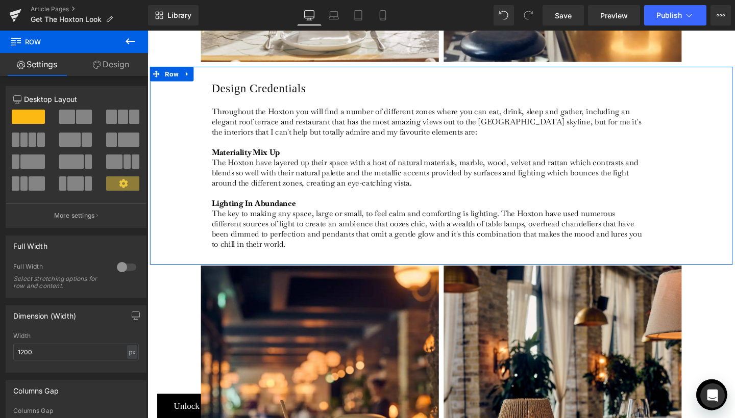
click at [721, 201] on div "Design Credentials Heading Throughout the Hoxton you will find a number of diff…" at bounding box center [456, 173] width 612 height 208
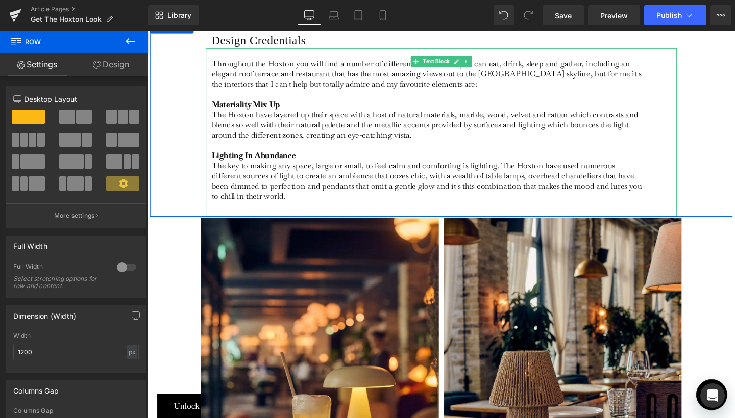
scroll to position [897, 0]
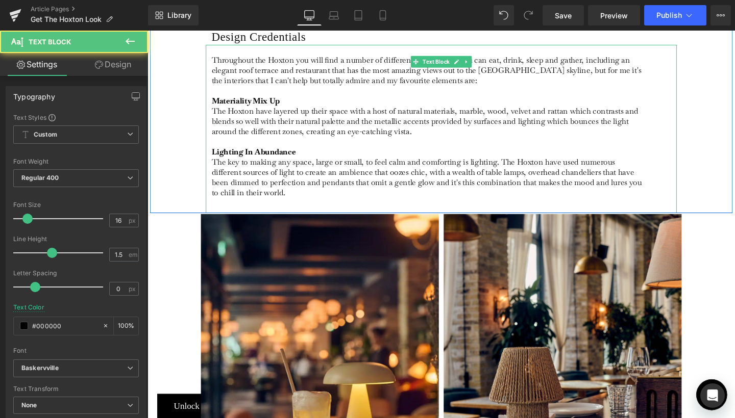
click at [329, 186] on div "Throughout the Hoxton you will find a number of different zones where you can e…" at bounding box center [456, 133] width 495 height 177
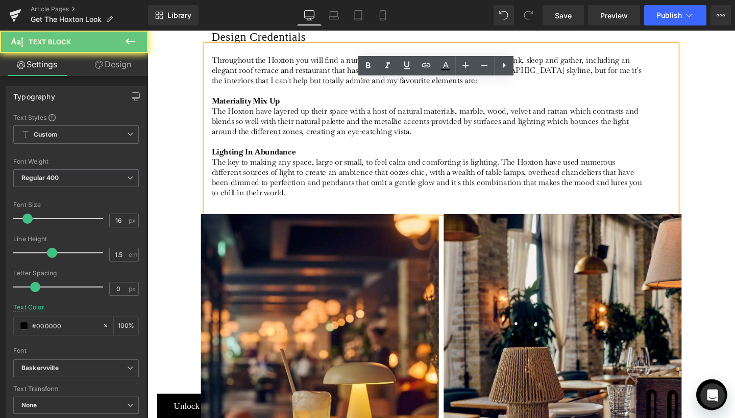
click at [277, 186] on div "Throughout the Hoxton you will find a number of different zones where you can e…" at bounding box center [456, 133] width 495 height 177
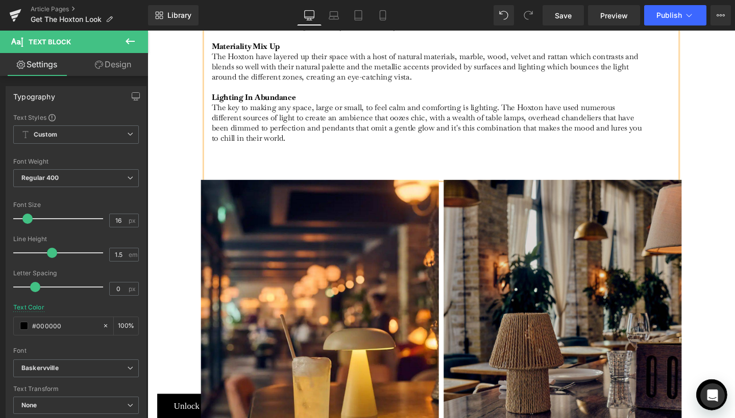
scroll to position [904, 0]
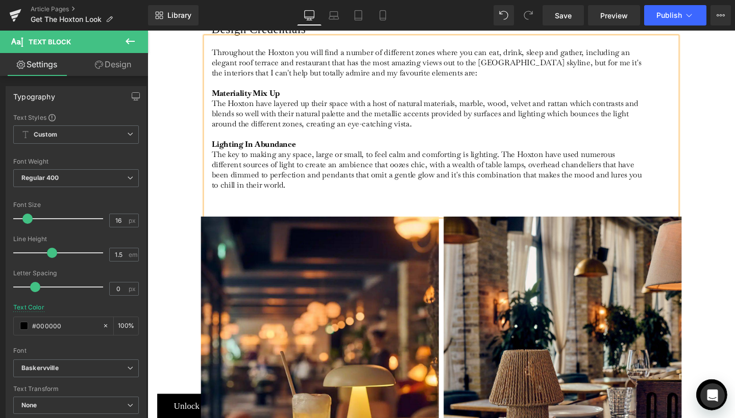
click at [219, 189] on div "Throughout the Hoxton you will find a number of different zones where you can e…" at bounding box center [456, 132] width 495 height 188
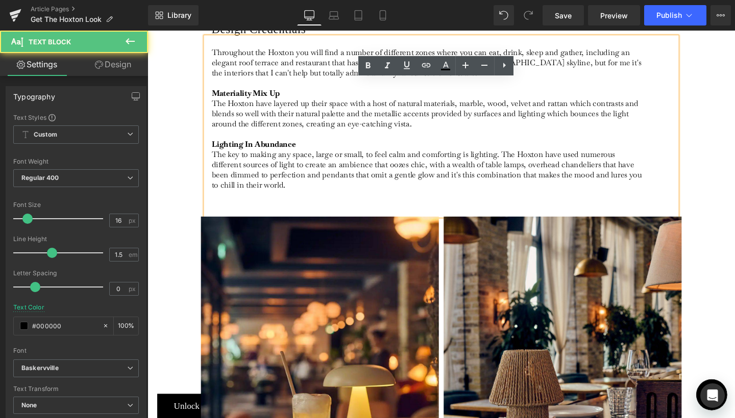
click at [214, 195] on div "Throughout the Hoxton you will find a number of different zones where you can e…" at bounding box center [456, 132] width 495 height 188
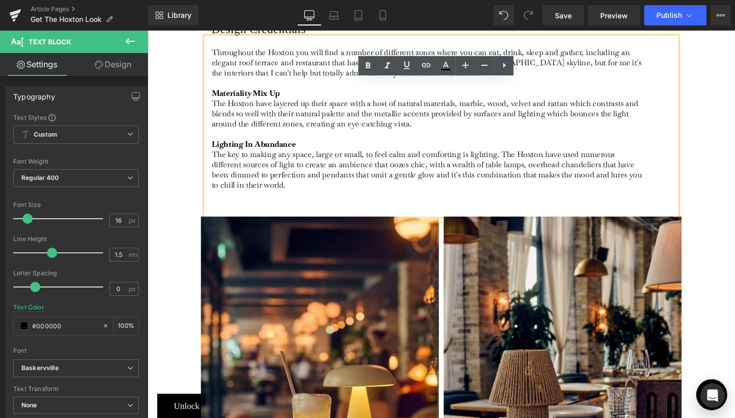
click at [222, 191] on div "Throughout the Hoxton you will find a number of different zones where you can e…" at bounding box center [456, 132] width 495 height 188
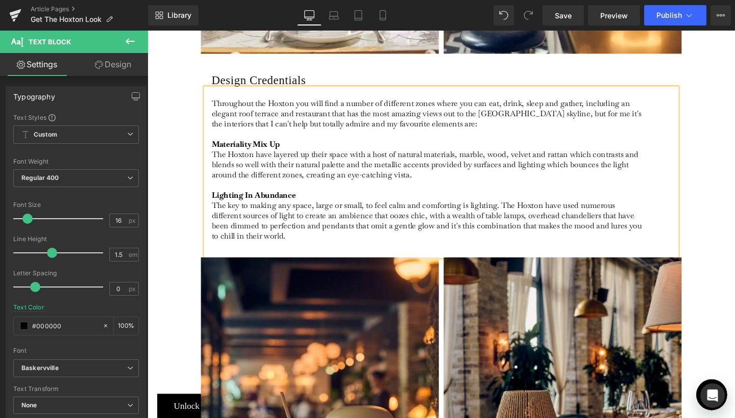
scroll to position [892, 0]
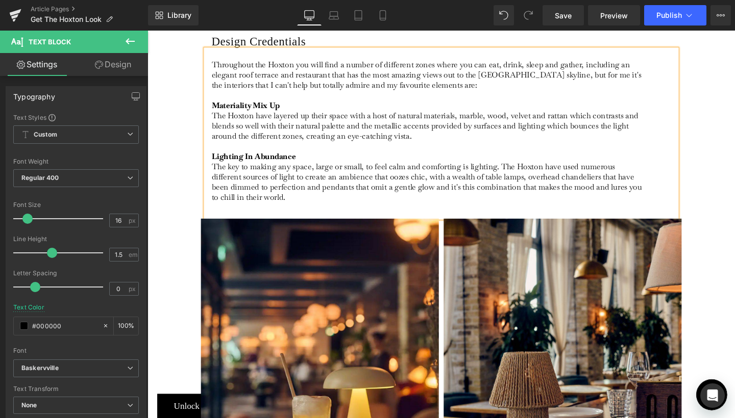
click at [178, 117] on div "Design Credentials Heading Throughout the Hoxton you will find a number of diff…" at bounding box center [456, 123] width 612 height 208
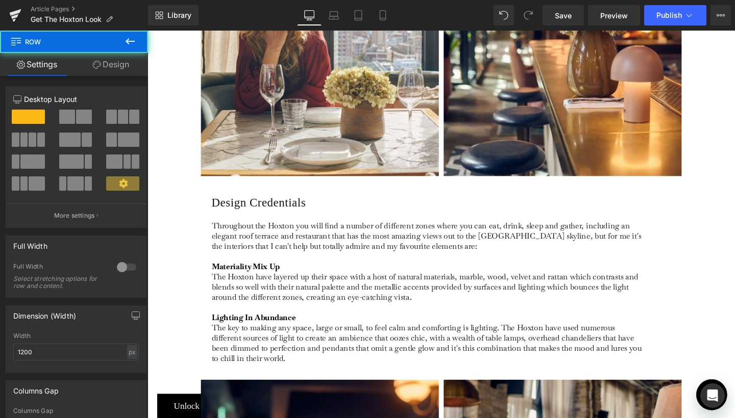
scroll to position [716, 0]
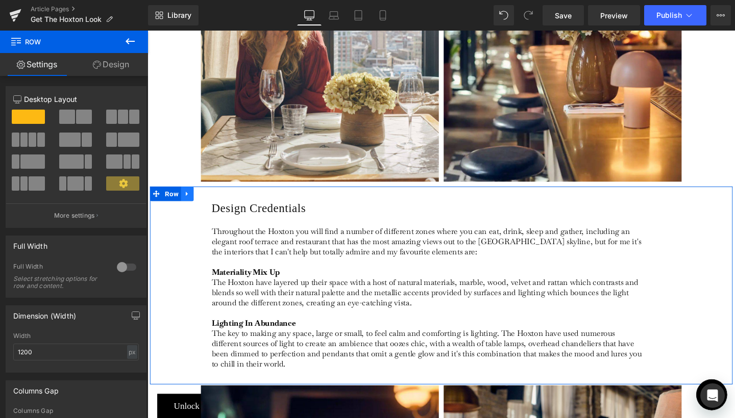
click at [192, 195] on link at bounding box center [189, 202] width 13 height 15
click at [201, 199] on icon at bounding box center [202, 203] width 7 height 8
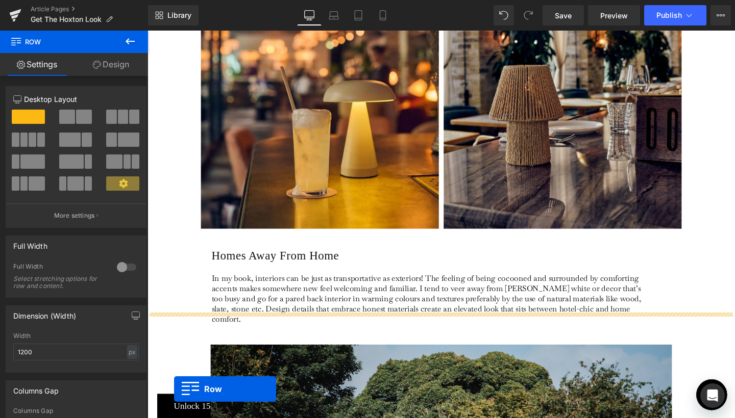
scroll to position [1280, 0]
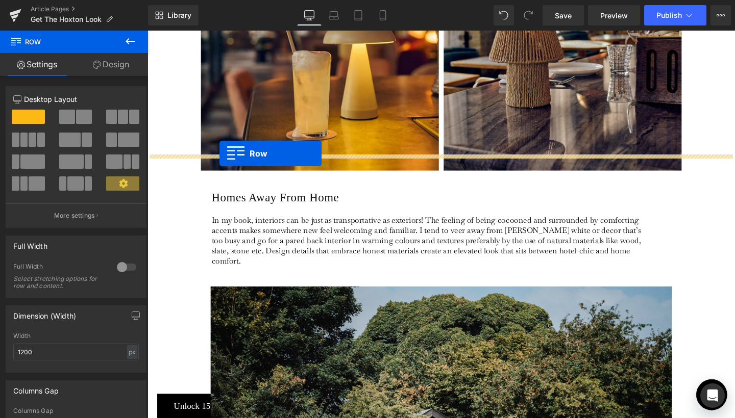
drag, startPoint x: 169, startPoint y: 80, endPoint x: 223, endPoint y: 160, distance: 96.7
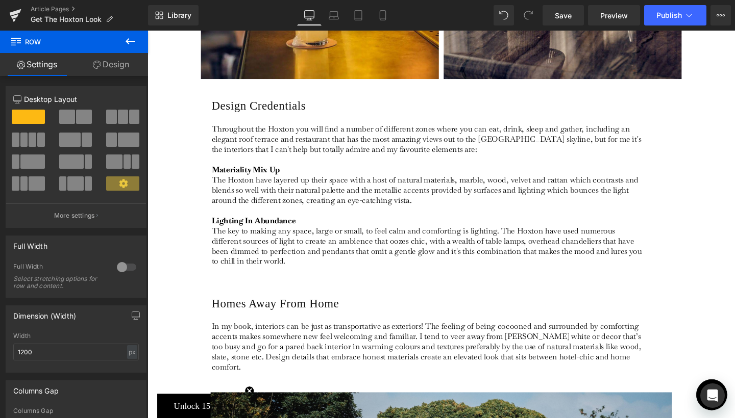
scroll to position [1298, 0]
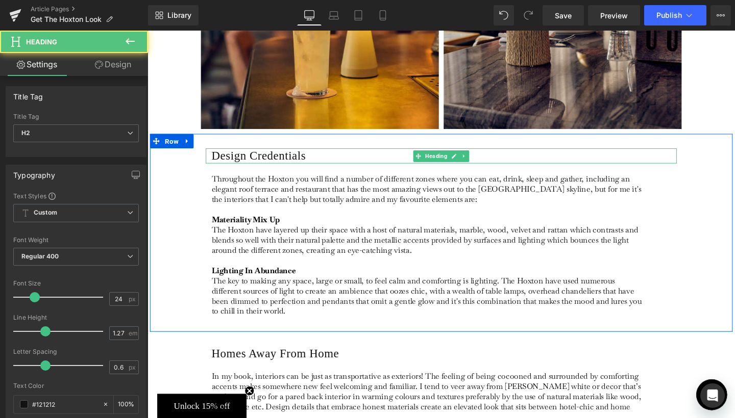
click at [231, 155] on h2 "Design Credentials" at bounding box center [459, 162] width 489 height 15
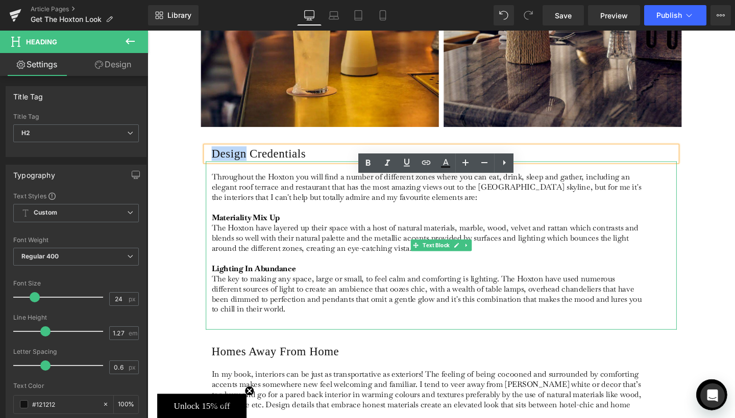
scroll to position [1217, 0]
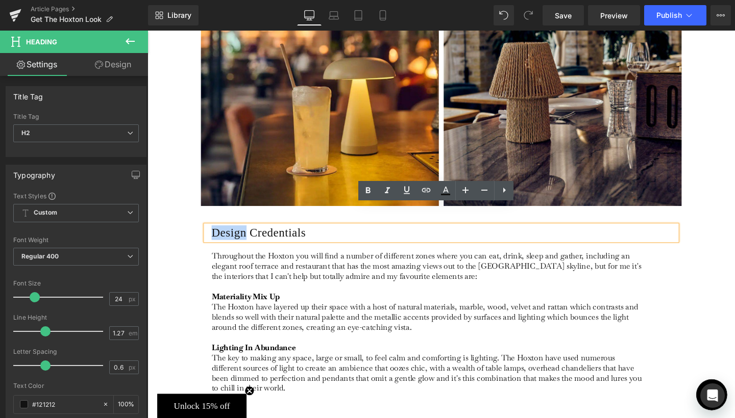
click at [301, 236] on h2 "Design Credentials" at bounding box center [459, 243] width 489 height 15
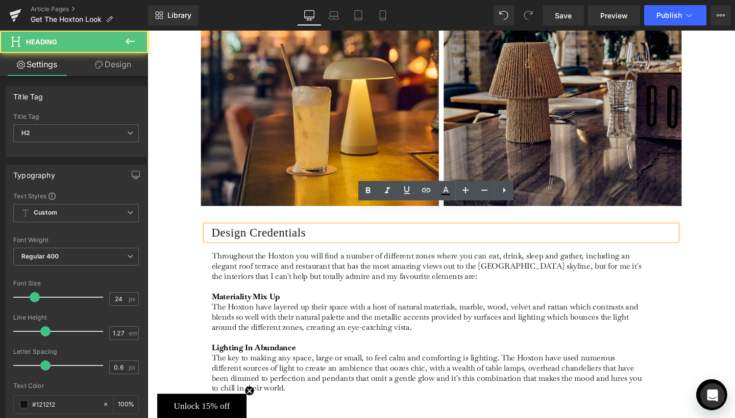
click at [301, 236] on h2 "Design Credentials" at bounding box center [459, 243] width 489 height 15
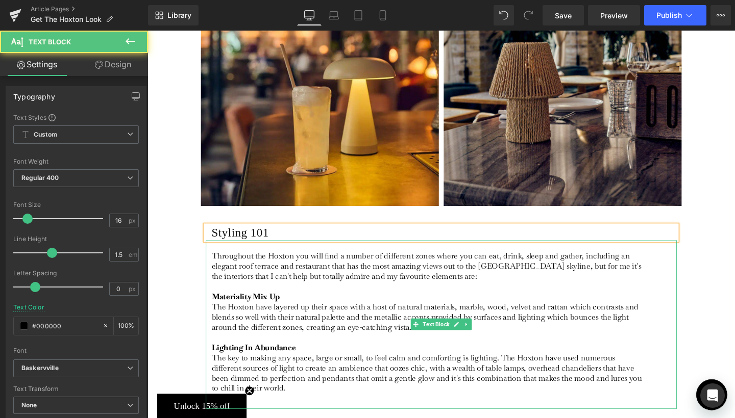
click at [269, 276] on p "Throughout the Hoxton you will find a number of different zones where you can e…" at bounding box center [443, 337] width 456 height 150
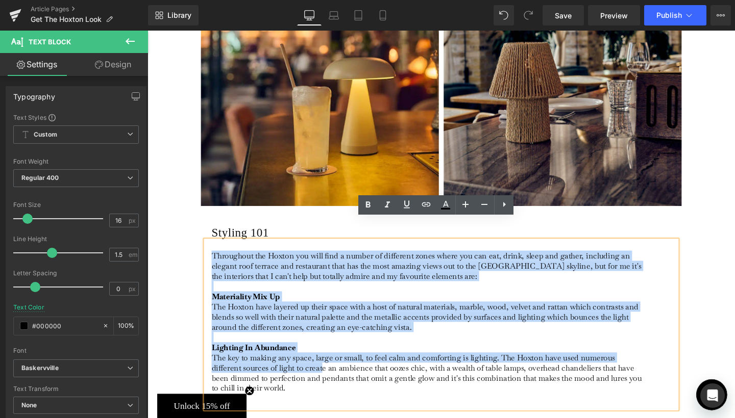
drag, startPoint x: 214, startPoint y: 242, endPoint x: 295, endPoint y: 363, distance: 145.2
click at [295, 363] on p "Throughout the Hoxton you will find a number of different zones where you can e…" at bounding box center [443, 337] width 456 height 150
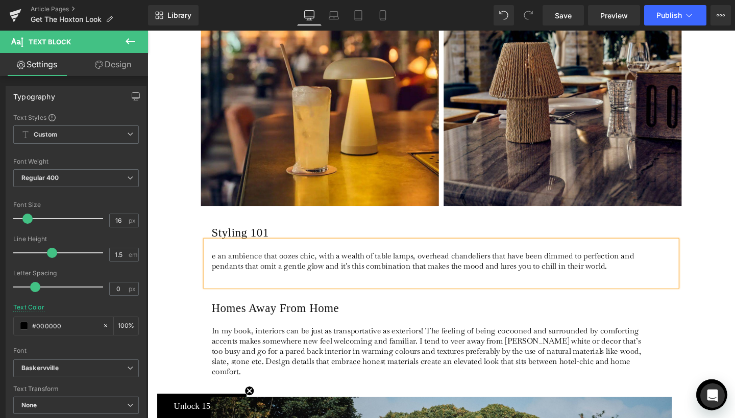
click at [290, 262] on p "e an ambience that oozes chic, with a wealth of table lamps, overhead chandelie…" at bounding box center [443, 272] width 456 height 21
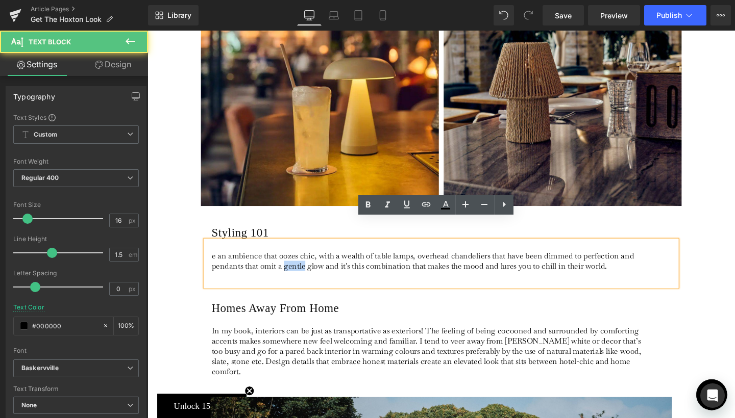
click at [290, 262] on p "e an ambience that oozes chic, with a wealth of table lamps, overhead chandelie…" at bounding box center [443, 272] width 456 height 21
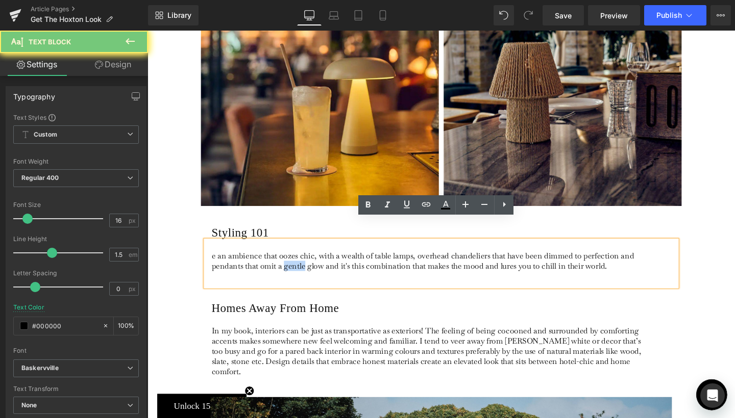
click at [290, 262] on p "e an ambience that oozes chic, with a wealth of table lamps, overhead chandelie…" at bounding box center [443, 272] width 456 height 21
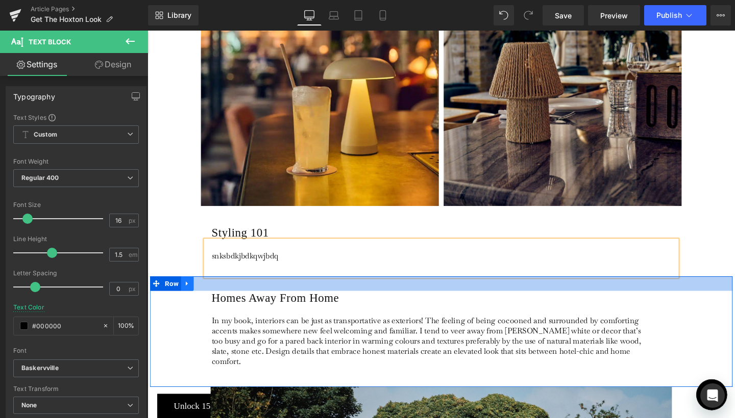
click at [183, 289] on link at bounding box center [189, 296] width 13 height 15
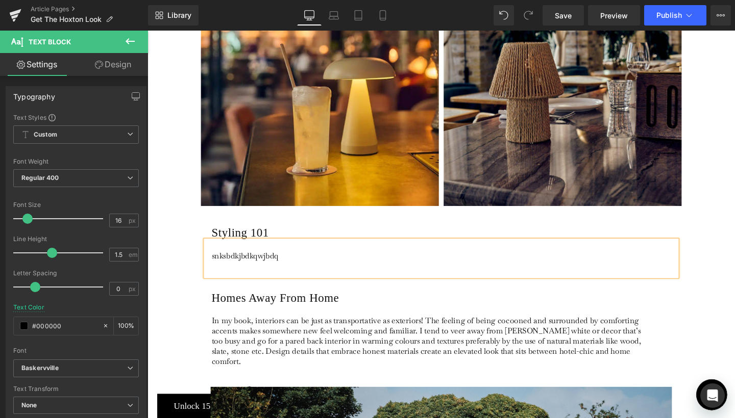
click at [186, 221] on div "Styling 101 Heading snksbdkjbdkqwjbdq Text Block Row" at bounding box center [456, 254] width 612 height 68
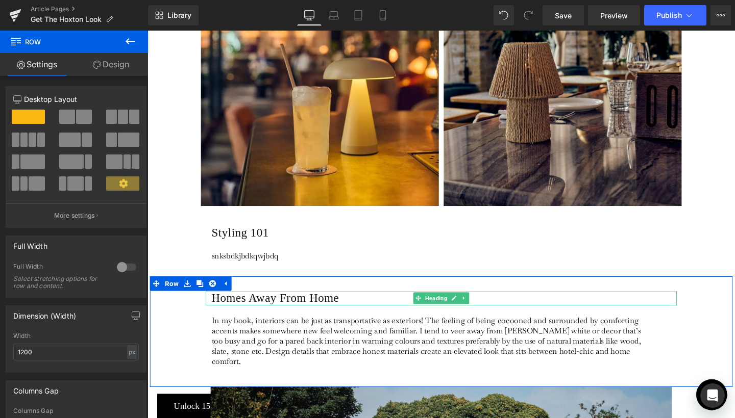
click at [266, 305] on h2 "Homes Away From Home" at bounding box center [459, 312] width 489 height 15
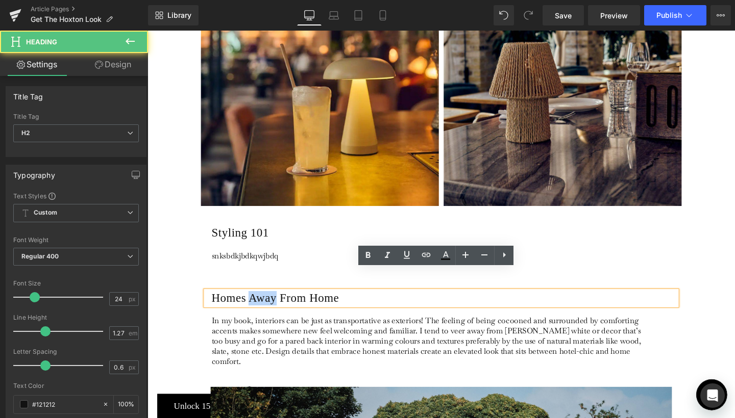
click at [266, 305] on h2 "Homes Away From Home" at bounding box center [459, 312] width 489 height 15
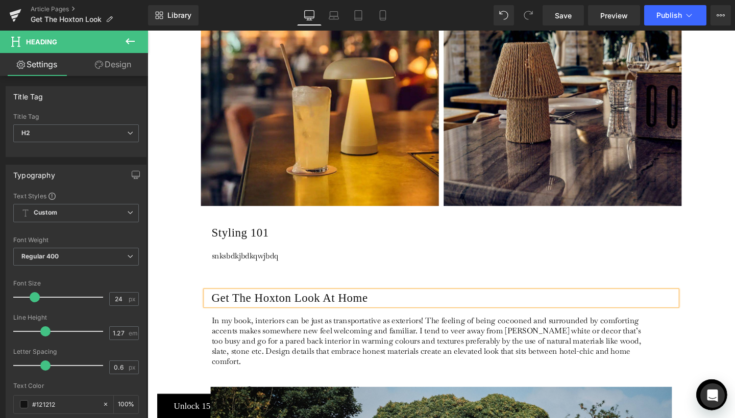
click at [270, 339] on p "In my book, interiors can be just as transportative as exteriors! The feeling o…" at bounding box center [443, 358] width 456 height 54
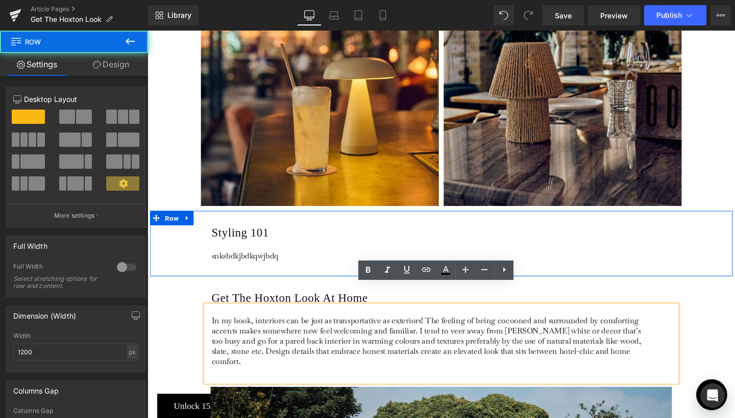
click at [223, 264] on div "Styling 101 Heading snksbdkjbdkqwjbdq Text Block Row" at bounding box center [456, 254] width 612 height 68
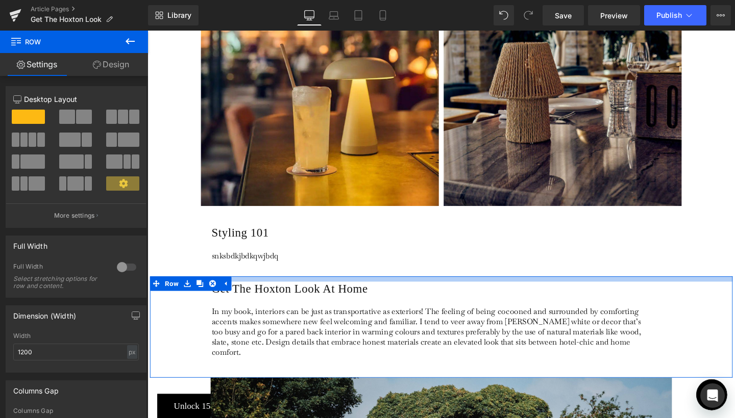
drag, startPoint x: 244, startPoint y: 268, endPoint x: 244, endPoint y: 259, distance: 9.7
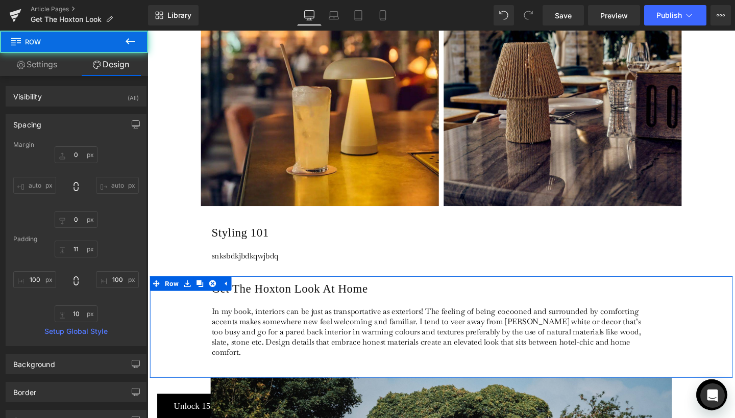
click at [269, 325] on p "In my book, interiors can be just as transportative as exteriors! The feeling o…" at bounding box center [443, 348] width 456 height 54
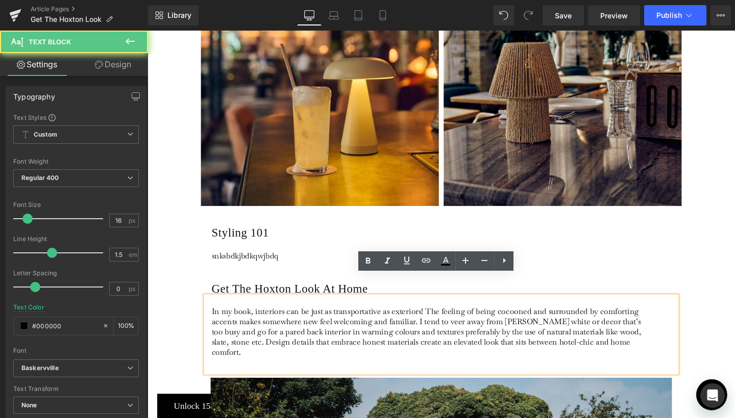
click at [269, 325] on p "In my book, interiors can be just as transportative as exteriors! The feeling o…" at bounding box center [443, 348] width 456 height 54
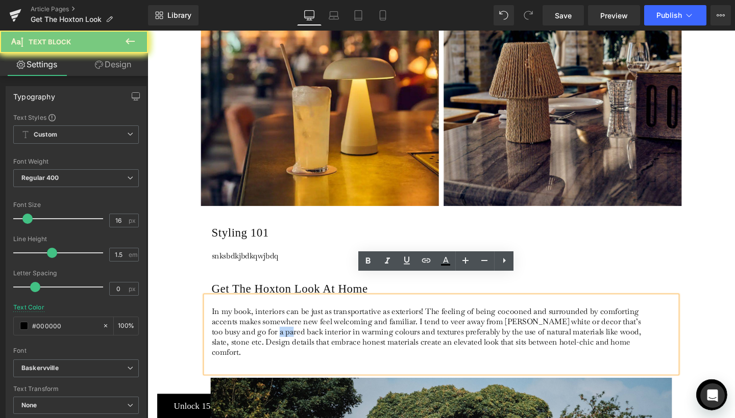
click at [269, 325] on p "In my book, interiors can be just as transportative as exteriors! The feeling o…" at bounding box center [443, 348] width 456 height 54
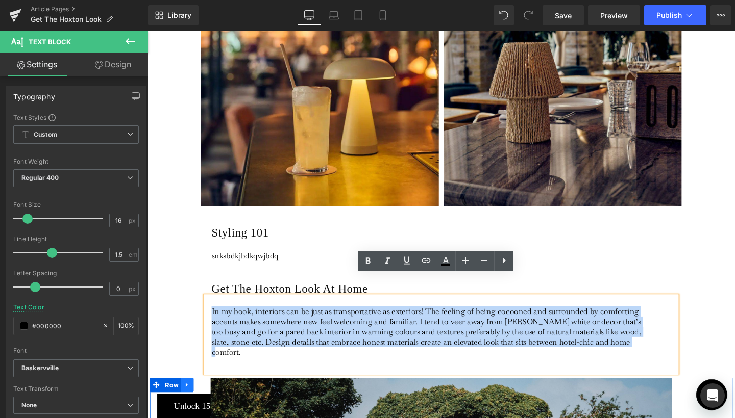
click at [190, 400] on icon at bounding box center [189, 404] width 7 height 8
click at [200, 400] on icon at bounding box center [202, 403] width 7 height 7
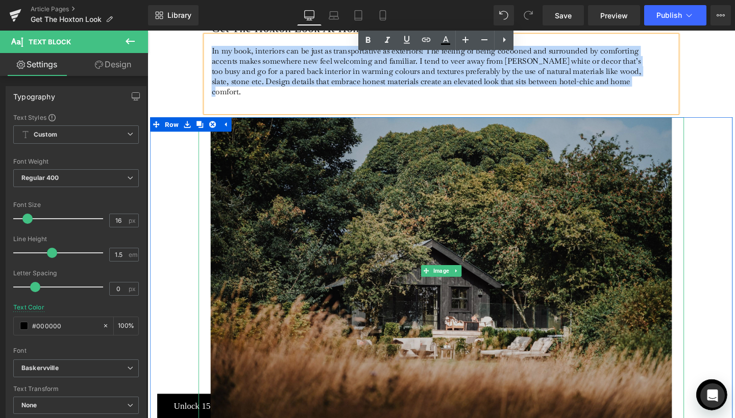
scroll to position [1400, 0]
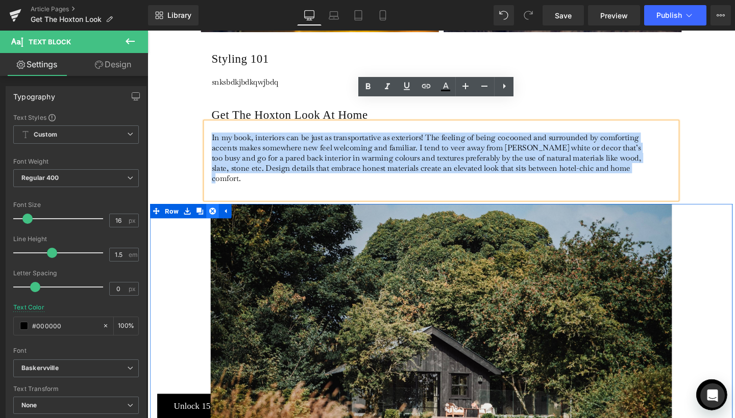
click at [215, 217] on icon at bounding box center [215, 220] width 7 height 7
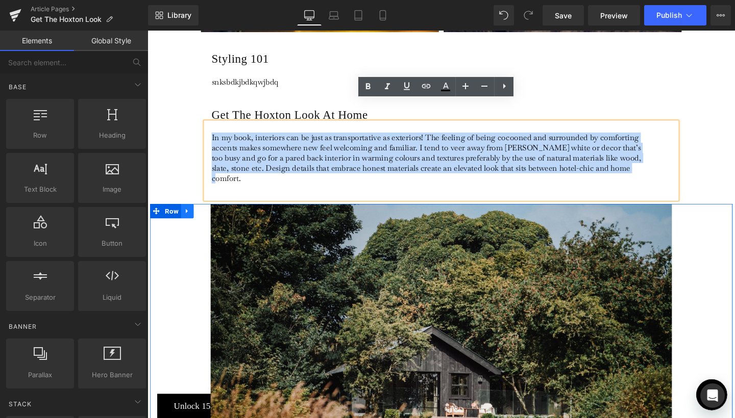
click at [191, 217] on icon at bounding box center [189, 221] width 7 height 8
click at [212, 217] on icon at bounding box center [215, 220] width 7 height 7
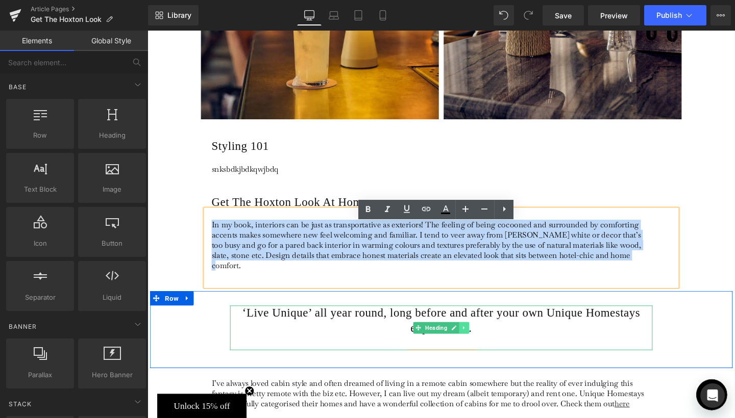
scroll to position [1264, 0]
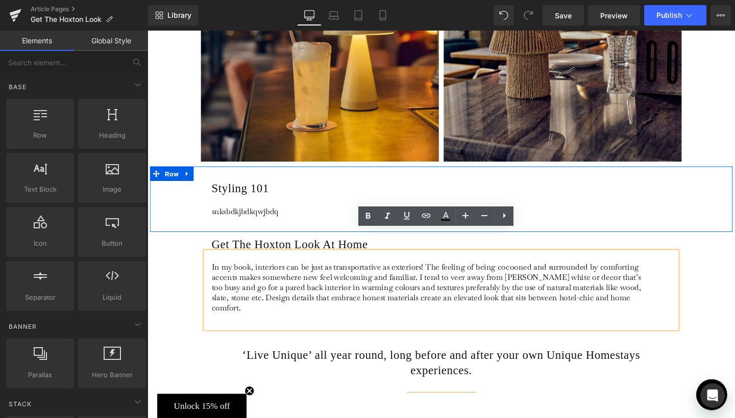
click at [600, 174] on div "Styling 101 Heading snksbdkjbdkqwjbdq Text Block Row" at bounding box center [456, 208] width 612 height 68
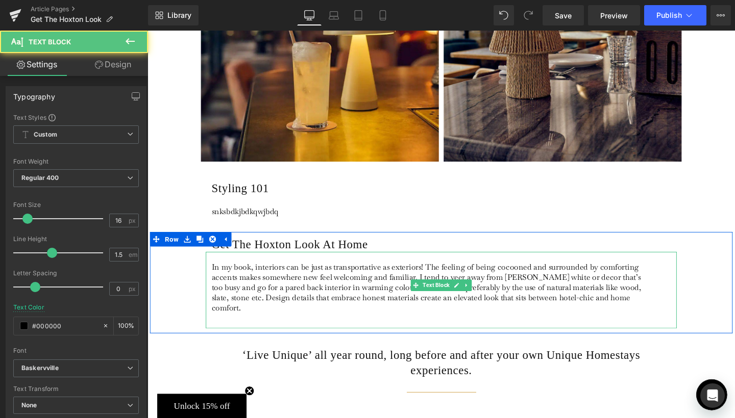
click at [308, 274] on p "In my book, interiors can be just as transportative as exteriors! The feeling o…" at bounding box center [443, 301] width 456 height 54
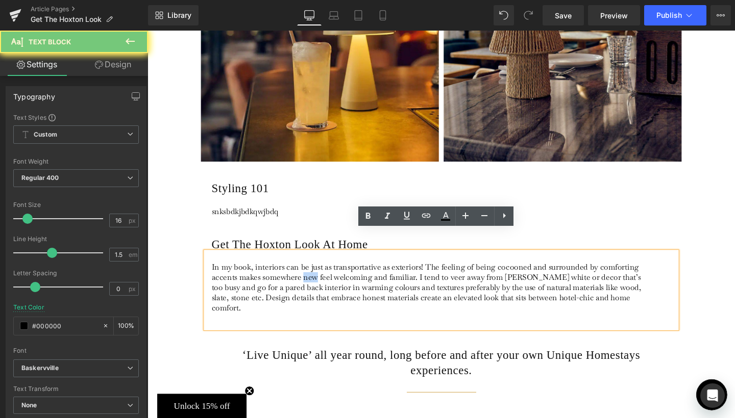
click at [308, 274] on p "In my book, interiors can be just as transportative as exteriors! The feeling o…" at bounding box center [443, 301] width 456 height 54
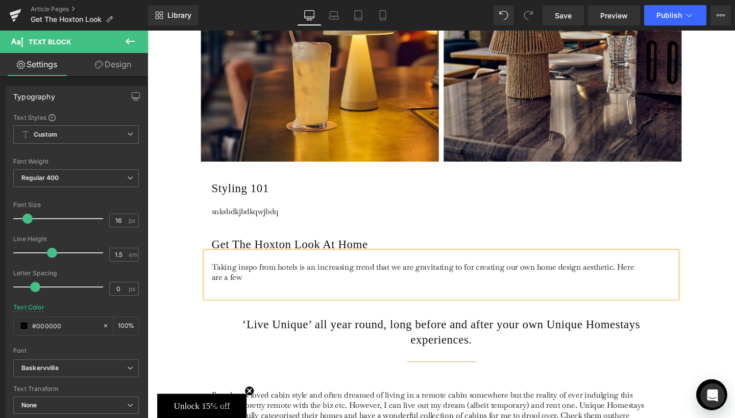
drag, startPoint x: 637, startPoint y: 254, endPoint x: 657, endPoint y: 263, distance: 21.9
click at [657, 274] on p "Taking inspo from hotels is an increasing trend that we are gravitating to for …" at bounding box center [443, 284] width 456 height 21
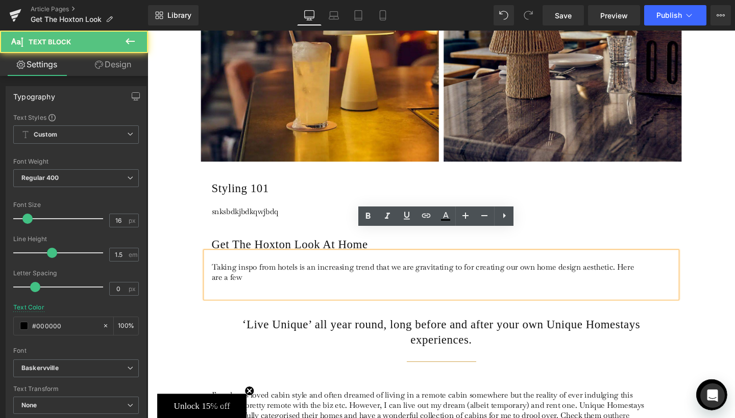
click at [263, 274] on p "Taking inspo from hotels is an increasing trend that we are gravitating to for …" at bounding box center [443, 284] width 456 height 21
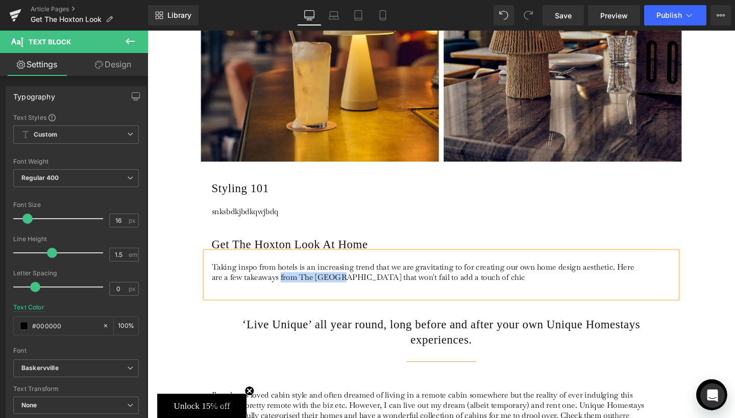
drag, startPoint x: 125, startPoint y: 236, endPoint x: 189, endPoint y: 234, distance: 64.3
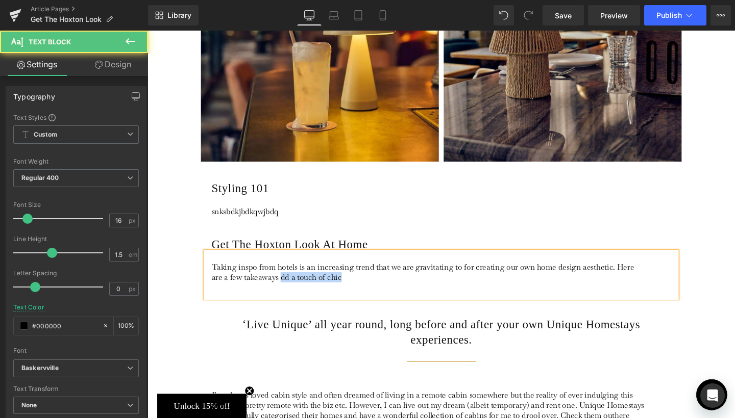
click at [272, 274] on p "Taking inspo from hotels is an increasing trend that we are gravitating to for …" at bounding box center [443, 284] width 456 height 21
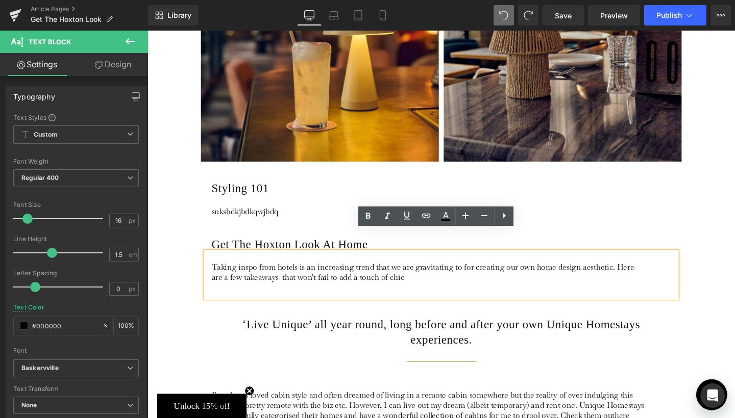
click at [274, 274] on p "Taking inspo from hotels is an increasing trend that we are gravitating to for …" at bounding box center [443, 284] width 456 height 21
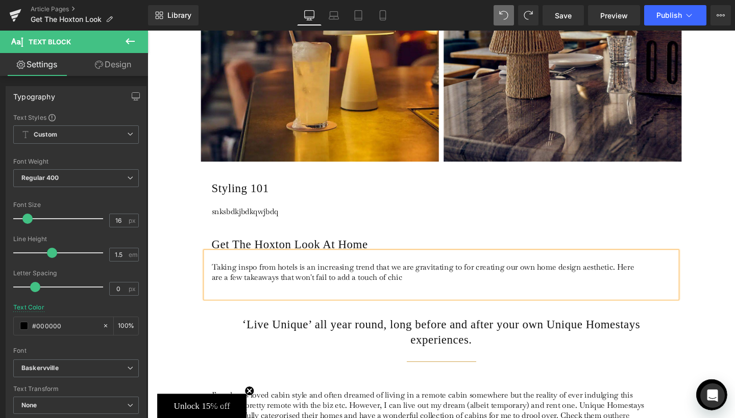
click at [409, 274] on p "Taking inspo from hotels is an increasing trend that we are gravitating to for …" at bounding box center [443, 284] width 456 height 21
click at [500, 284] on div "Taking inspo from hotels is an increasing trend that we are gravitating to for …" at bounding box center [456, 287] width 495 height 48
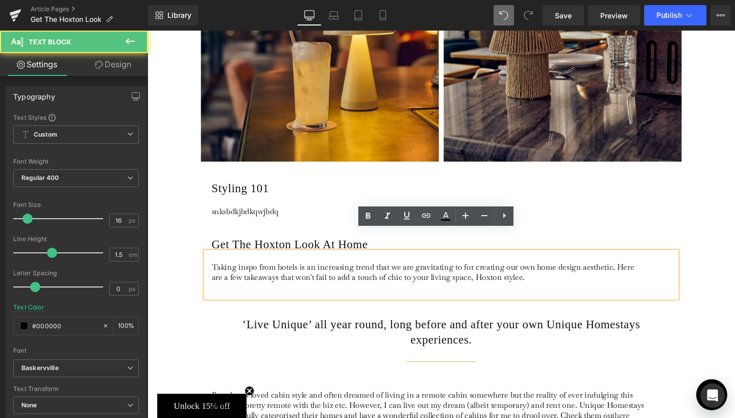
click at [575, 280] on div "Taking inspo from hotels is an increasing trend that we are gravitating to for …" at bounding box center [456, 287] width 495 height 48
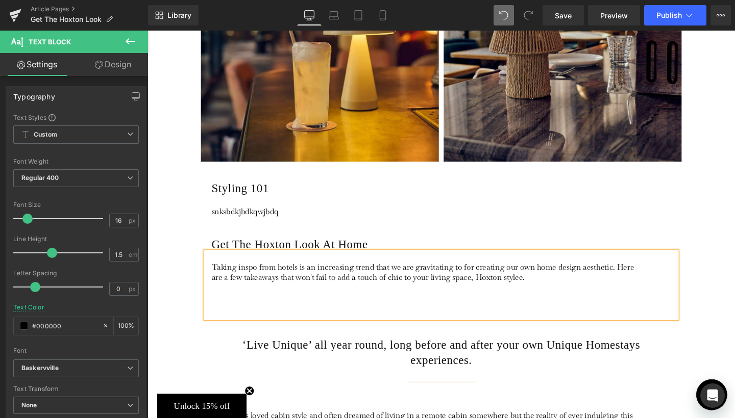
click at [224, 289] on p "Taking inspo from hotels is an increasing trend that we are gravitating to for …" at bounding box center [443, 295] width 456 height 43
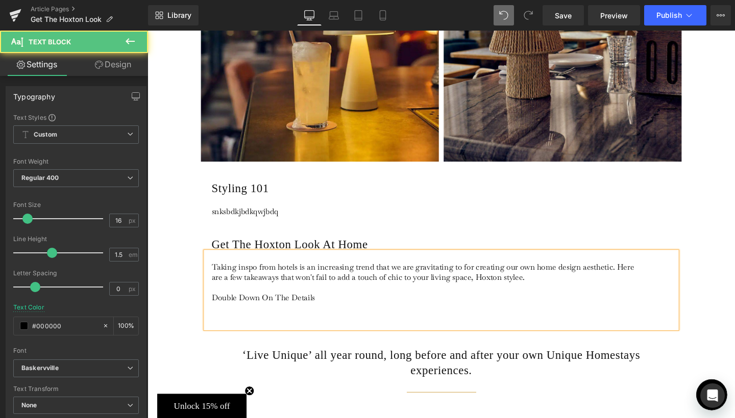
click at [284, 288] on p "Taking inspo from hotels is an increasing trend that we are gravitating to for …" at bounding box center [443, 301] width 456 height 54
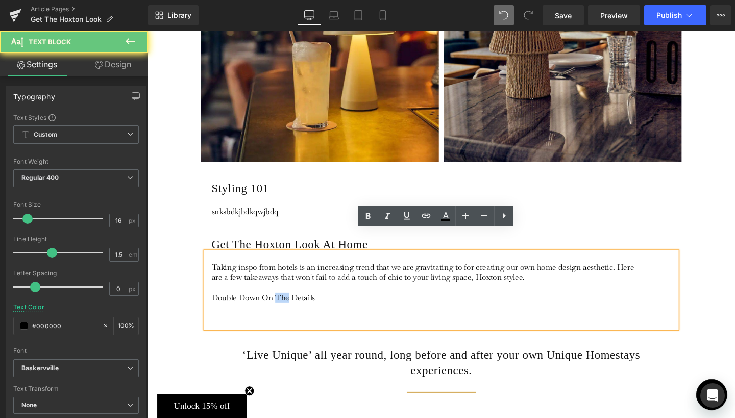
click at [284, 288] on p "Taking inspo from hotels is an increasing trend that we are gravitating to for …" at bounding box center [443, 301] width 456 height 54
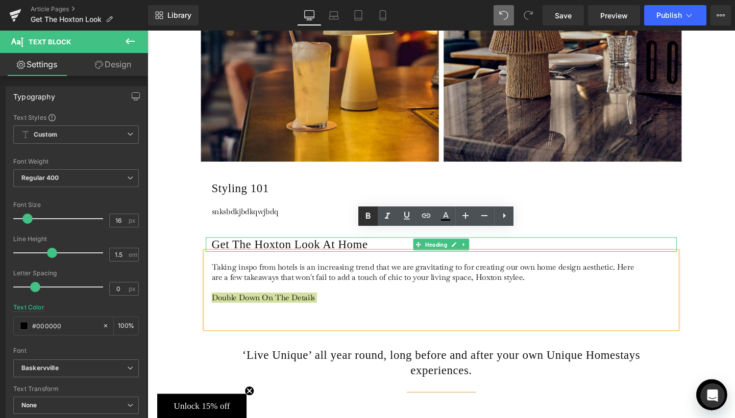
click at [369, 214] on icon at bounding box center [368, 216] width 5 height 6
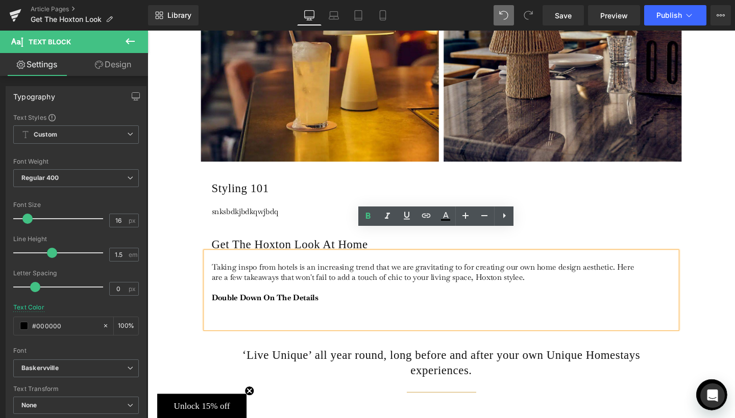
click at [235, 309] on div "Taking inspo from hotels is an increasing trend that we are gravitating to for …" at bounding box center [456, 303] width 495 height 81
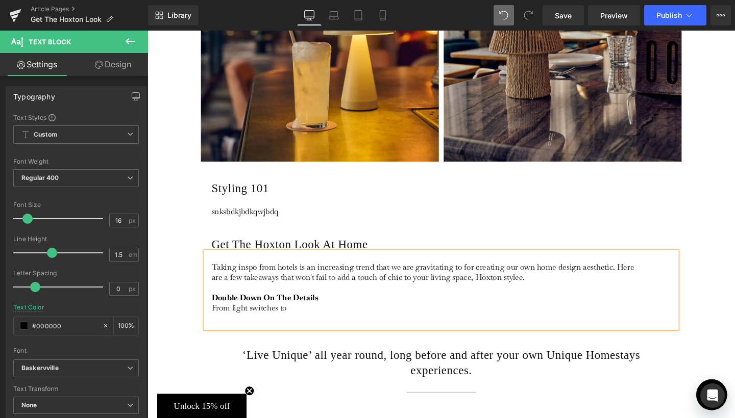
click at [274, 302] on p "Taking inspo from hotels is an increasing trend that we are gravitating to for …" at bounding box center [443, 301] width 456 height 54
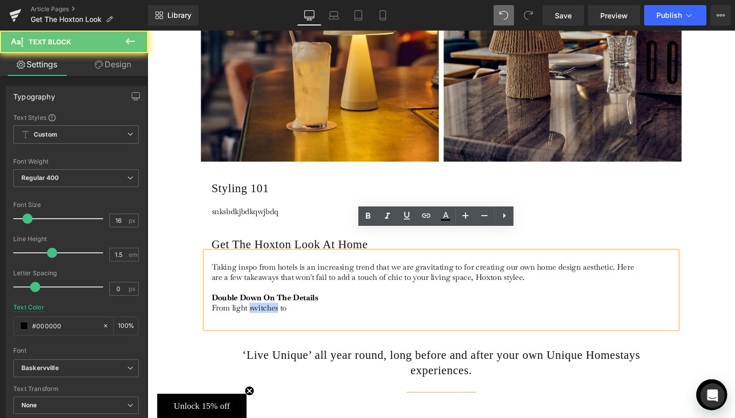
click at [274, 302] on p "Taking inspo from hotels is an increasing trend that we are gravitating to for …" at bounding box center [443, 301] width 456 height 54
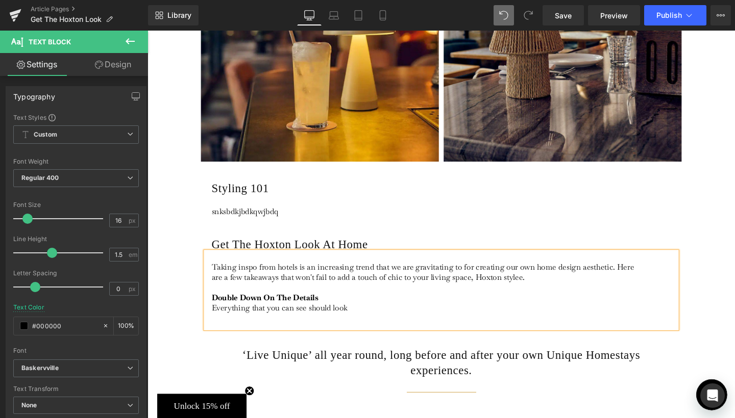
click at [215, 302] on p "Taking inspo from hotels is an increasing trend that we are gravitating to for …" at bounding box center [443, 301] width 456 height 54
drag, startPoint x: 445, startPoint y: 300, endPoint x: 286, endPoint y: 301, distance: 158.2
click at [286, 301] on p "Taking inspo from hotels is an increasing trend that we are gravitating to for …" at bounding box center [443, 301] width 456 height 54
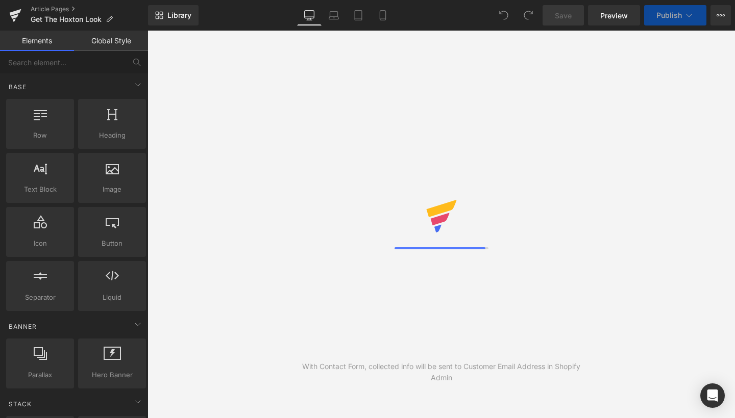
click at [14, 15] on icon at bounding box center [15, 16] width 12 height 26
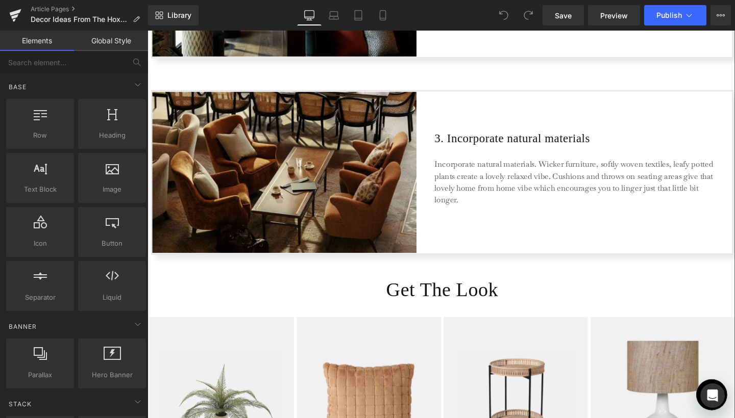
scroll to position [1038, 0]
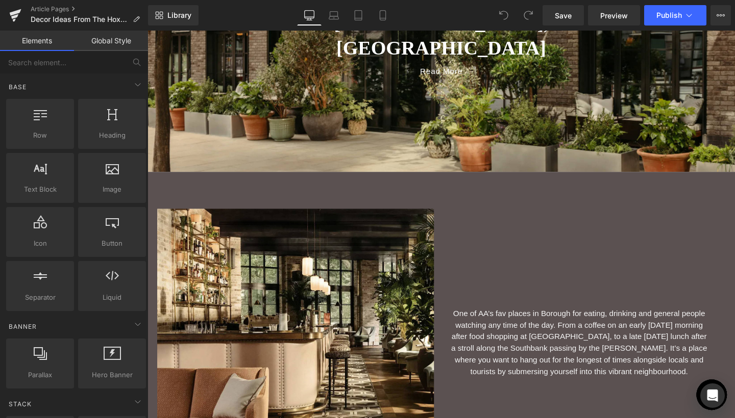
scroll to position [218, 0]
